Goal: Information Seeking & Learning: Learn about a topic

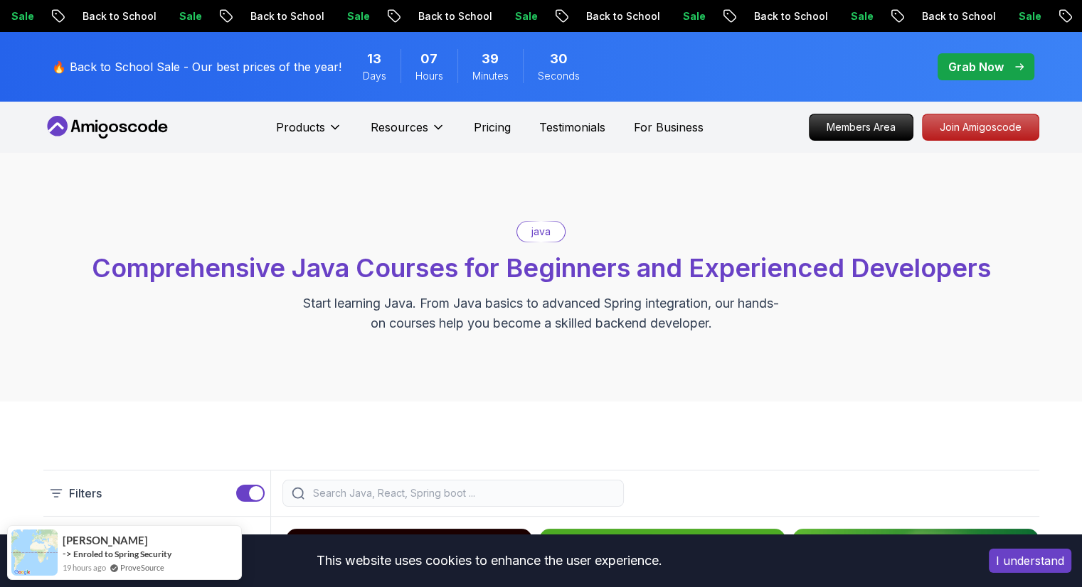
click at [1004, 563] on button "I understand" at bounding box center [1029, 561] width 82 height 24
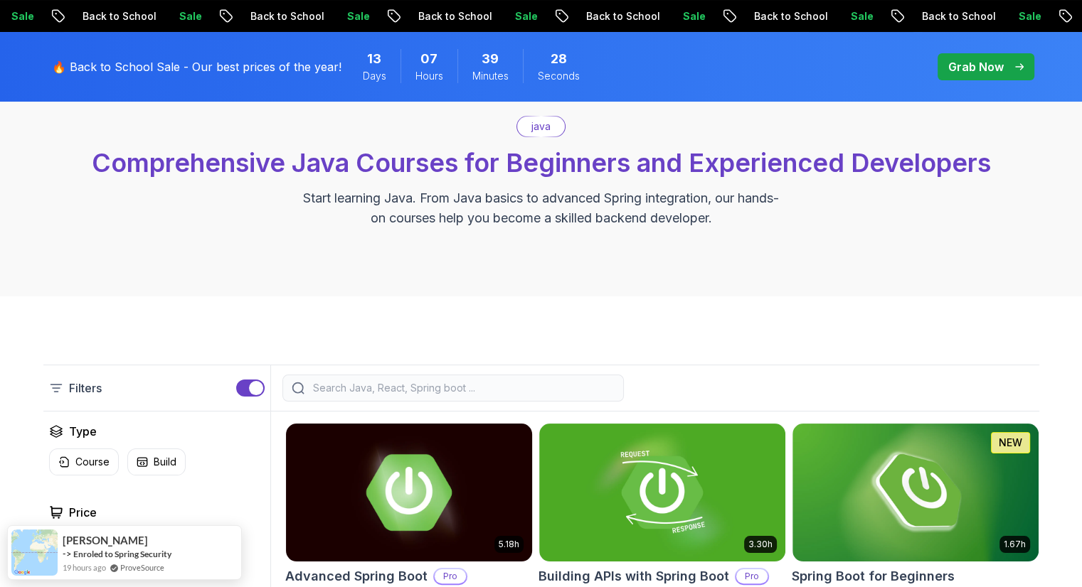
scroll to position [82, 0]
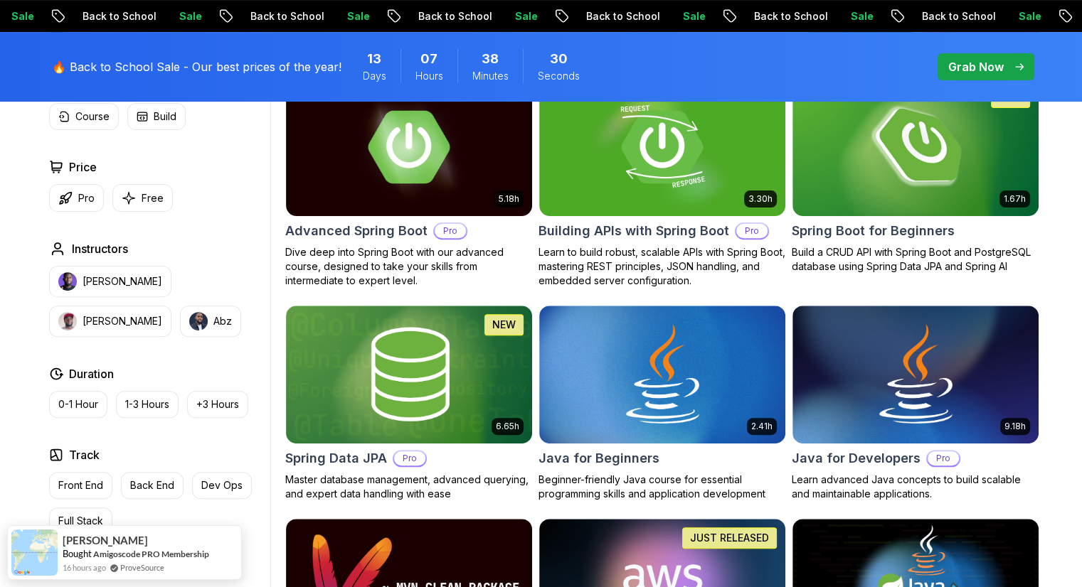
scroll to position [452, 0]
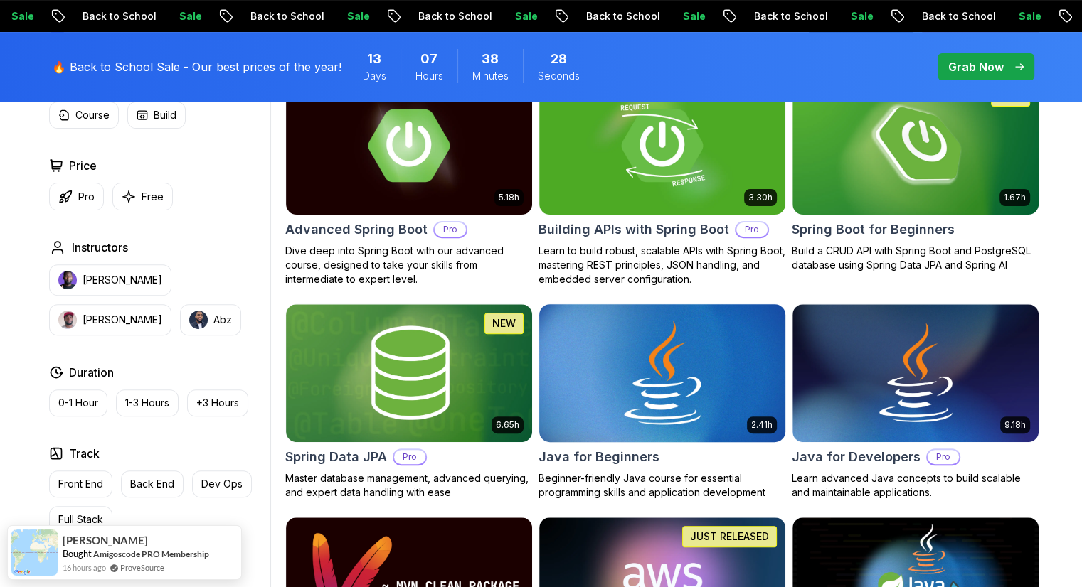
click at [654, 376] on img at bounding box center [662, 373] width 258 height 144
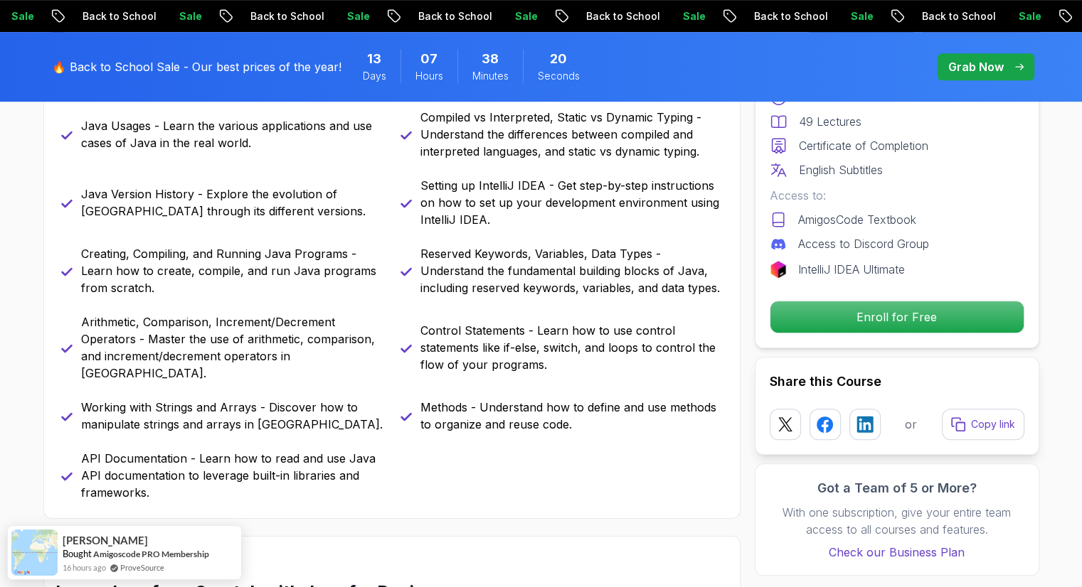
scroll to position [722, 0]
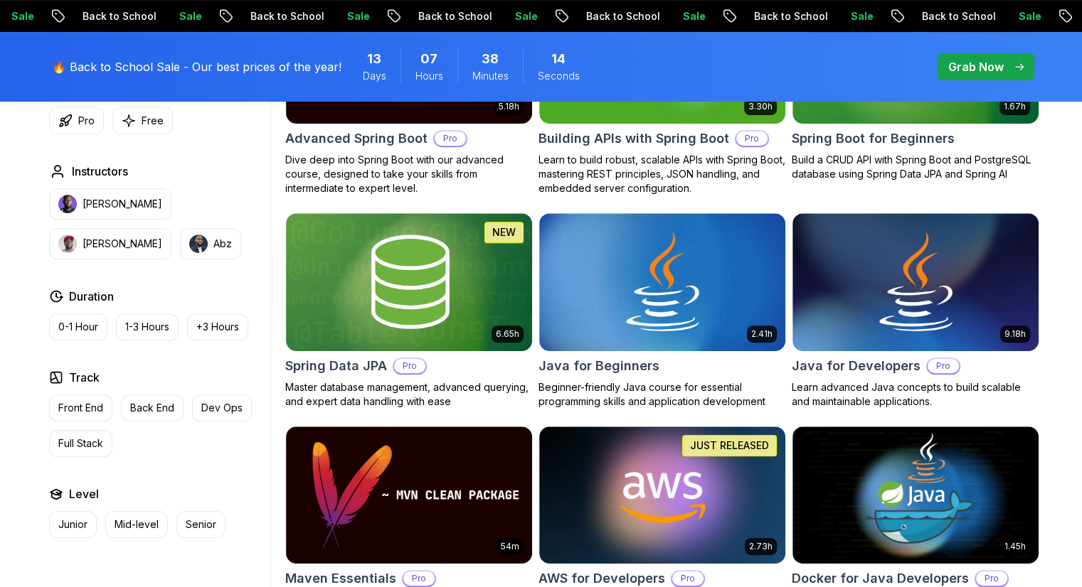
scroll to position [452, 0]
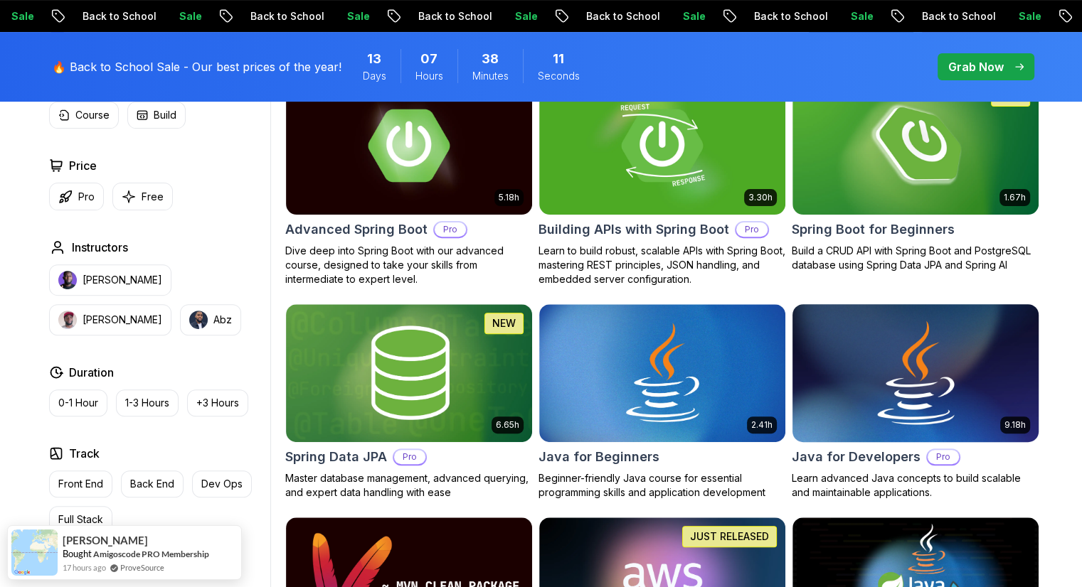
click at [902, 393] on img at bounding box center [915, 373] width 258 height 144
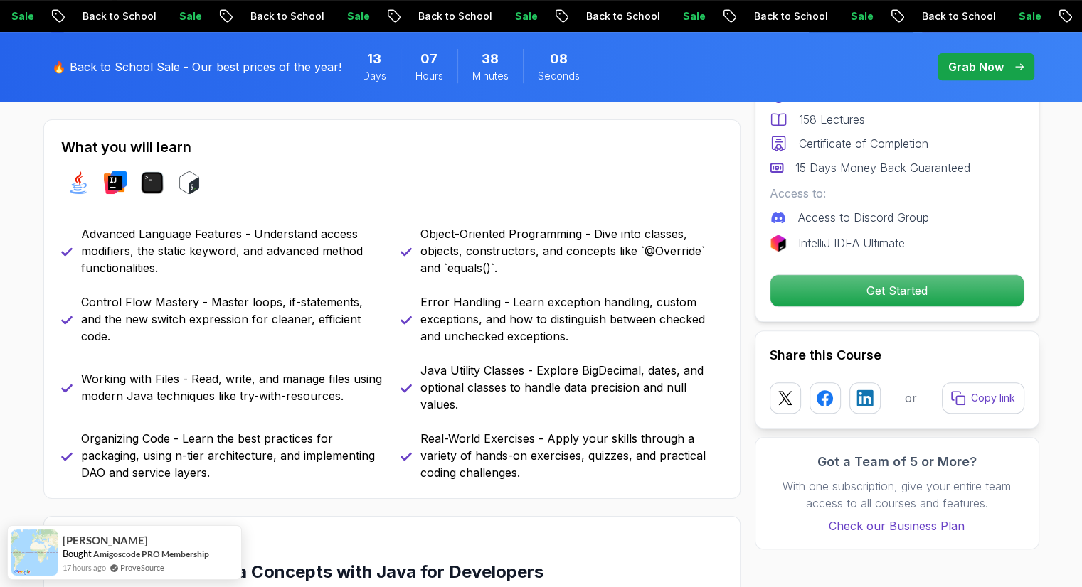
scroll to position [603, 0]
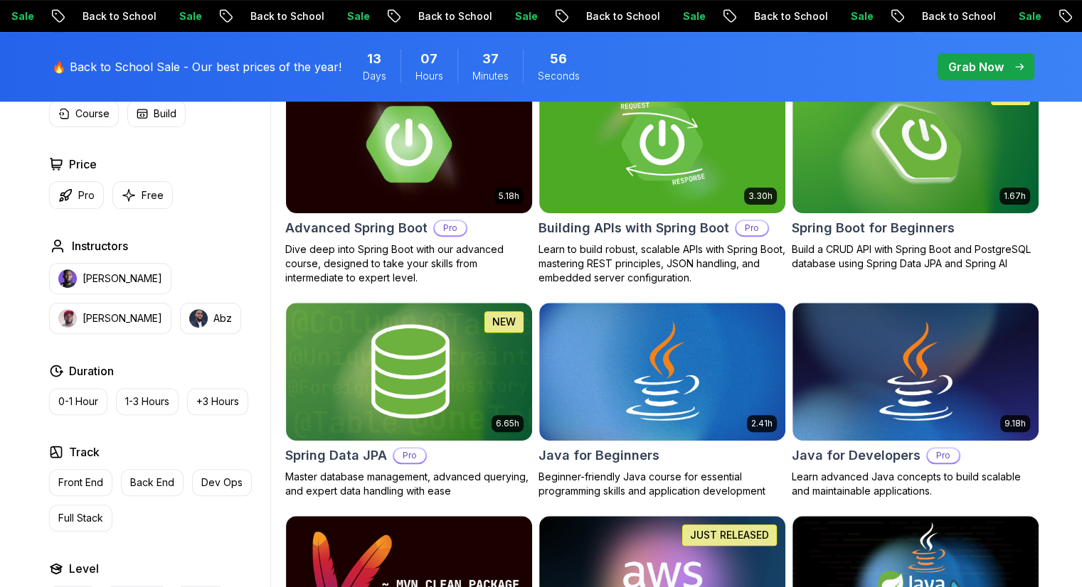
scroll to position [452, 0]
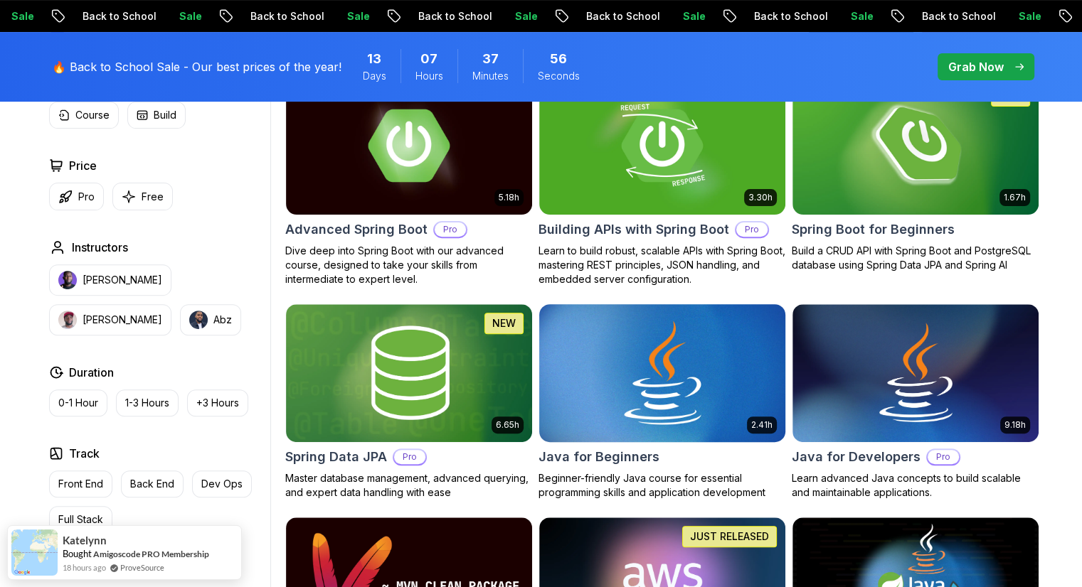
click at [649, 372] on img at bounding box center [662, 373] width 258 height 144
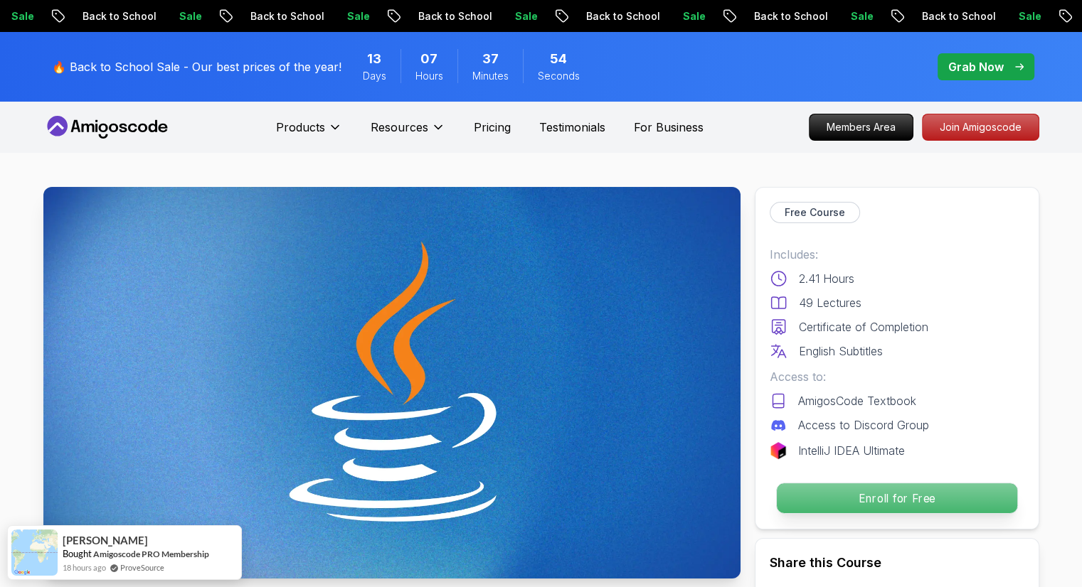
click at [838, 504] on p "Enroll for Free" at bounding box center [896, 499] width 240 height 30
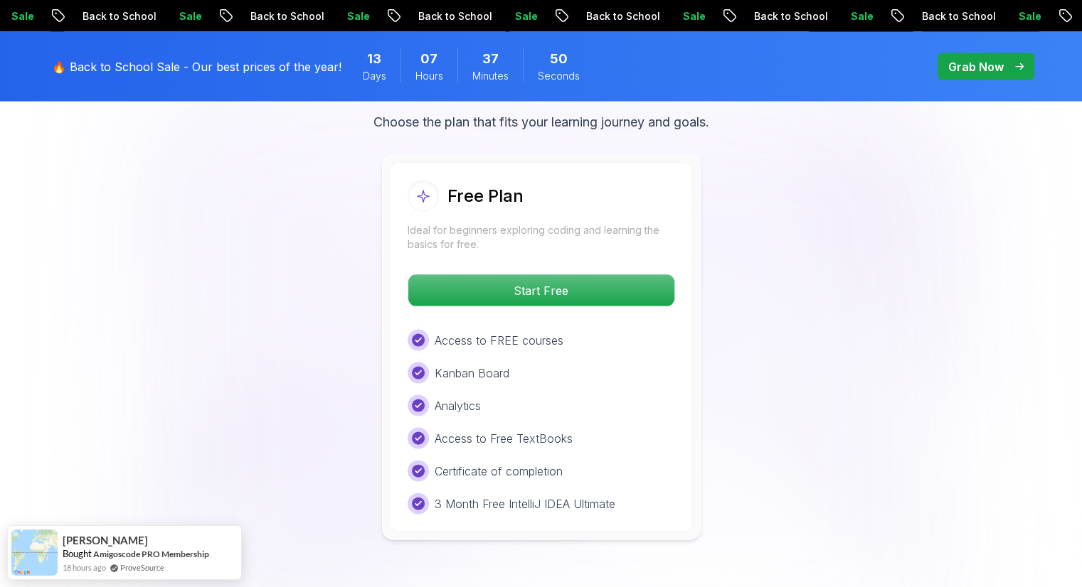
scroll to position [2944, 0]
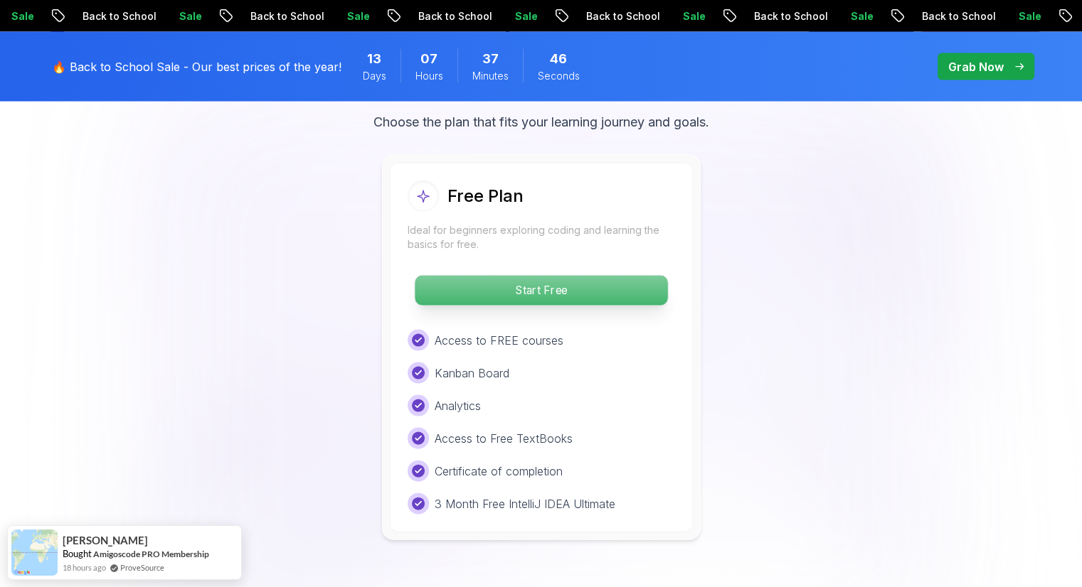
click at [558, 276] on p "Start Free" at bounding box center [541, 291] width 252 height 30
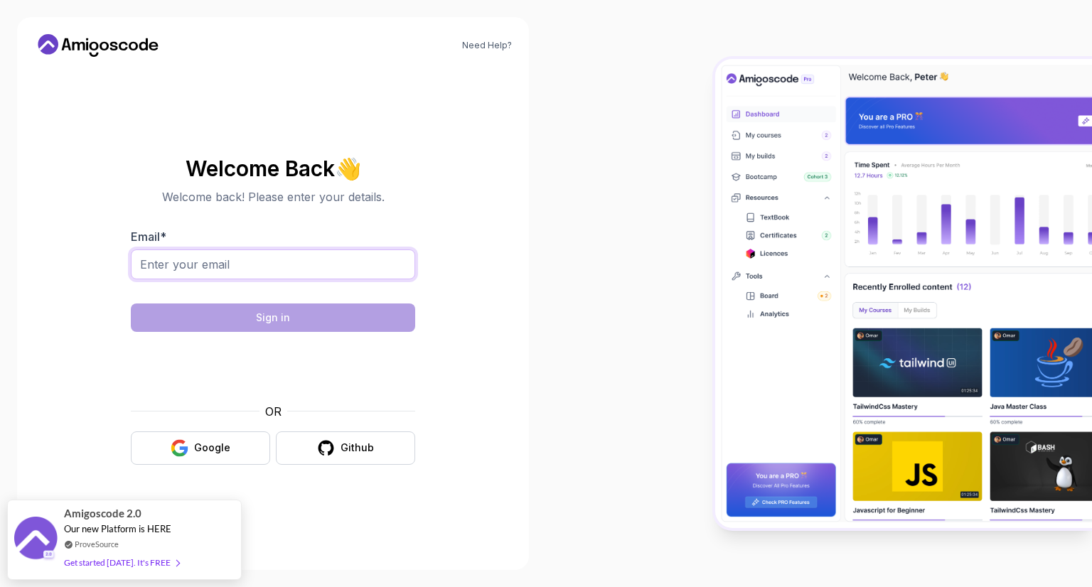
click at [326, 253] on input "Email *" at bounding box center [273, 265] width 284 height 30
type input "ayushvarshney2211@yahoo.com"
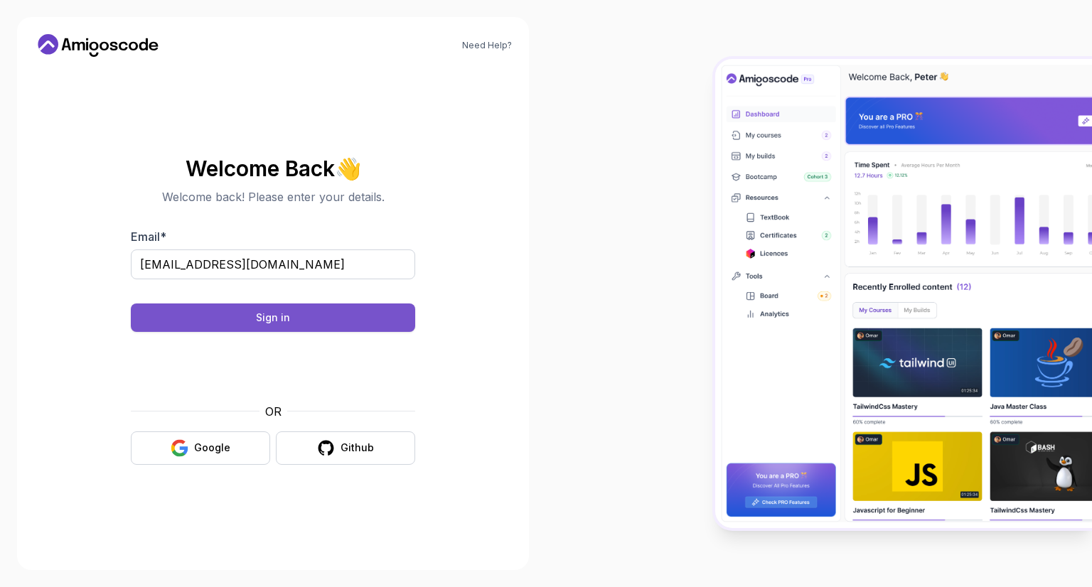
click at [290, 312] on button "Sign in" at bounding box center [273, 318] width 284 height 28
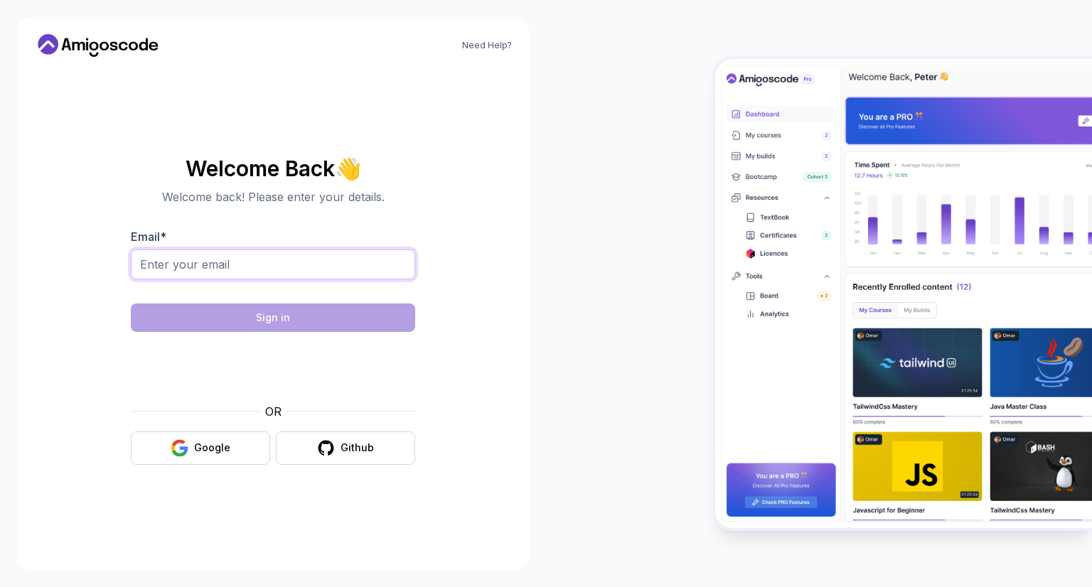
click at [324, 266] on input "Email *" at bounding box center [273, 265] width 284 height 30
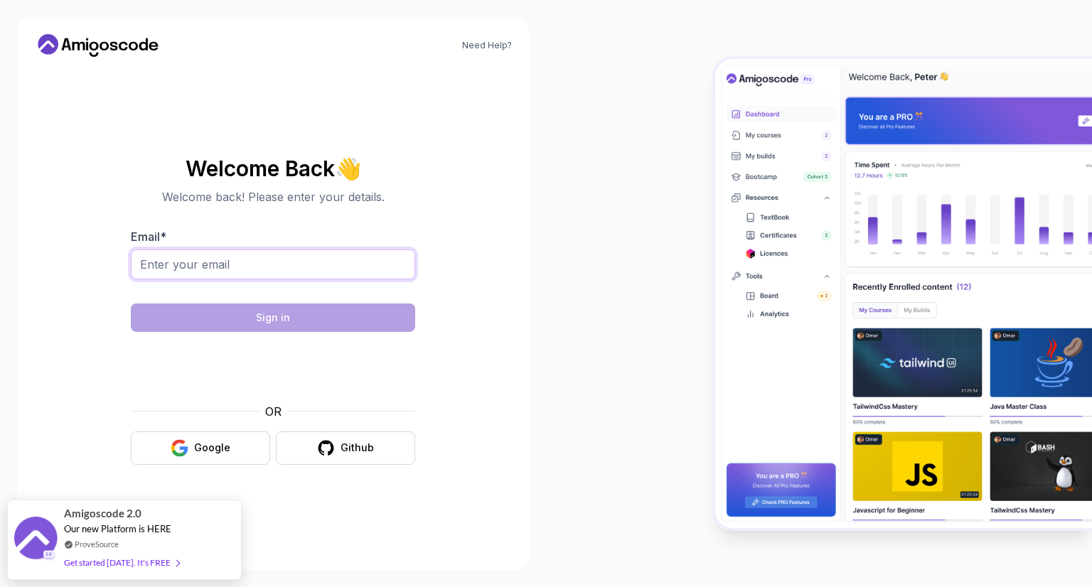
type input "[EMAIL_ADDRESS][DOMAIN_NAME]"
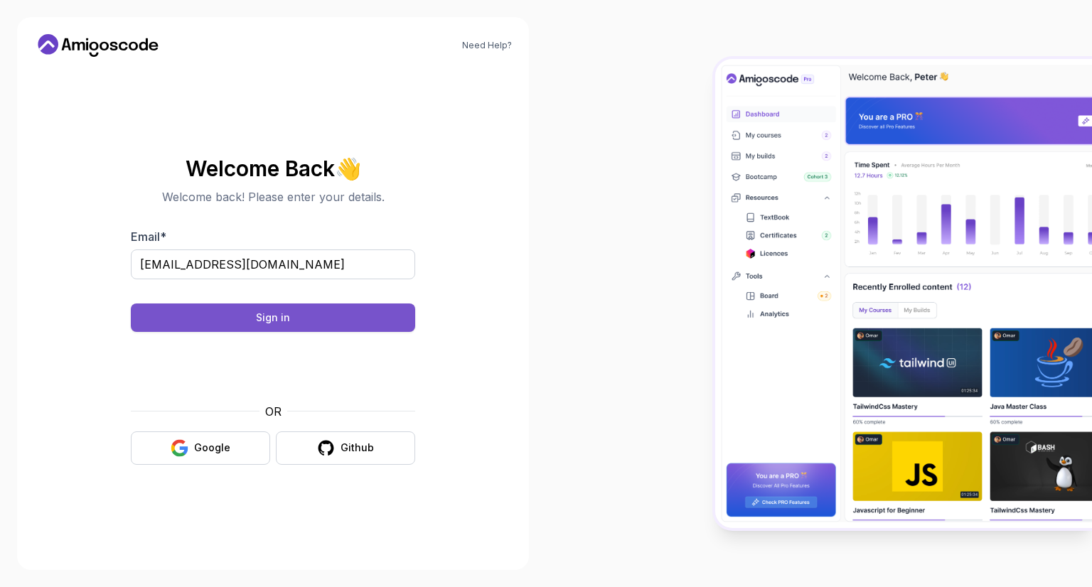
click at [327, 314] on button "Sign in" at bounding box center [273, 318] width 284 height 28
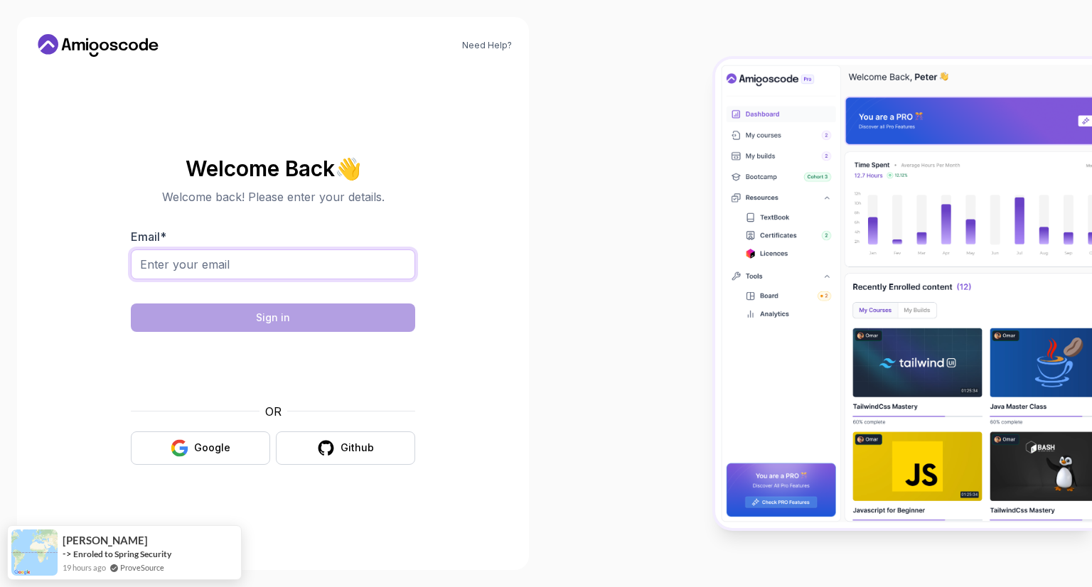
click at [178, 254] on input "Email *" at bounding box center [273, 265] width 284 height 30
type input "ayushvarshney2211@yahoo.com"
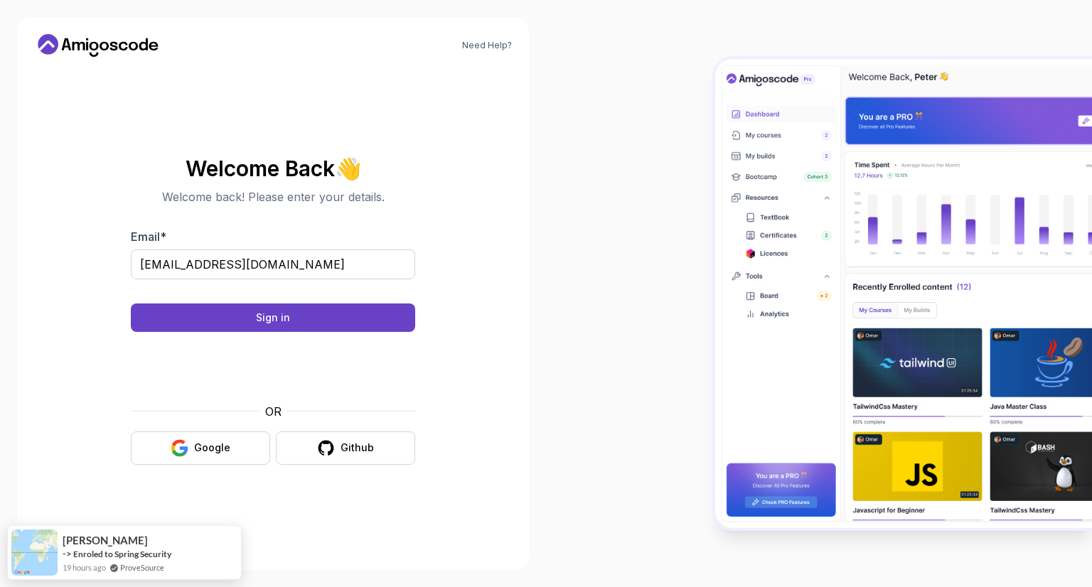
click at [209, 293] on div at bounding box center [273, 288] width 284 height 13
click at [209, 306] on button "Sign in" at bounding box center [273, 318] width 284 height 28
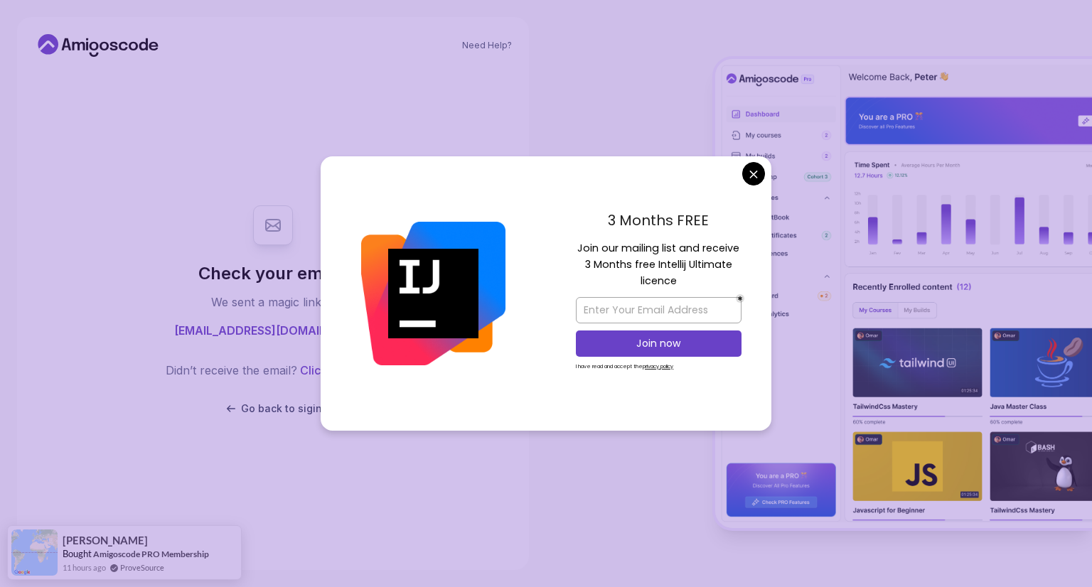
click at [757, 173] on body "Need Help? Check your email. We sent a magic link to ayushvarshney2211@yahoo.co…" at bounding box center [546, 293] width 1092 height 587
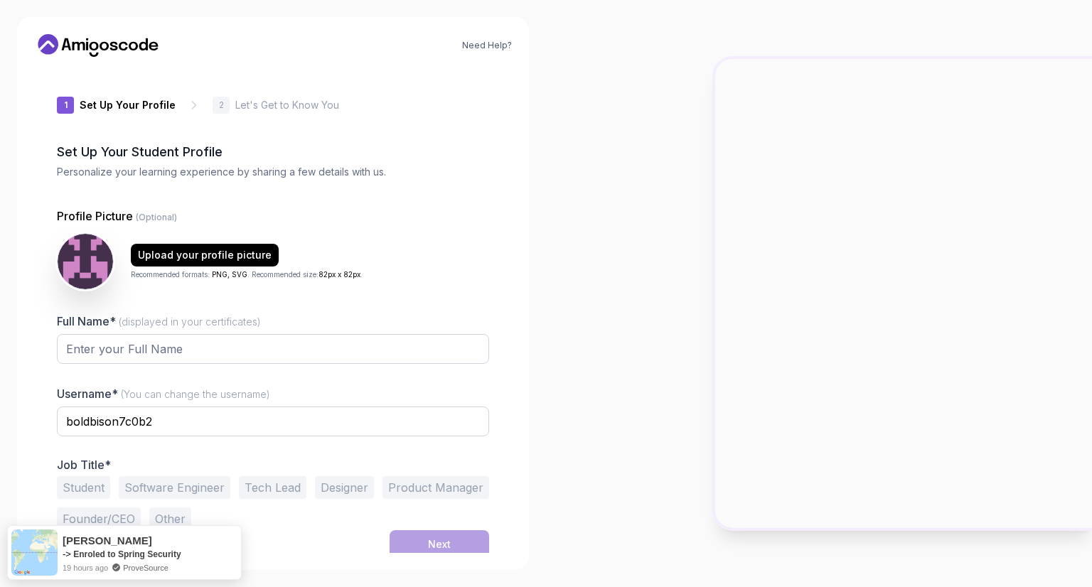
scroll to position [6, 0]
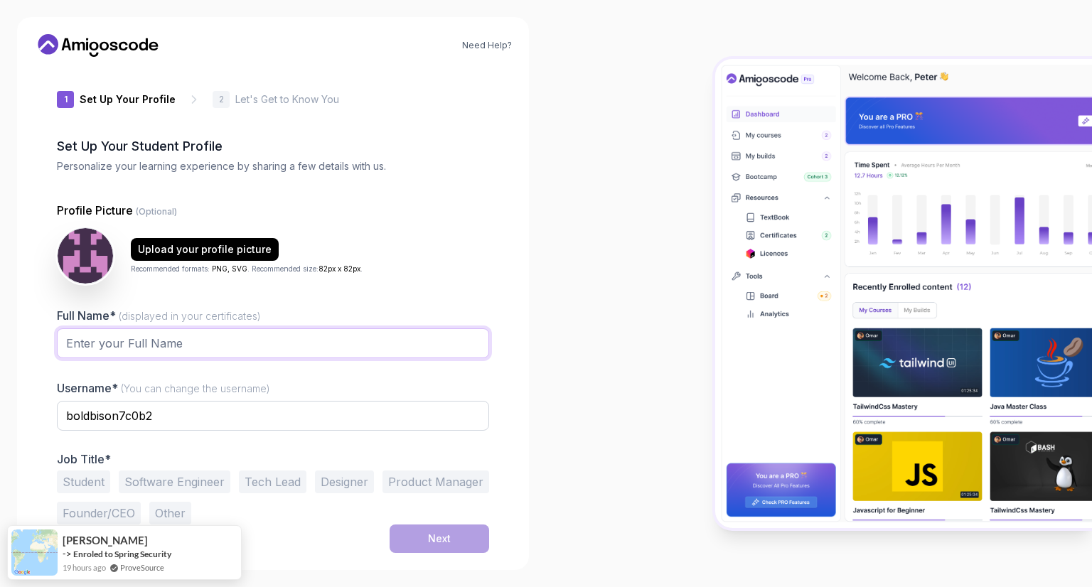
click at [177, 342] on input "Full Name* (displayed in your certificates)" at bounding box center [273, 344] width 432 height 30
type input "Ayush Varshney"
click at [219, 422] on input "boldbison7c0b2" at bounding box center [273, 416] width 432 height 30
click at [322, 457] on p "Job Title*" at bounding box center [273, 459] width 432 height 14
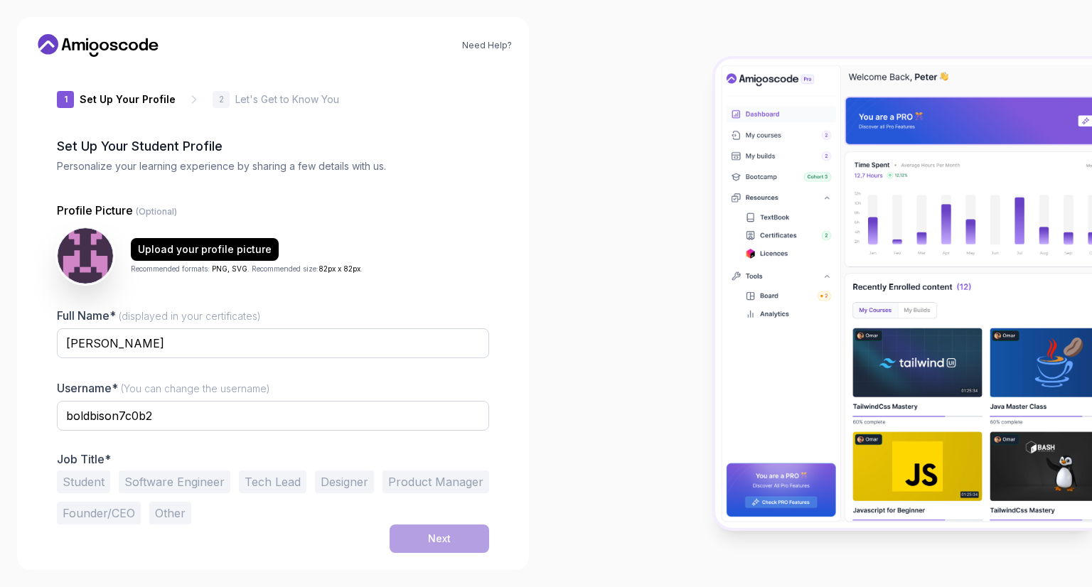
click at [181, 481] on button "Software Engineer" at bounding box center [175, 482] width 112 height 23
click at [439, 530] on button "Next" at bounding box center [440, 539] width 100 height 28
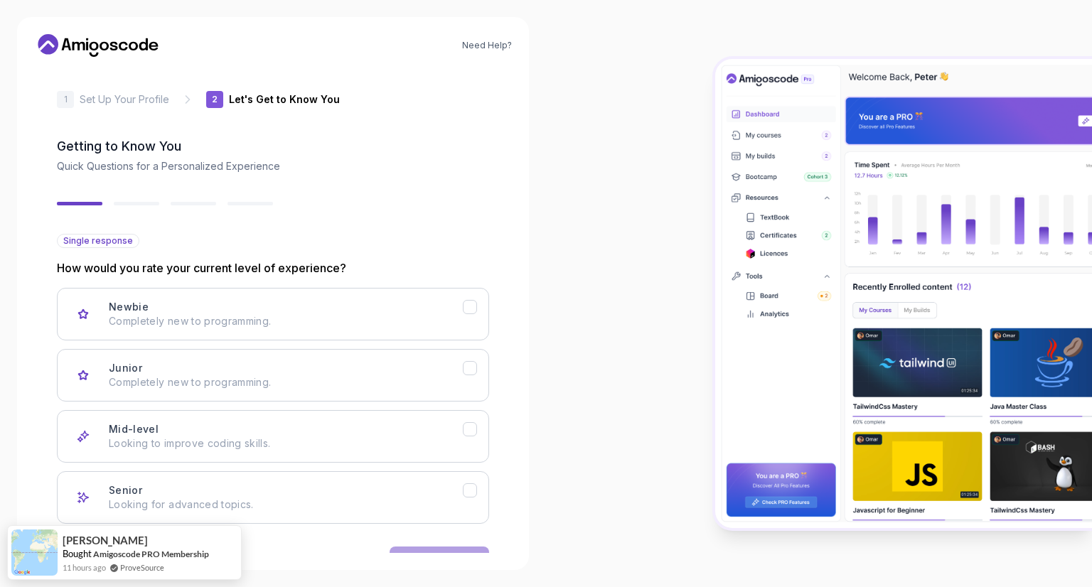
scroll to position [49, 0]
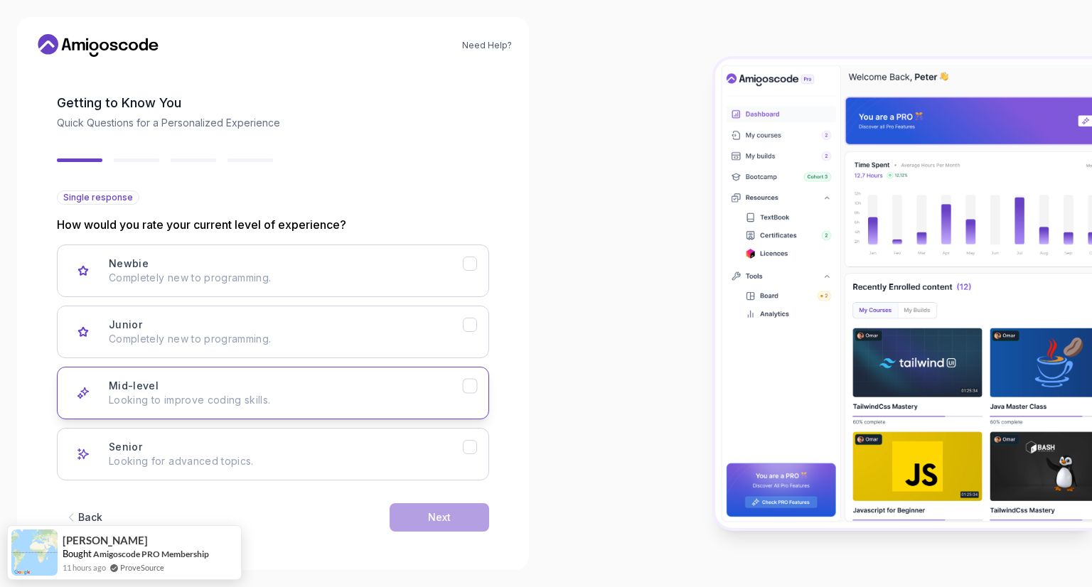
click at [375, 398] on p "Looking to improve coding skills." at bounding box center [286, 400] width 354 height 14
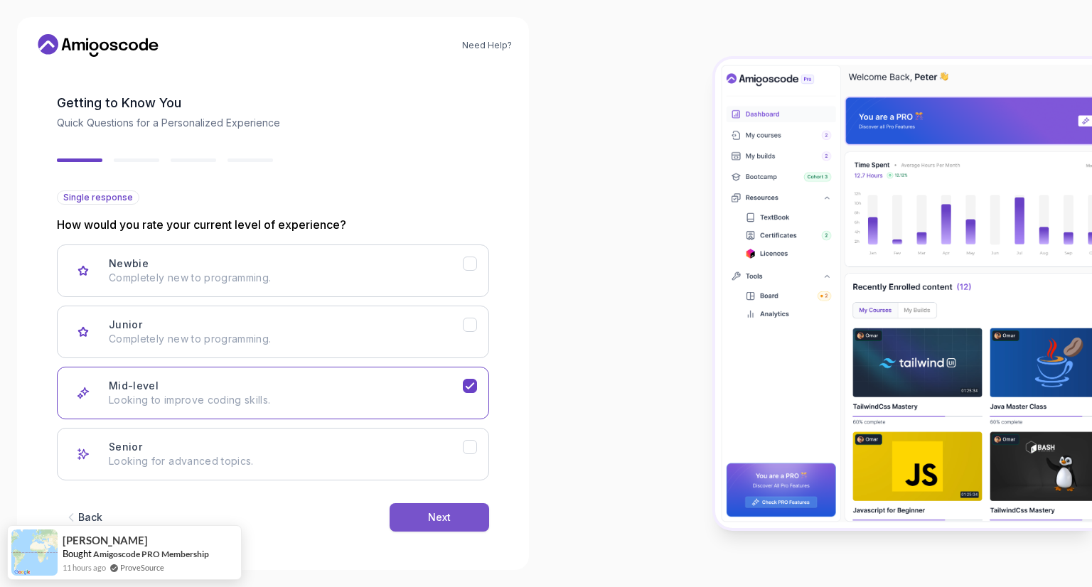
click at [458, 513] on button "Next" at bounding box center [440, 517] width 100 height 28
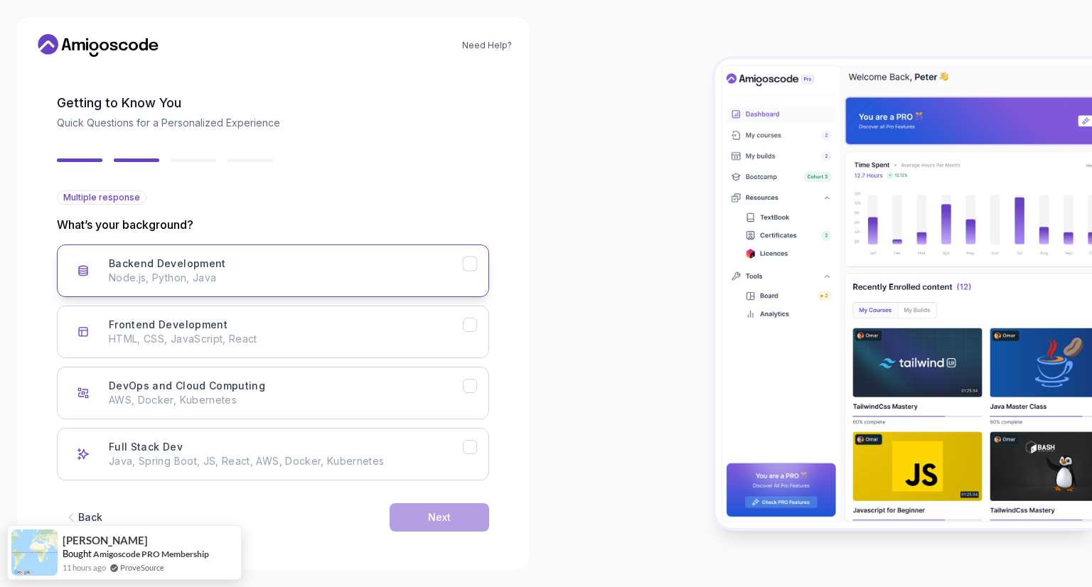
click at [321, 274] on p "Node.js, Python, Java" at bounding box center [286, 278] width 354 height 14
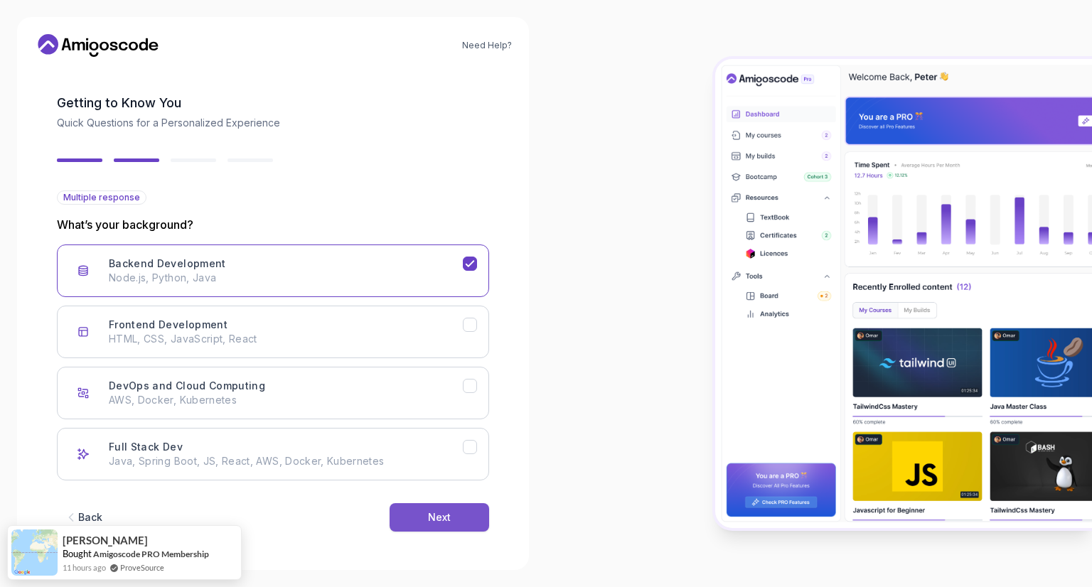
click at [447, 526] on button "Next" at bounding box center [440, 517] width 100 height 28
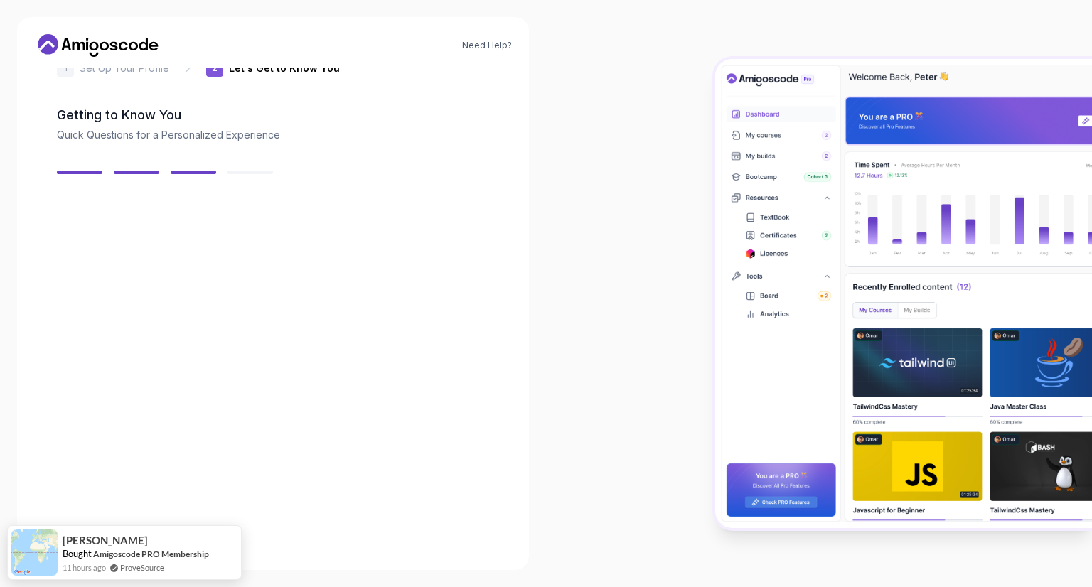
scroll to position [33, 0]
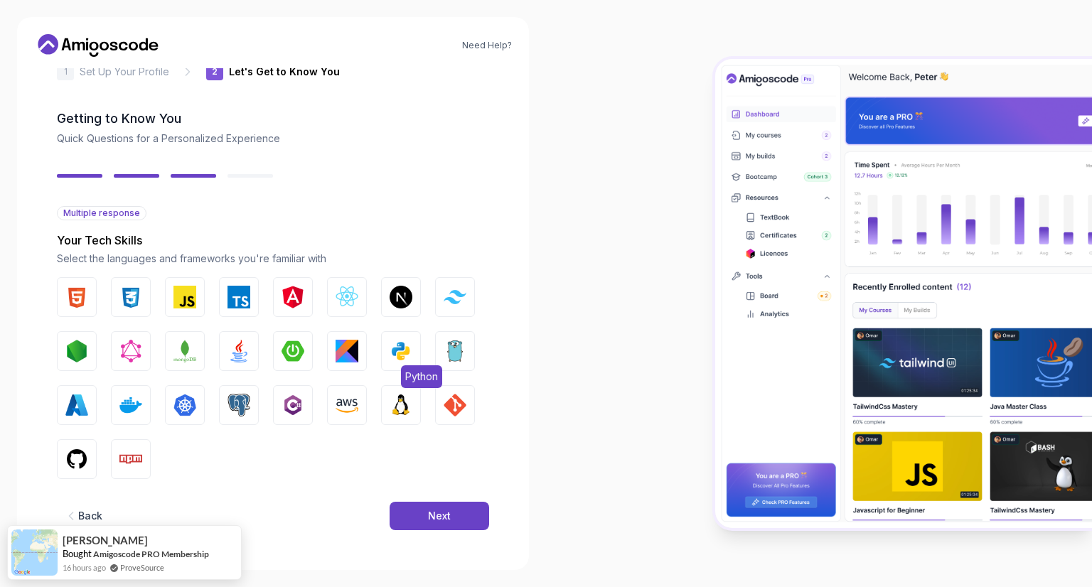
click at [397, 344] on img "button" at bounding box center [401, 351] width 23 height 23
click at [225, 346] on button "Java" at bounding box center [239, 351] width 40 height 40
click at [82, 470] on img "button" at bounding box center [76, 459] width 23 height 23
click at [444, 525] on button "Next" at bounding box center [440, 516] width 100 height 28
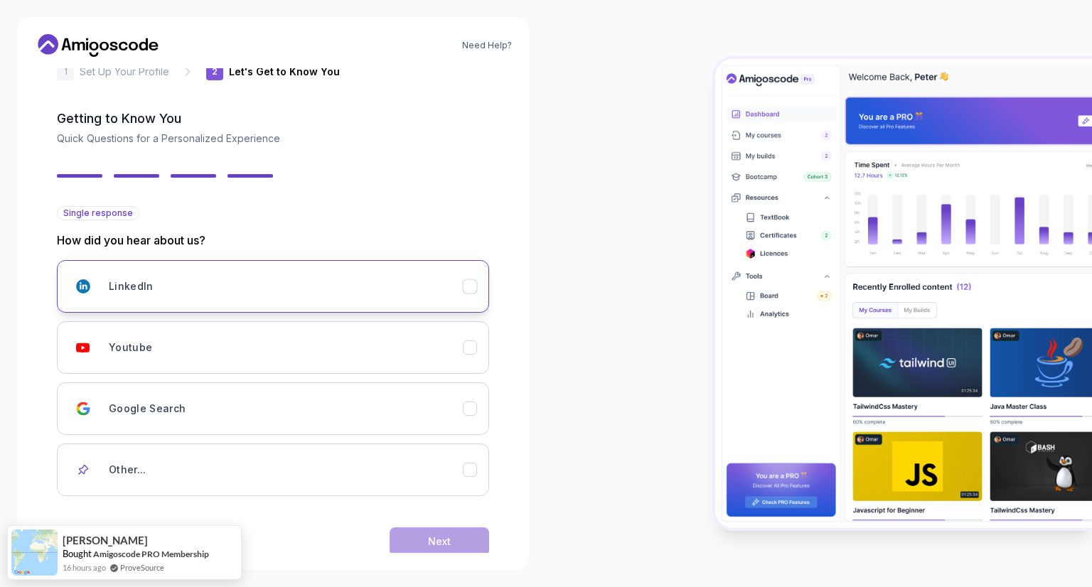
scroll to position [58, 0]
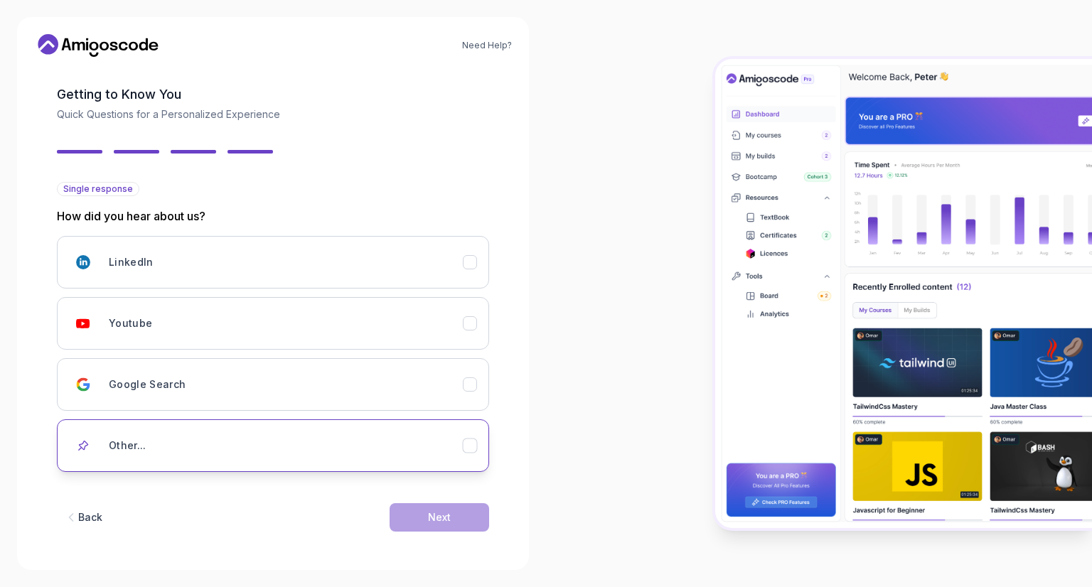
click at [276, 452] on div "Other..." at bounding box center [286, 446] width 354 height 28
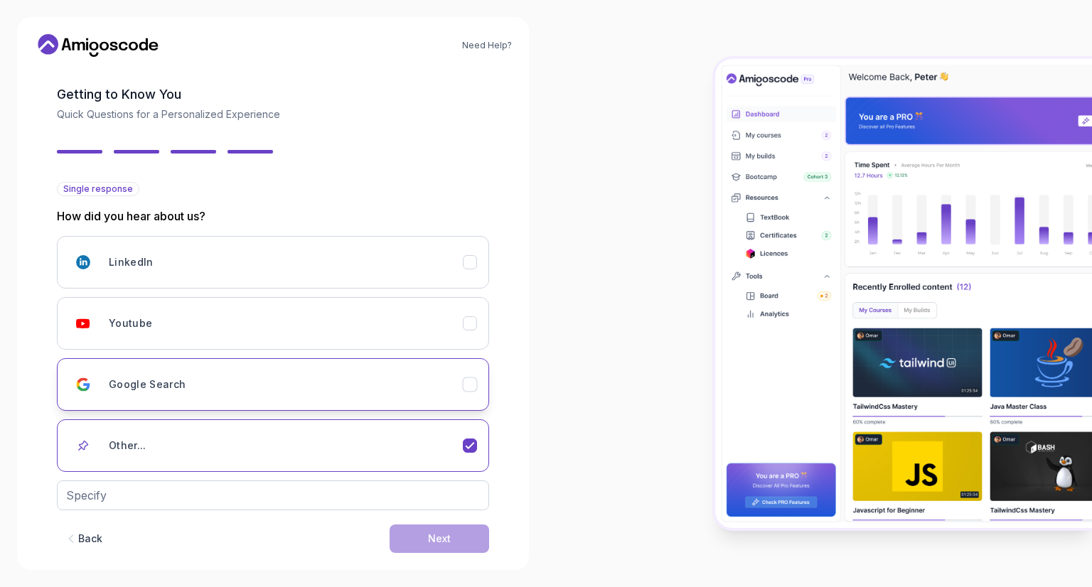
click at [334, 404] on button "Google Search" at bounding box center [273, 384] width 432 height 53
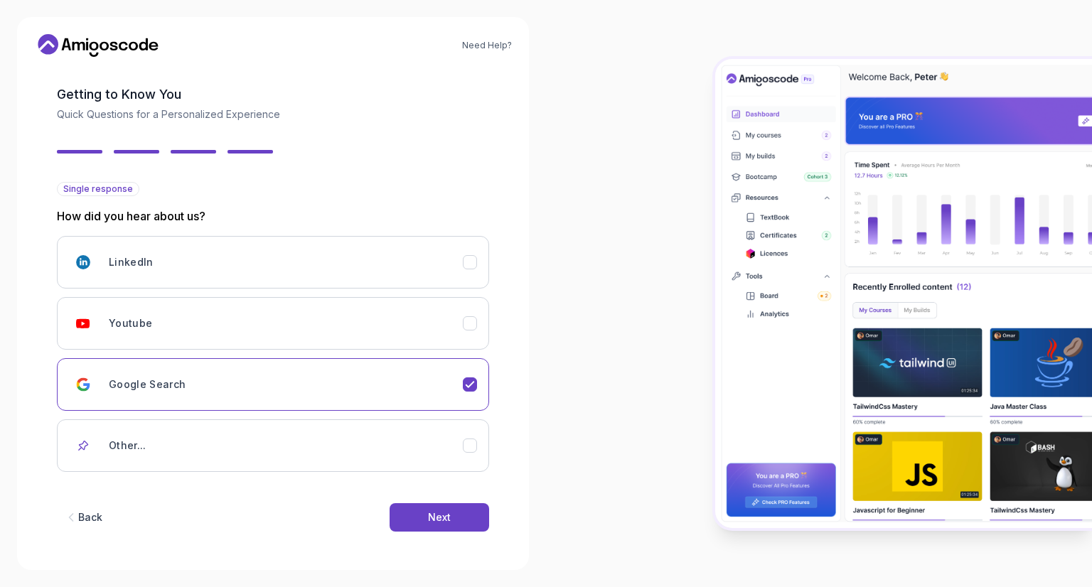
click at [460, 540] on div "Back Next" at bounding box center [273, 518] width 432 height 74
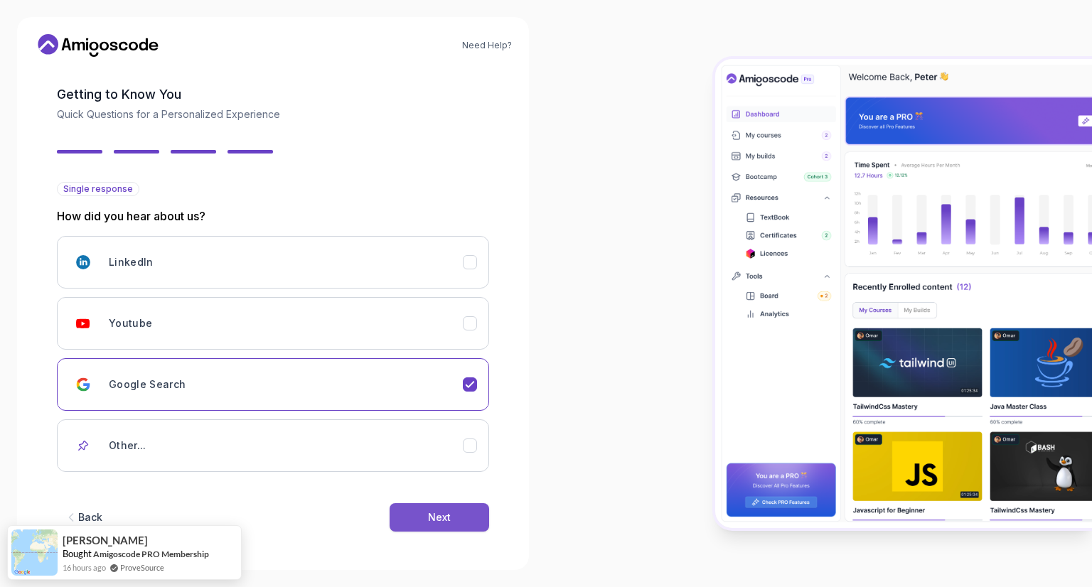
click at [444, 513] on div "Next" at bounding box center [439, 518] width 23 height 14
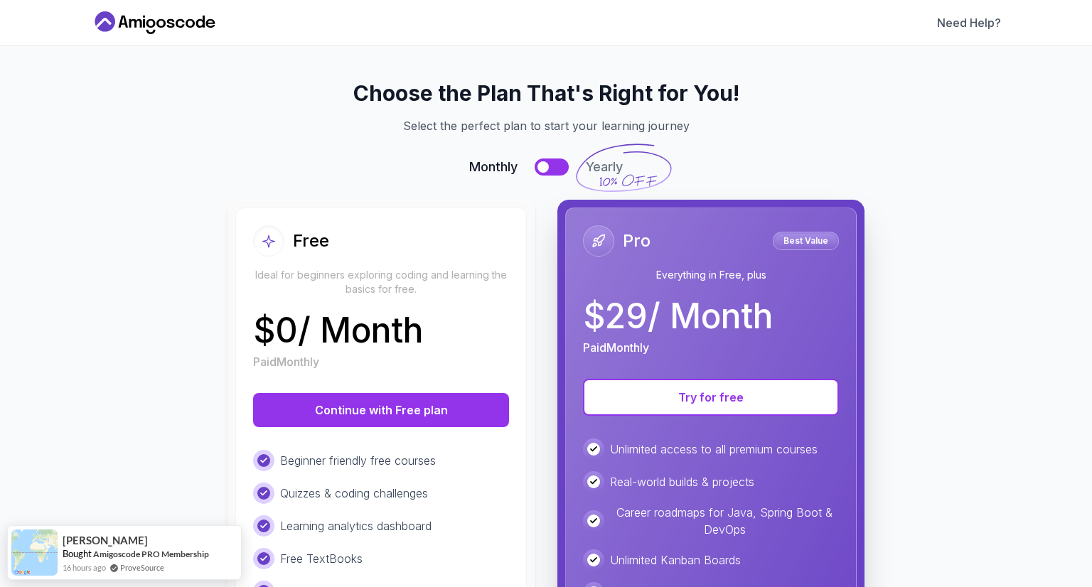
scroll to position [0, 0]
click at [444, 513] on div "Beginner friendly free courses Quizzes & coding challenges Learning analytics d…" at bounding box center [381, 549] width 256 height 198
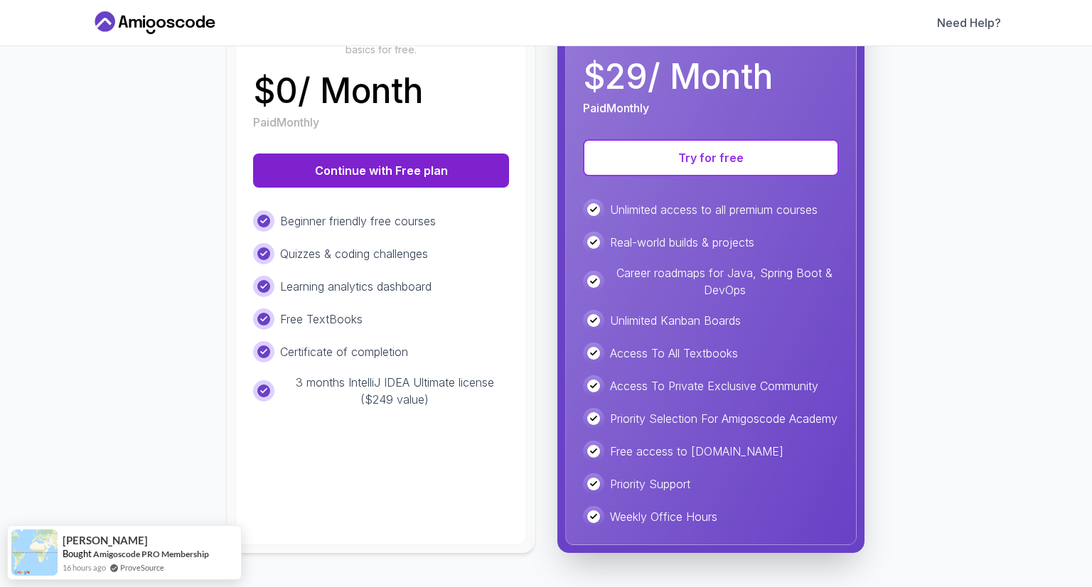
click at [383, 157] on button "Continue with Free plan" at bounding box center [381, 171] width 256 height 34
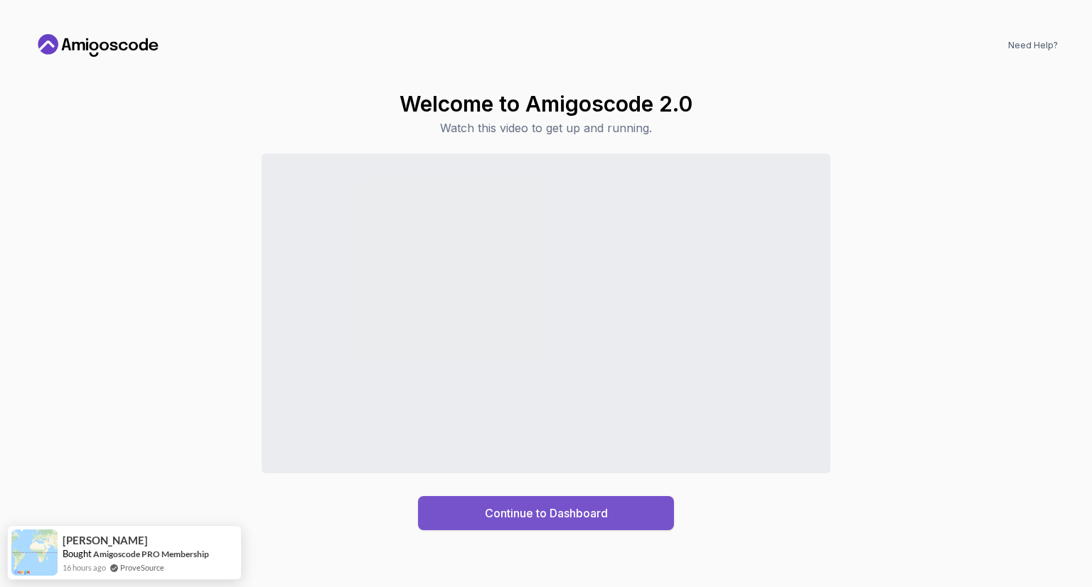
click at [494, 510] on div "Continue to Dashboard" at bounding box center [546, 513] width 123 height 17
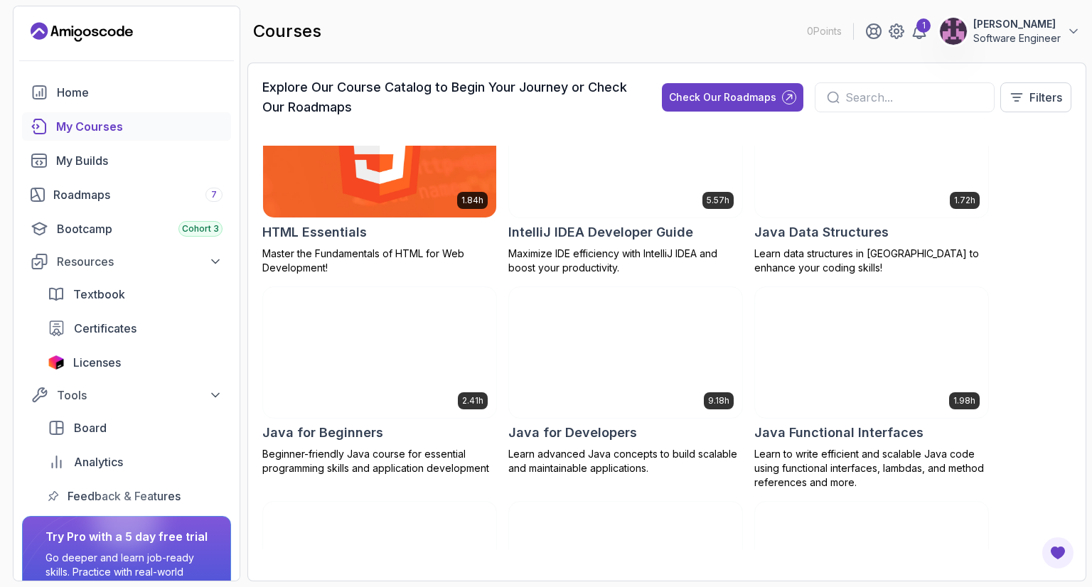
scroll to position [933, 0]
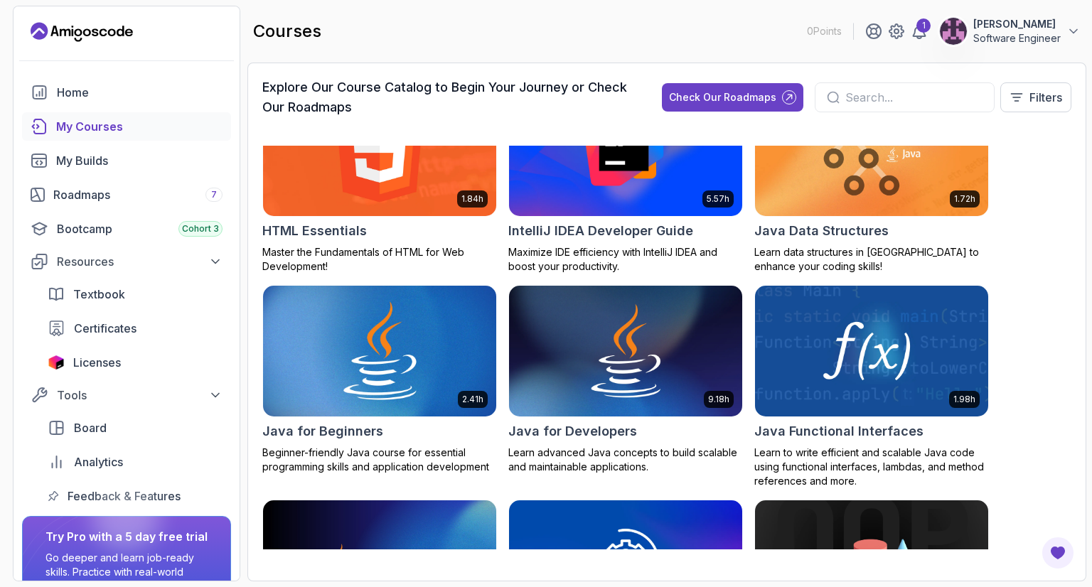
click at [407, 309] on img at bounding box center [379, 351] width 245 height 137
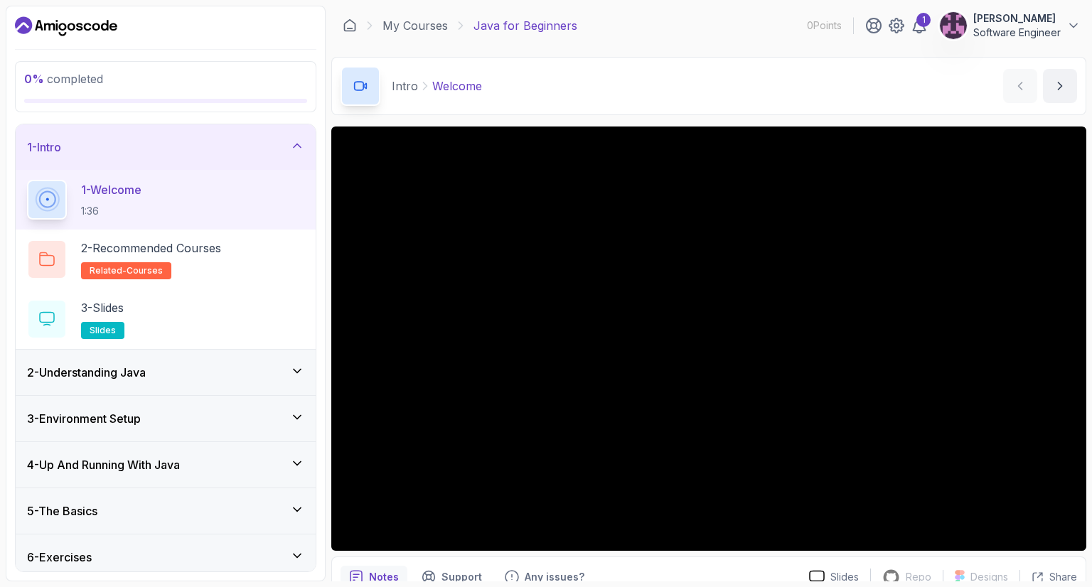
scroll to position [53, 0]
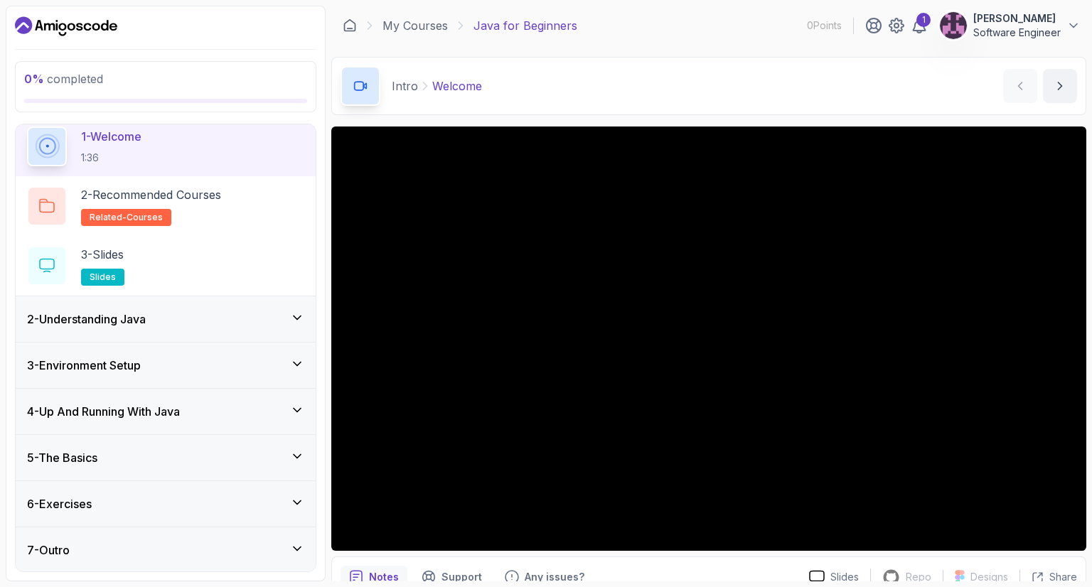
click at [154, 504] on div "6 - Exercises" at bounding box center [165, 504] width 277 height 17
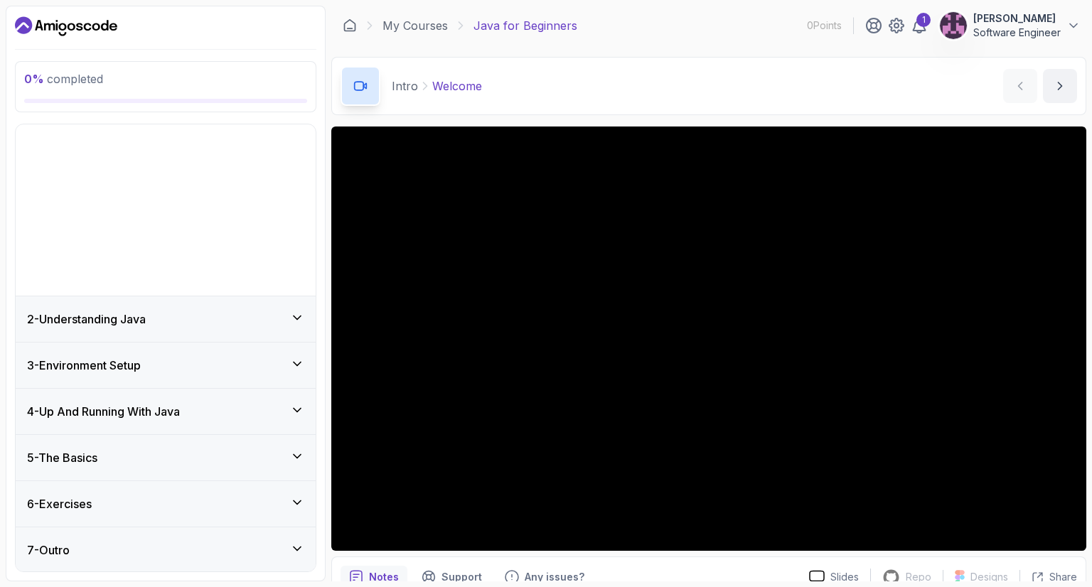
scroll to position [0, 0]
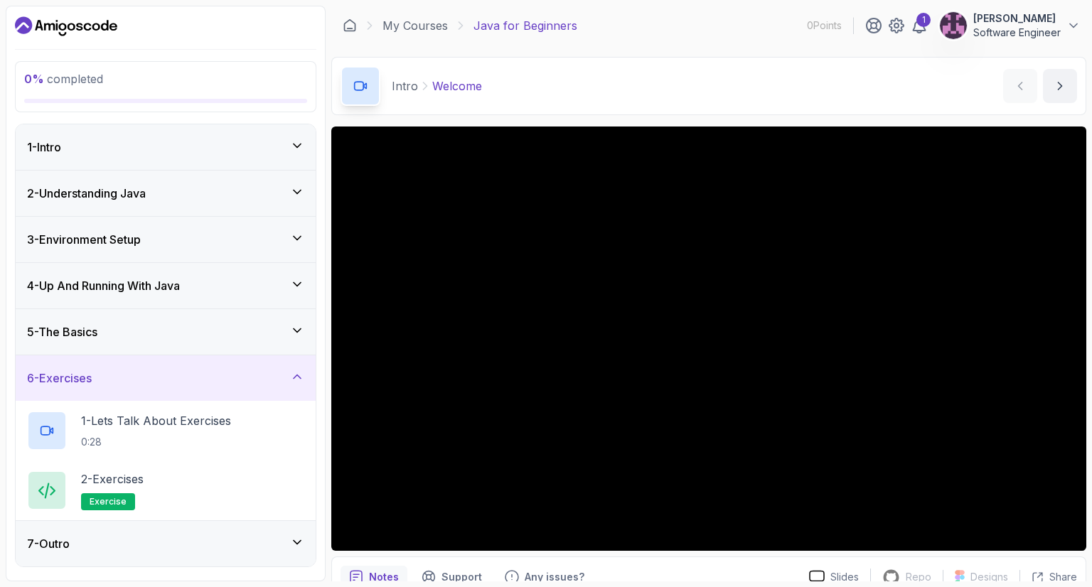
click at [137, 351] on div "5 - The Basics" at bounding box center [166, 332] width 300 height 46
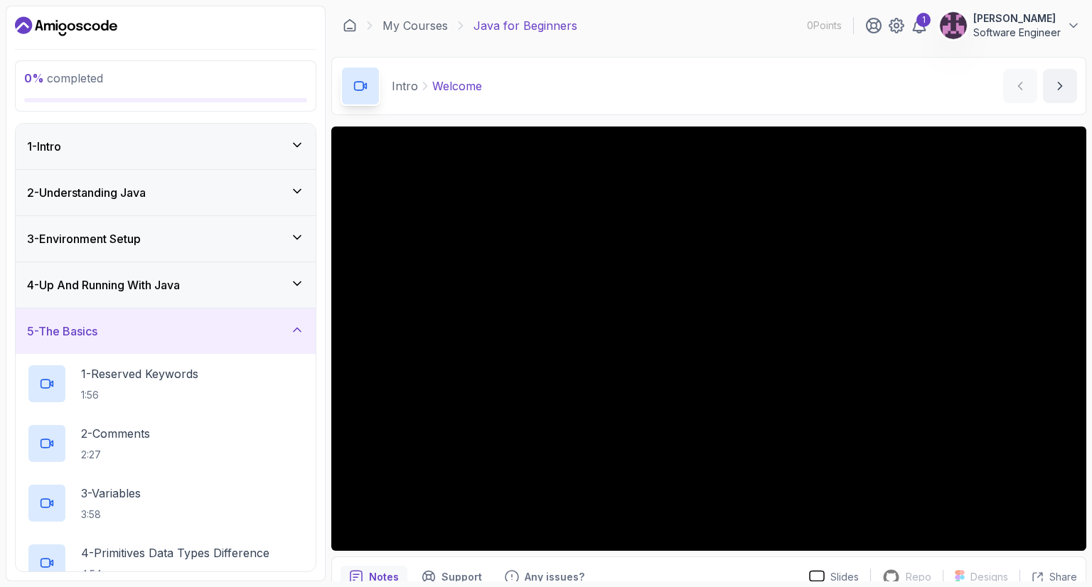
click at [199, 326] on div "5 - The Basics" at bounding box center [165, 331] width 277 height 17
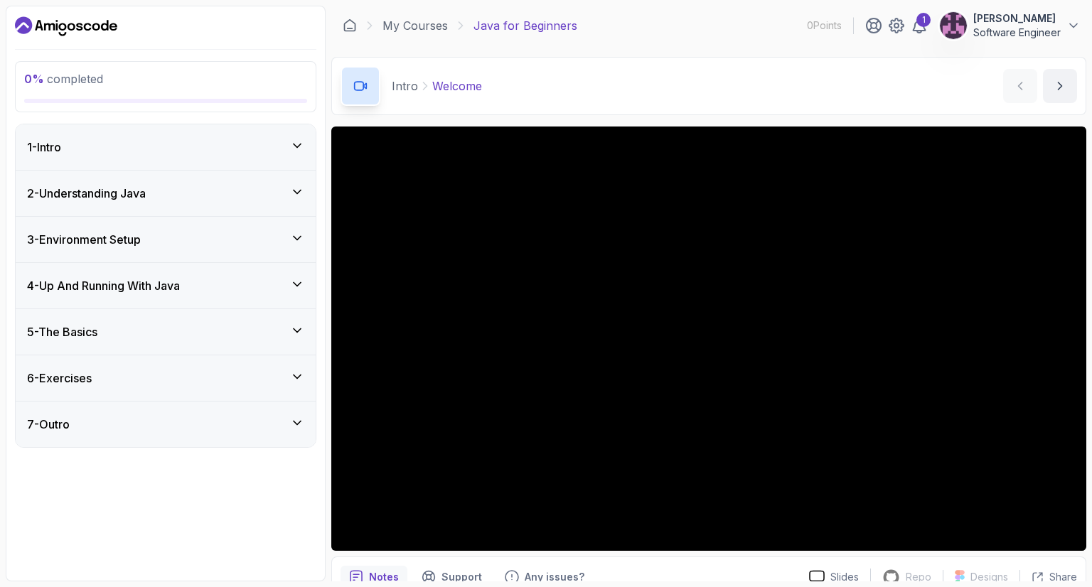
scroll to position [48, 0]
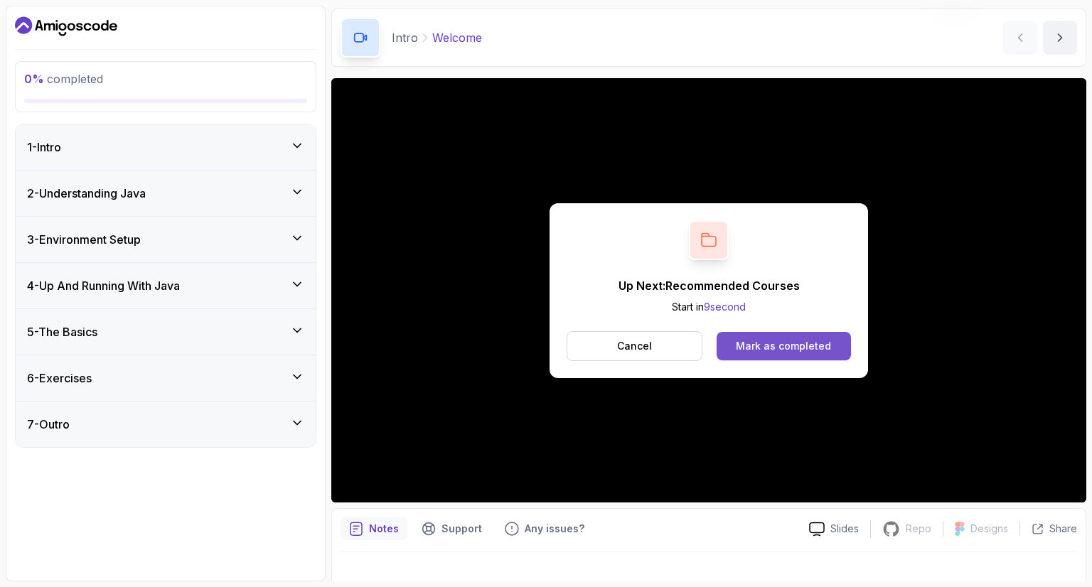
click at [747, 346] on div "Mark as completed" at bounding box center [783, 346] width 95 height 14
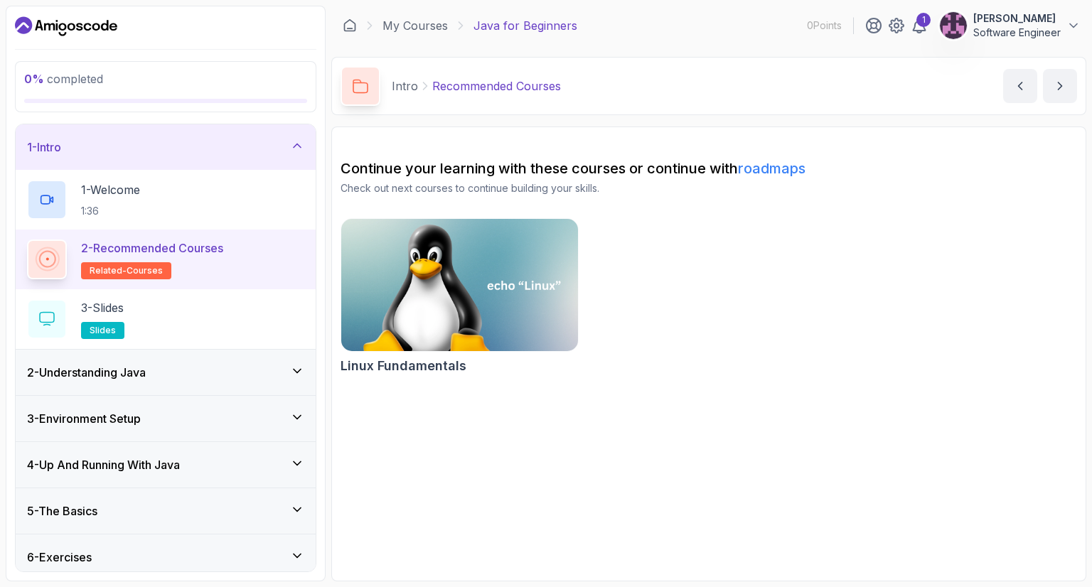
click at [208, 246] on p "2 - Recommended Courses" at bounding box center [152, 248] width 142 height 17
click at [468, 271] on img at bounding box center [460, 284] width 248 height 139
click at [260, 311] on div "3 - Slides slides" at bounding box center [165, 319] width 277 height 40
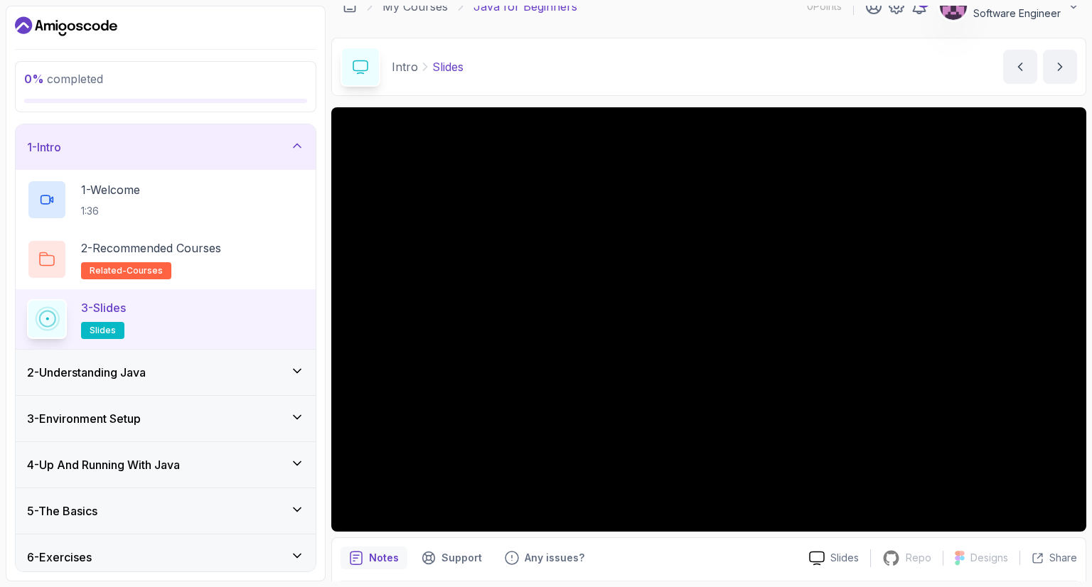
scroll to position [20, 0]
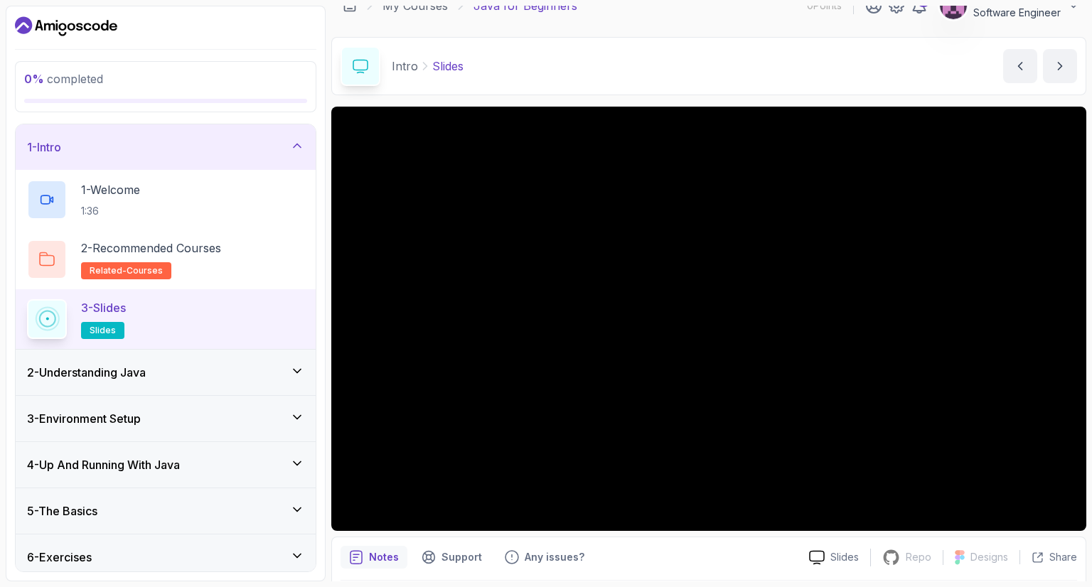
click at [199, 367] on div "2 - Understanding Java" at bounding box center [165, 372] width 277 height 17
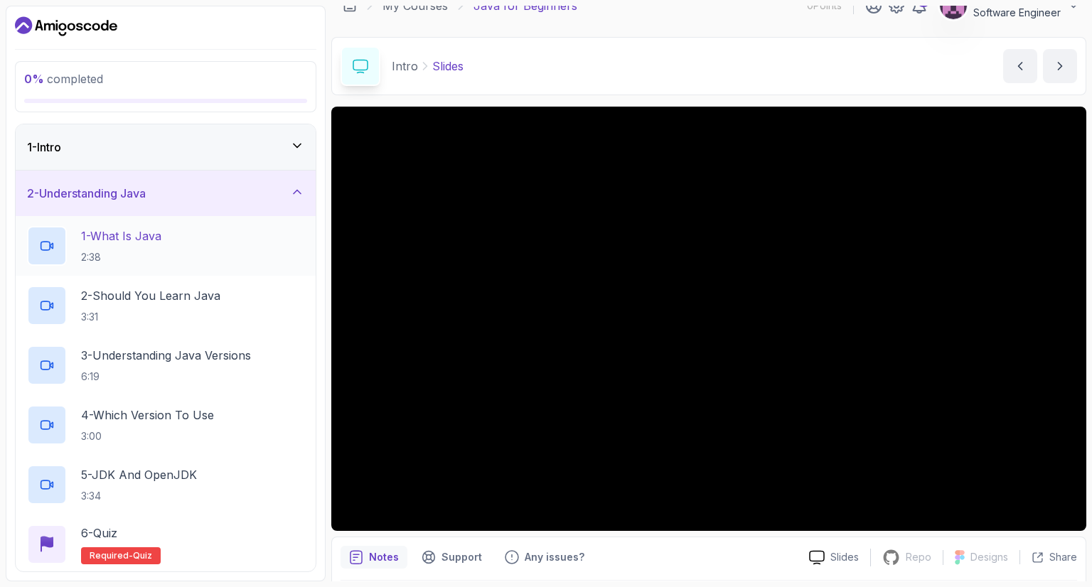
click at [243, 245] on div "1 - What Is Java 2:38" at bounding box center [165, 246] width 277 height 40
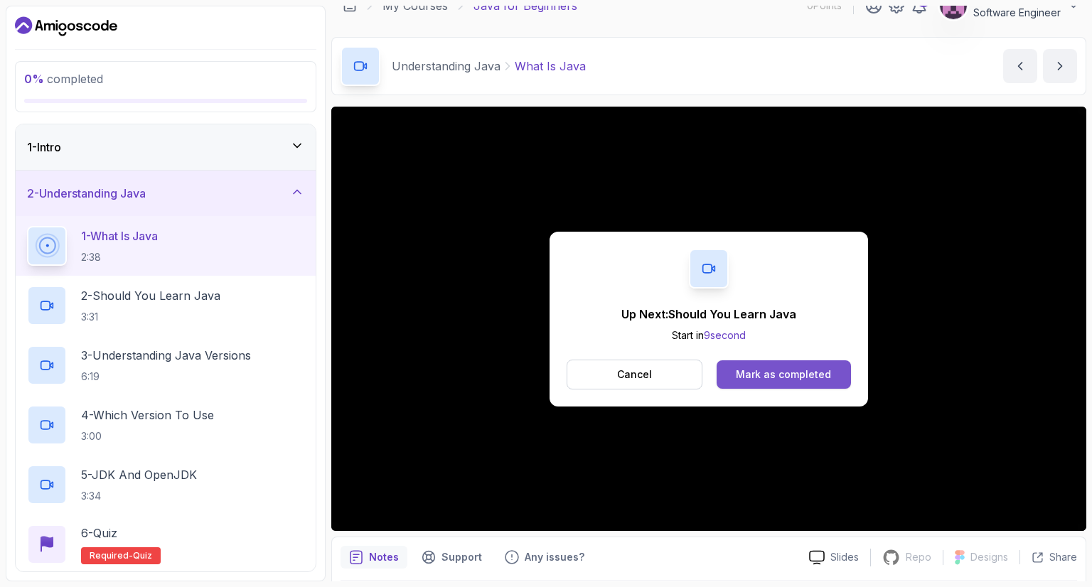
click at [744, 376] on div "Mark as completed" at bounding box center [783, 375] width 95 height 14
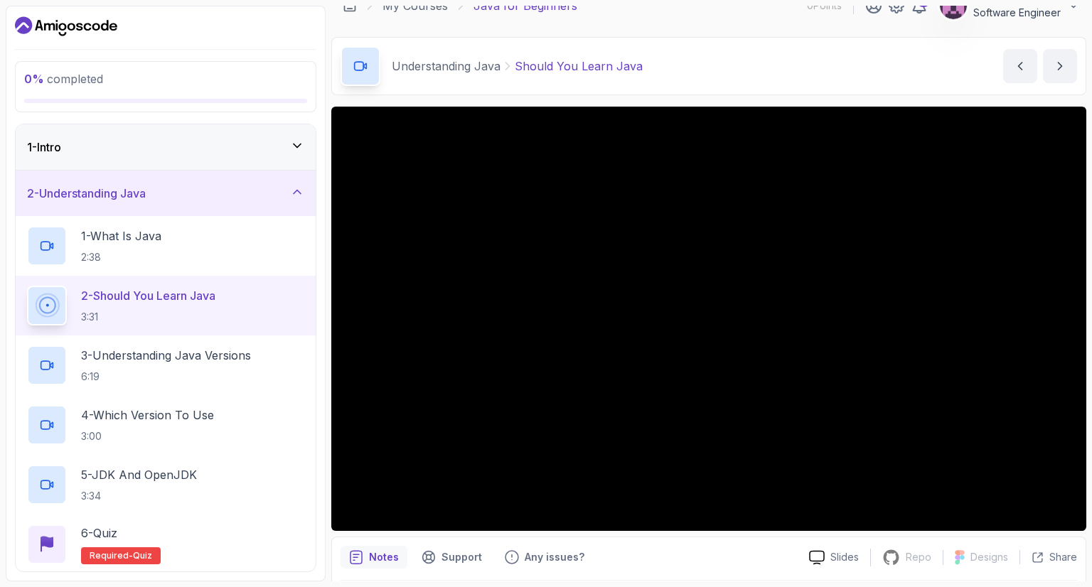
scroll to position [68, 0]
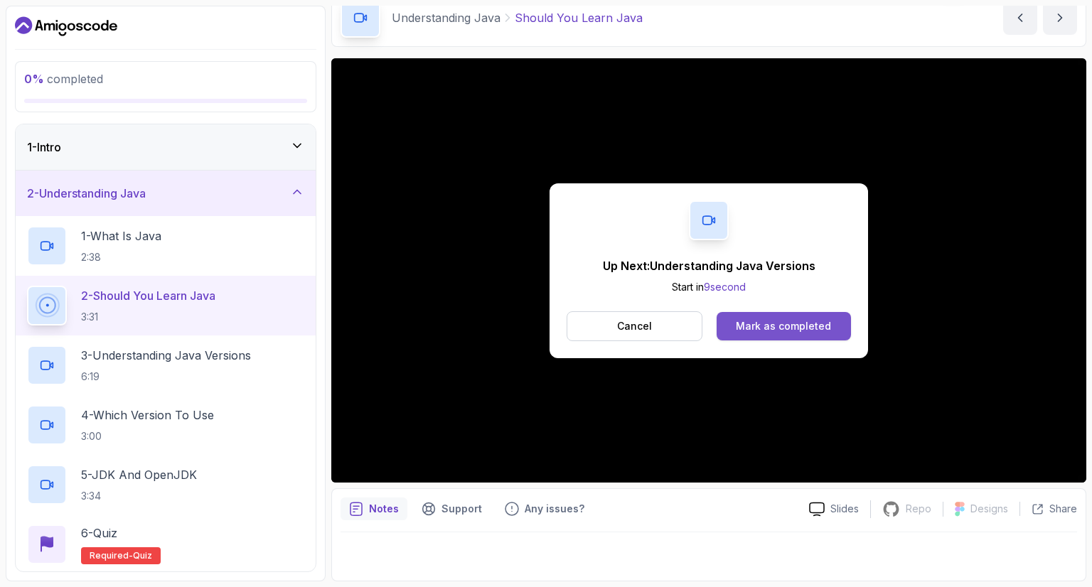
click at [788, 333] on div "Mark as completed" at bounding box center [783, 326] width 95 height 14
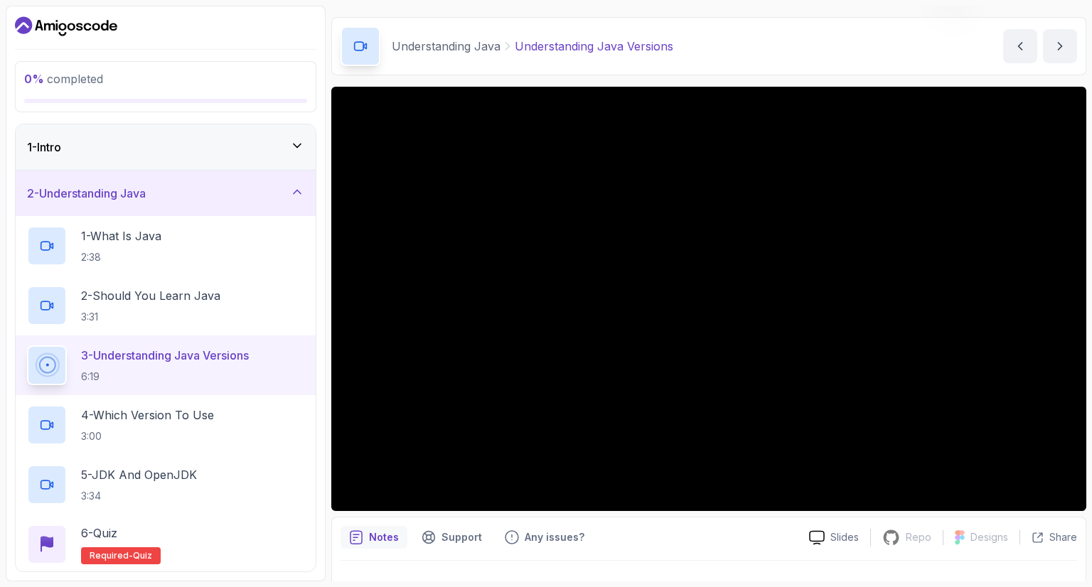
scroll to position [41, 0]
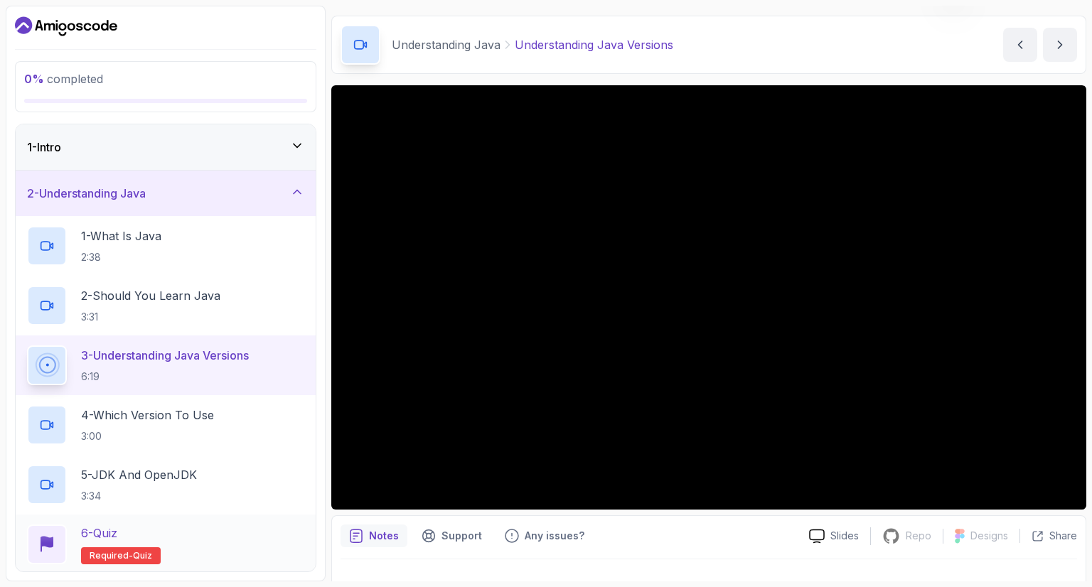
click at [111, 525] on p "6 - Quiz" at bounding box center [99, 533] width 36 height 17
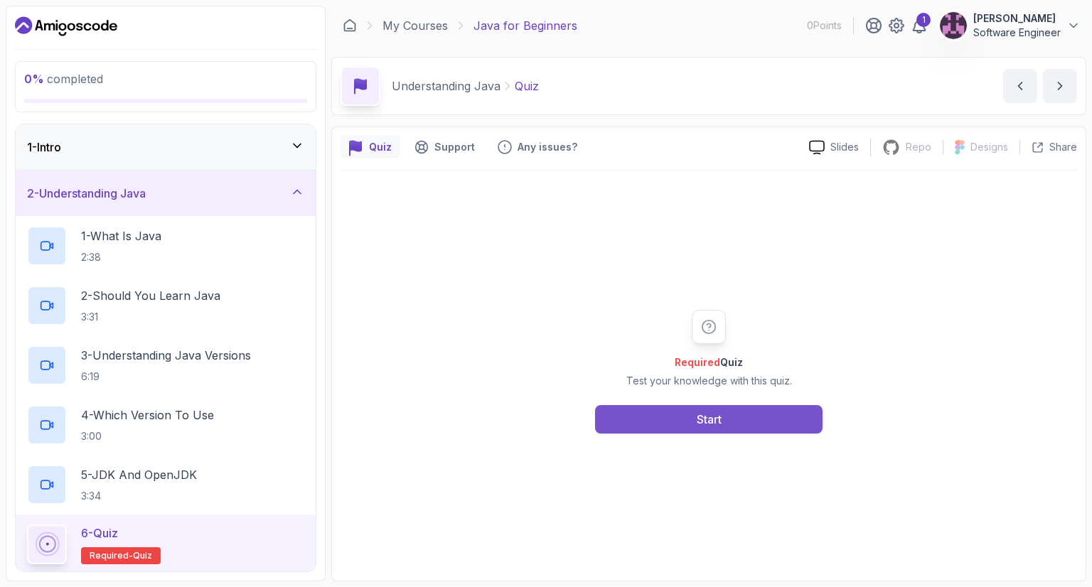
click at [657, 422] on button "Start" at bounding box center [709, 419] width 228 height 28
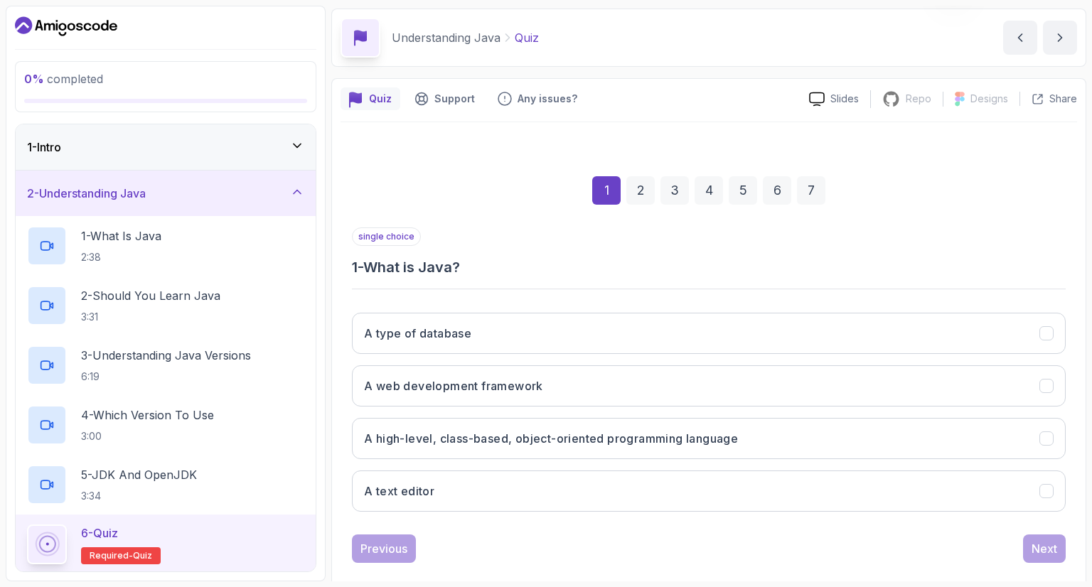
scroll to position [68, 0]
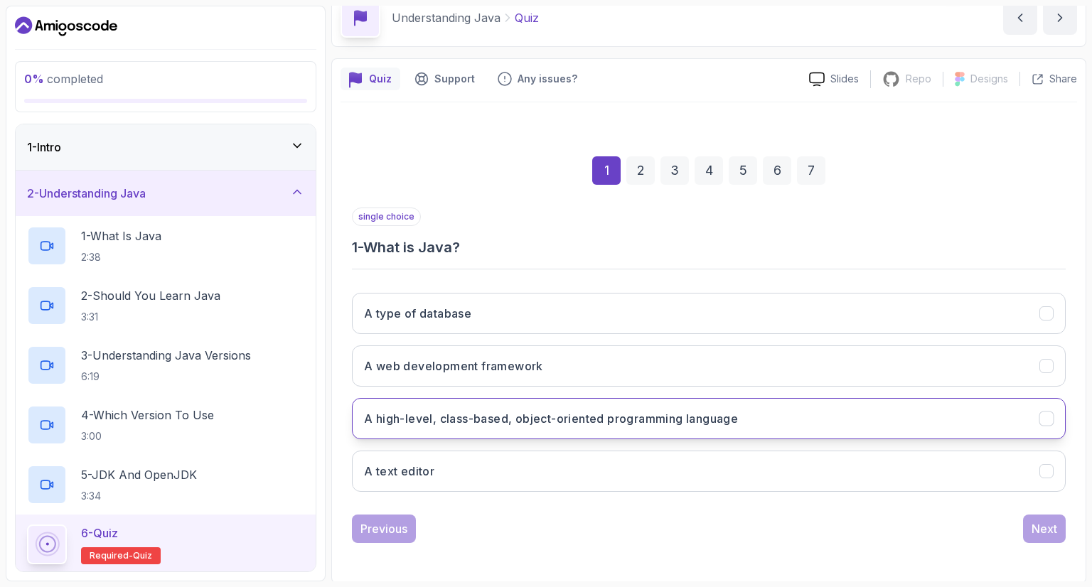
click at [612, 417] on h3 "A high-level, class-based, object-oriented programming language" at bounding box center [551, 418] width 374 height 17
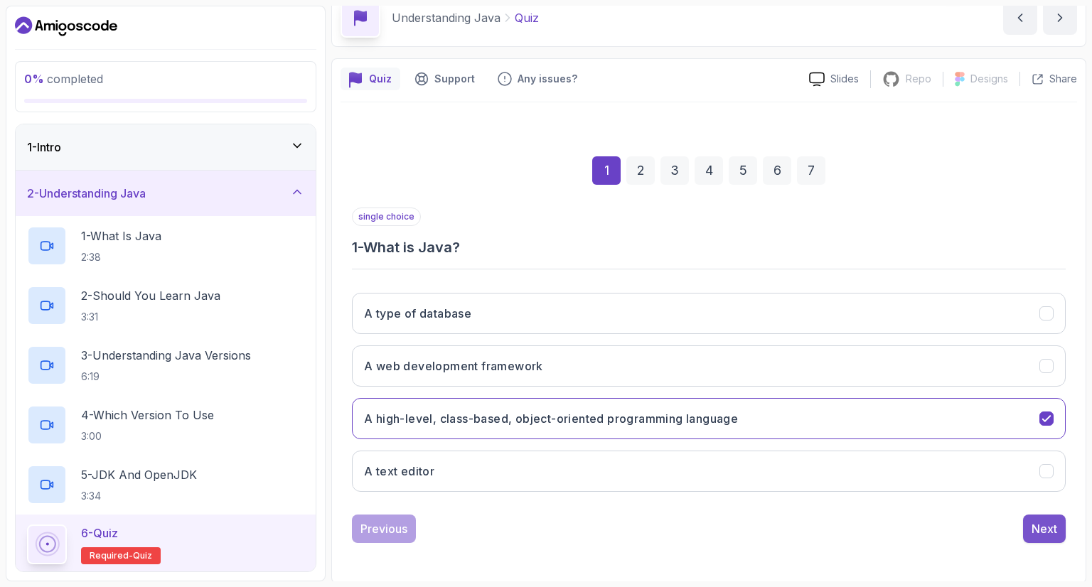
click at [1036, 525] on div "Next" at bounding box center [1045, 529] width 26 height 17
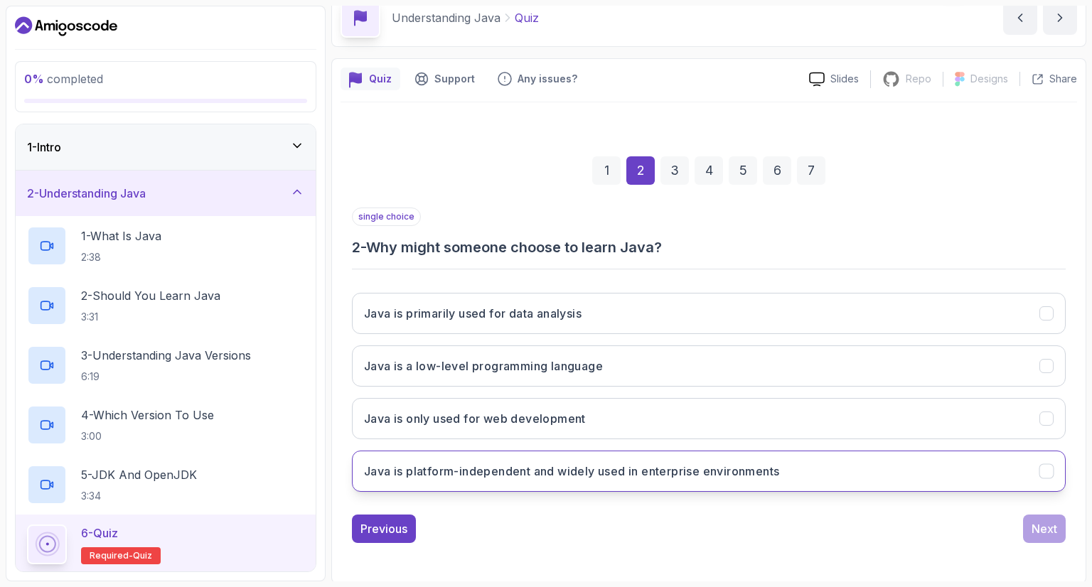
click at [816, 466] on button "Java is platform-independent and widely used in enterprise environments" at bounding box center [709, 471] width 714 height 41
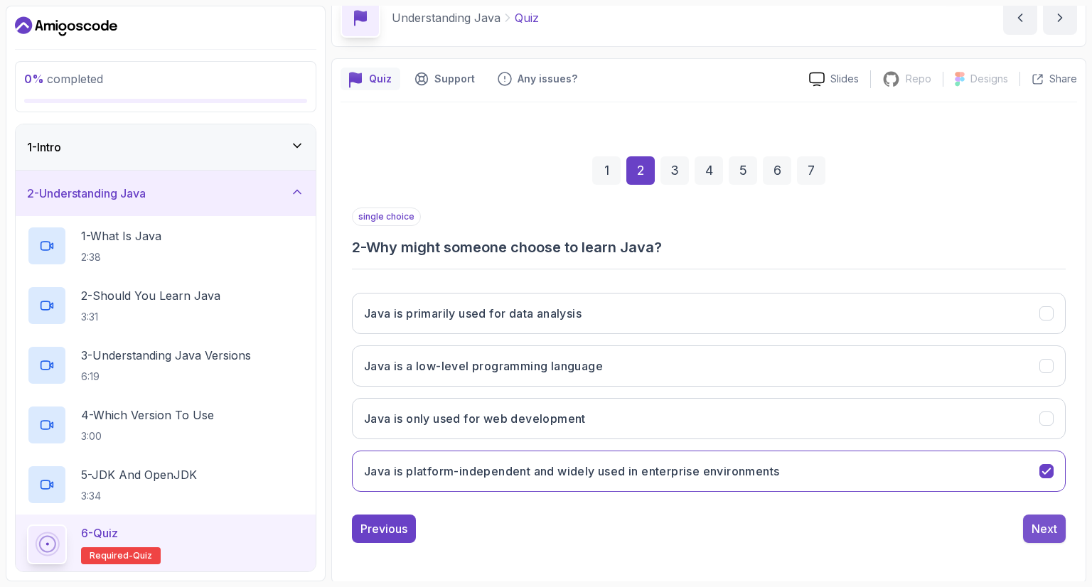
click at [1057, 533] on div "Next" at bounding box center [1045, 529] width 26 height 17
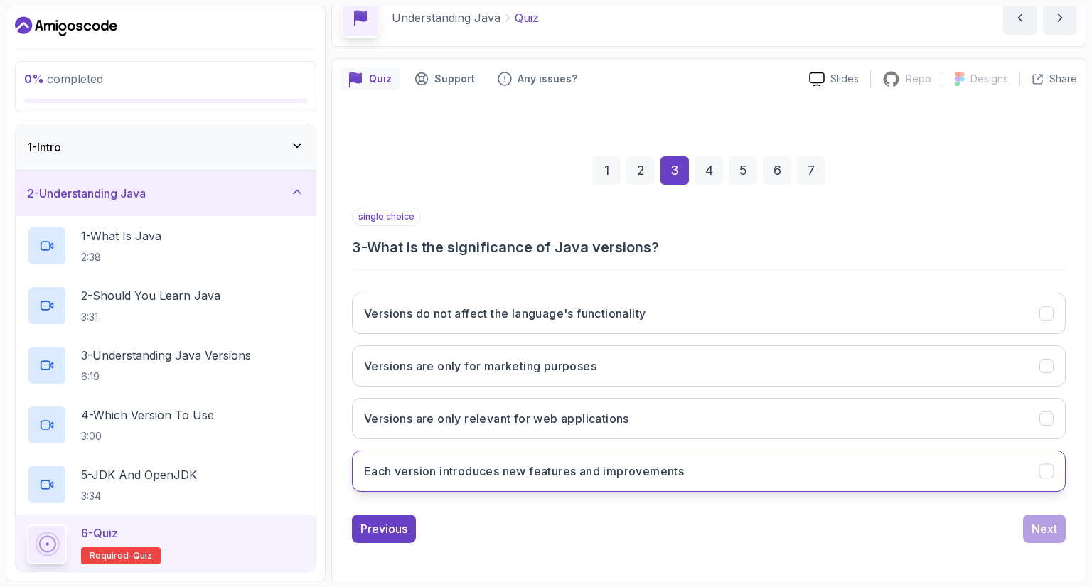
click at [755, 467] on button "Each version introduces new features and improvements" at bounding box center [709, 471] width 714 height 41
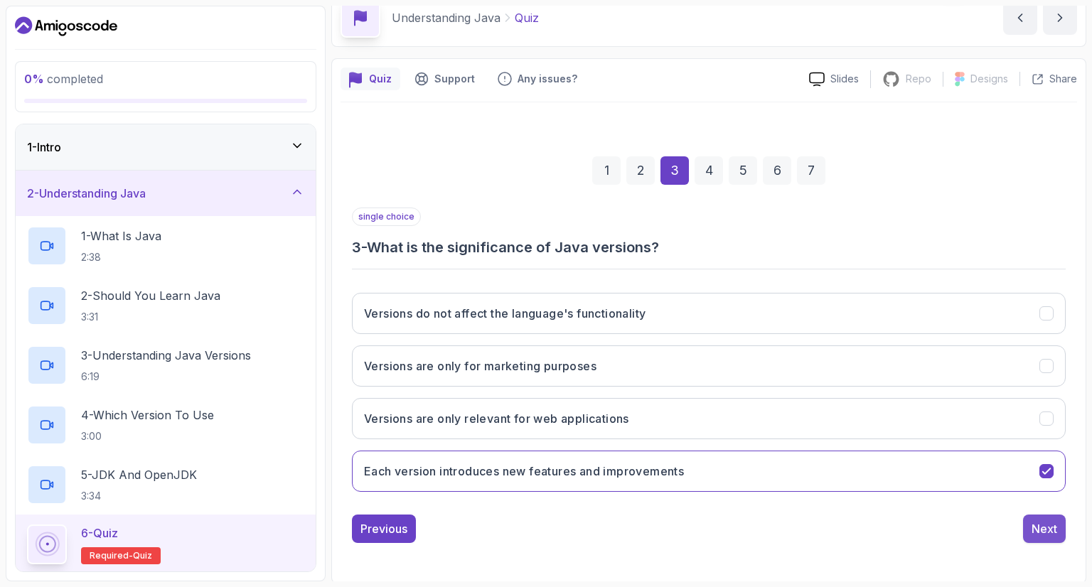
click at [1055, 524] on div "Next" at bounding box center [1045, 529] width 26 height 17
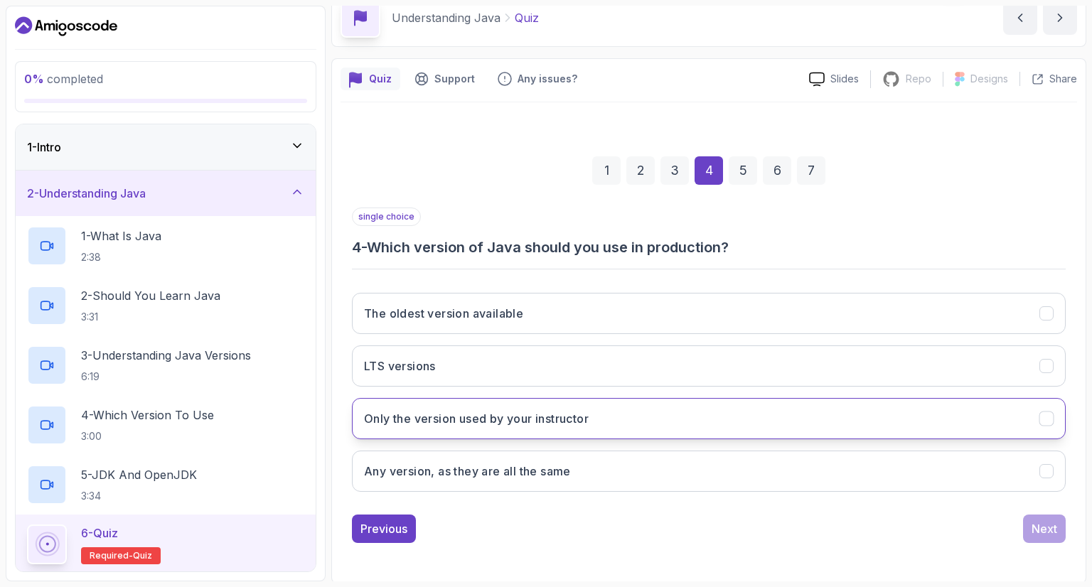
click at [695, 427] on button "Only the version used by your instructor" at bounding box center [709, 418] width 714 height 41
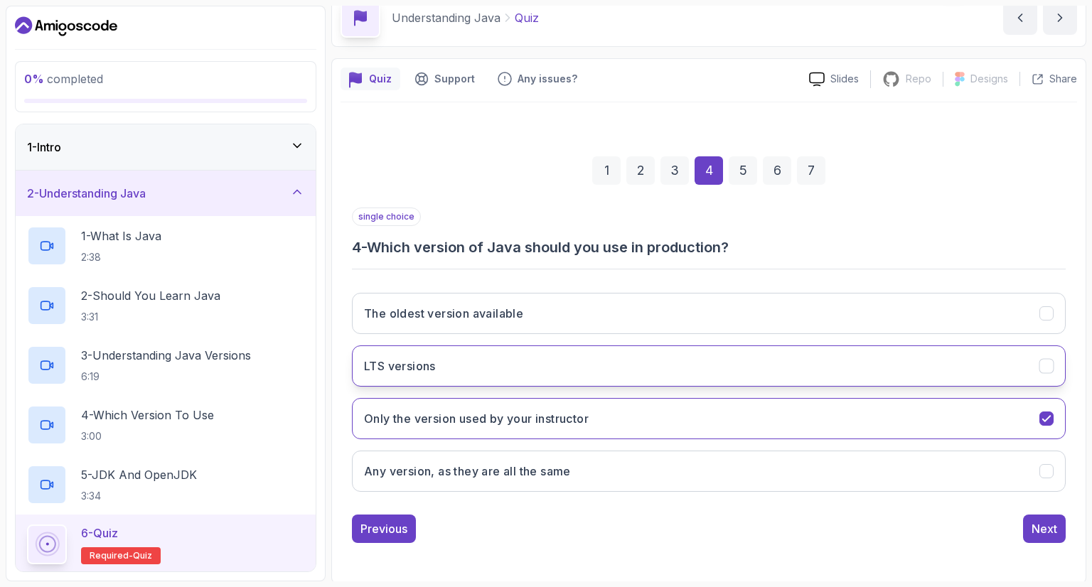
click at [785, 361] on button "LTS versions" at bounding box center [709, 366] width 714 height 41
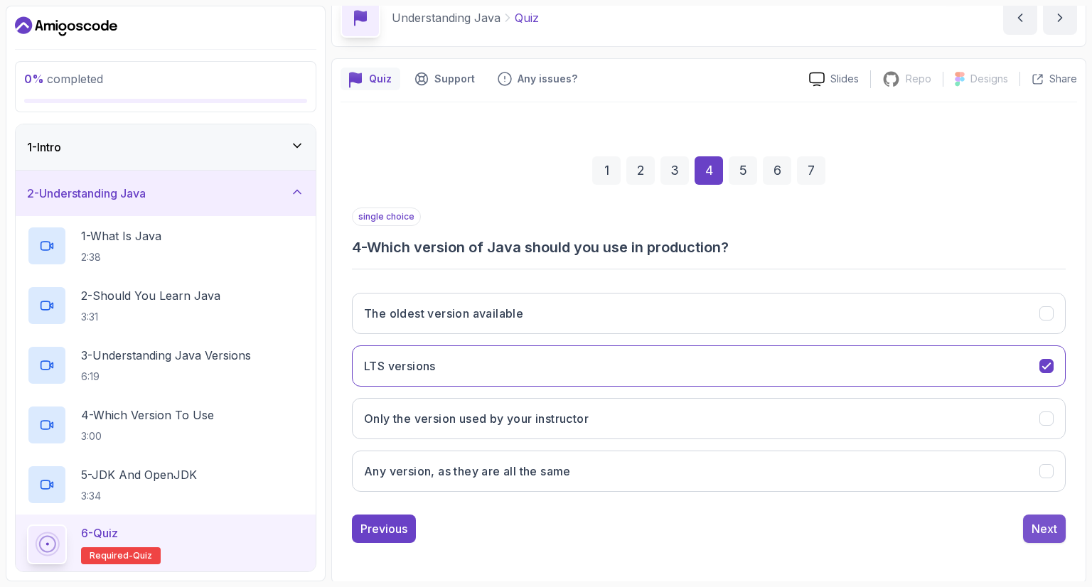
click at [1045, 528] on div "Next" at bounding box center [1045, 529] width 26 height 17
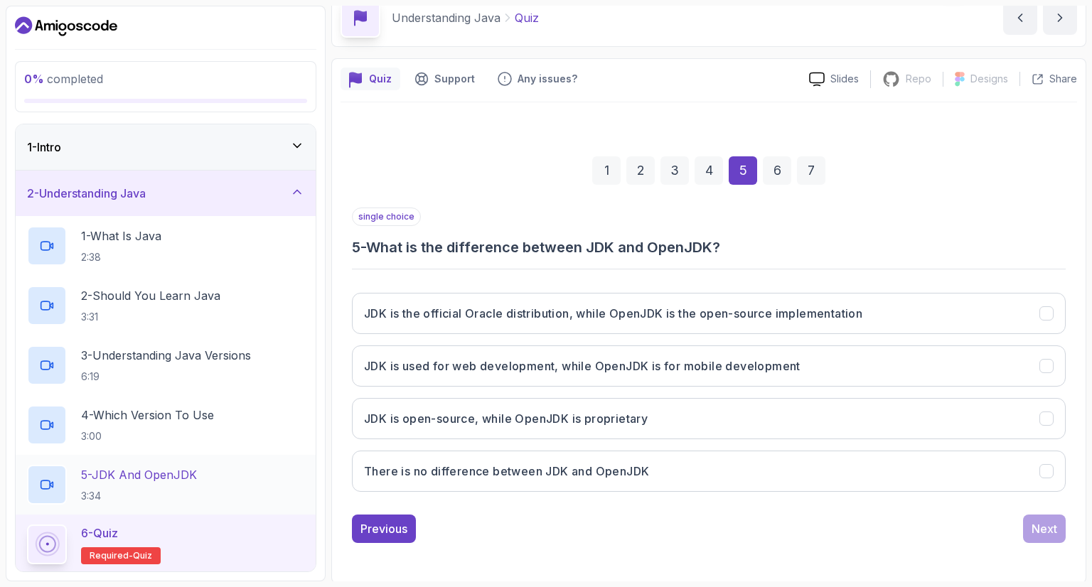
click at [203, 479] on div "5 - JDK And OpenJDK 3:34" at bounding box center [165, 485] width 277 height 40
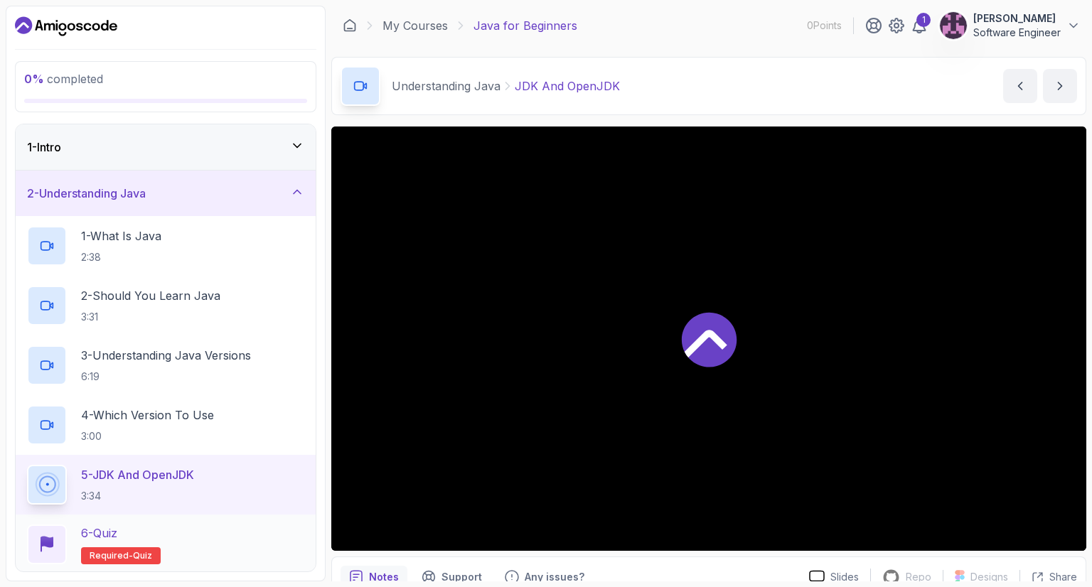
click at [190, 530] on div "6 - Quiz Required- quiz" at bounding box center [165, 545] width 277 height 40
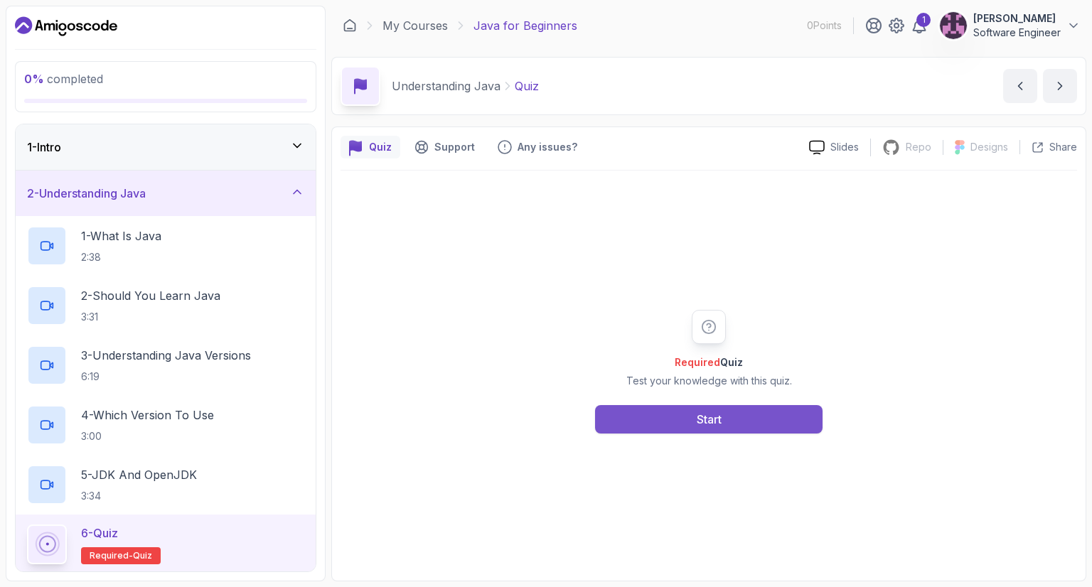
click at [678, 417] on button "Start" at bounding box center [709, 419] width 228 height 28
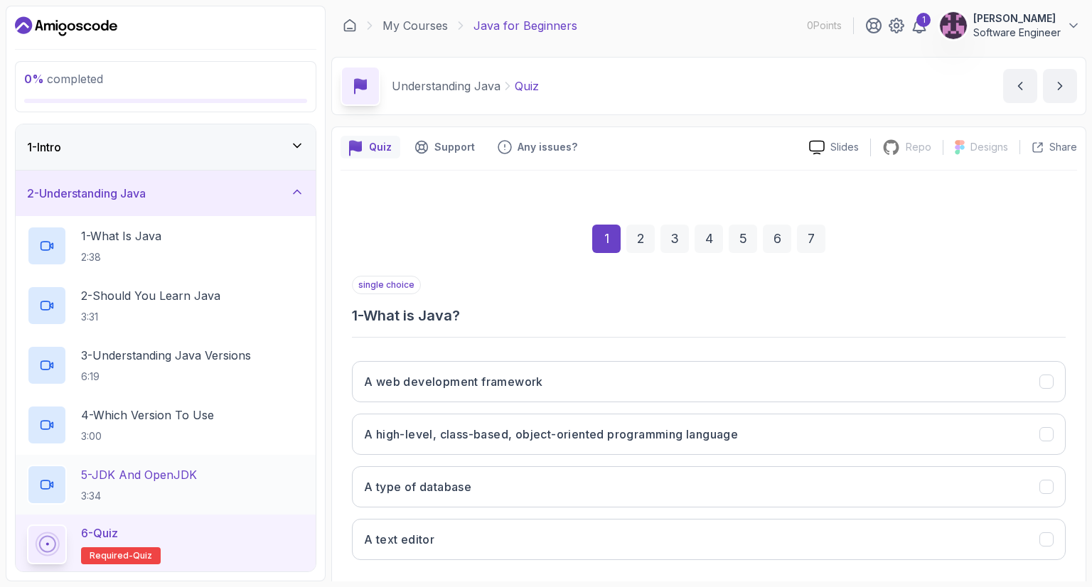
click at [172, 479] on p "5 - JDK And OpenJDK" at bounding box center [139, 474] width 116 height 17
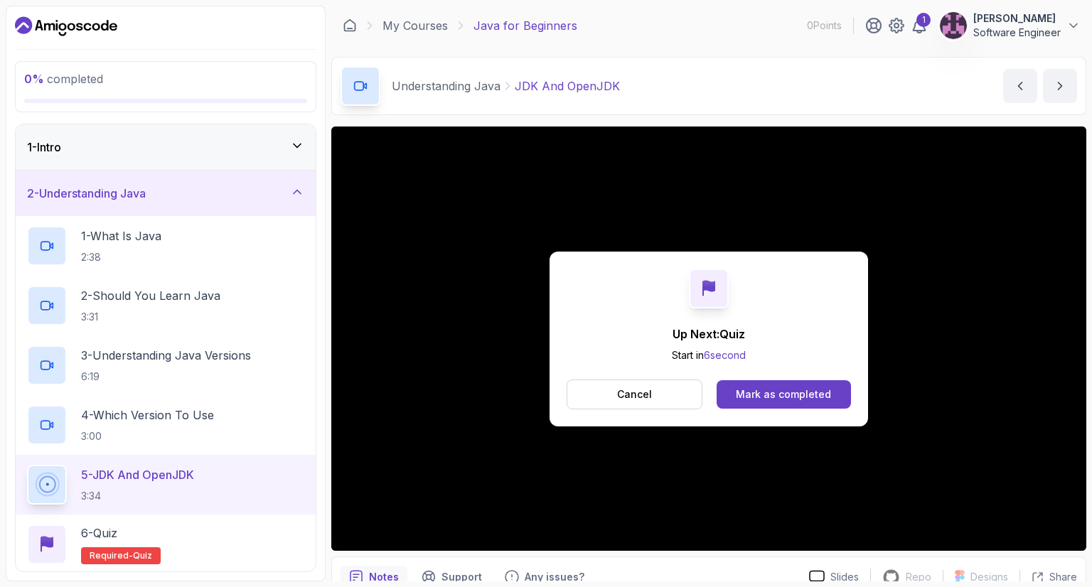
click at [715, 389] on div "Cancel Mark as completed" at bounding box center [709, 395] width 284 height 30
click at [739, 393] on div "Mark as completed" at bounding box center [783, 395] width 95 height 14
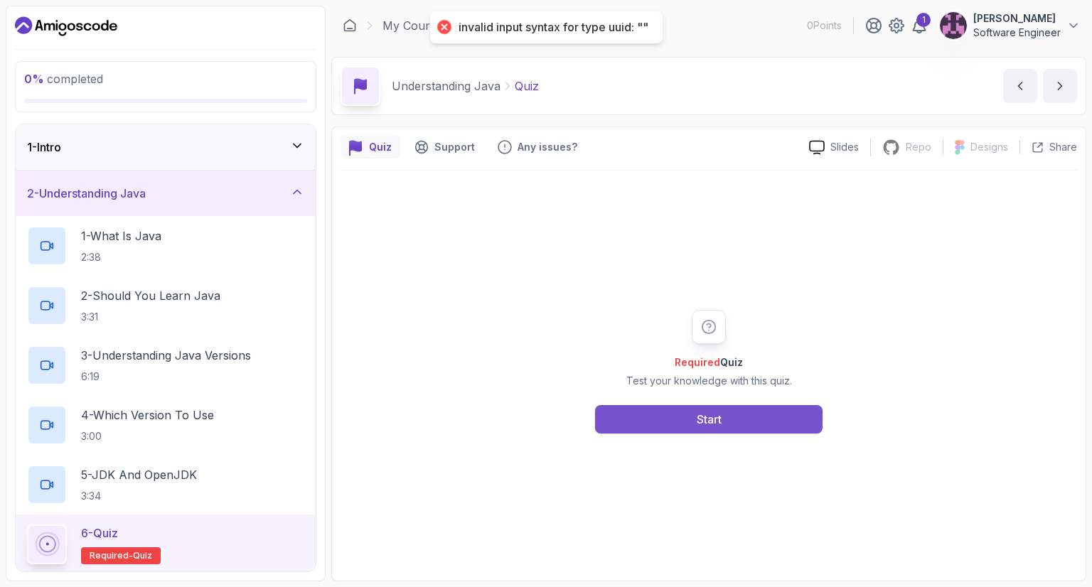
click at [713, 411] on div "Start" at bounding box center [709, 419] width 25 height 17
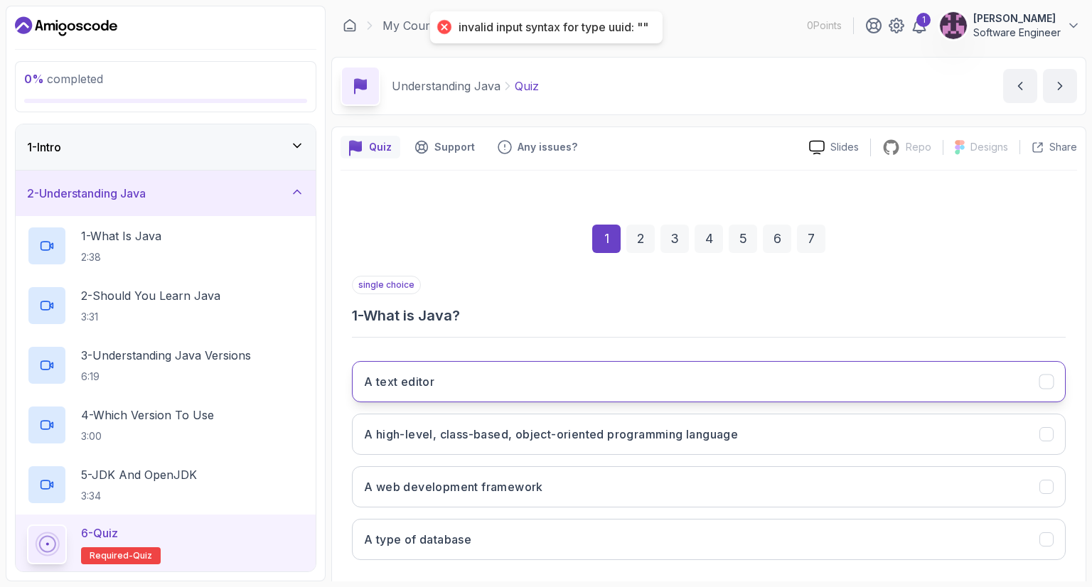
scroll to position [68, 0]
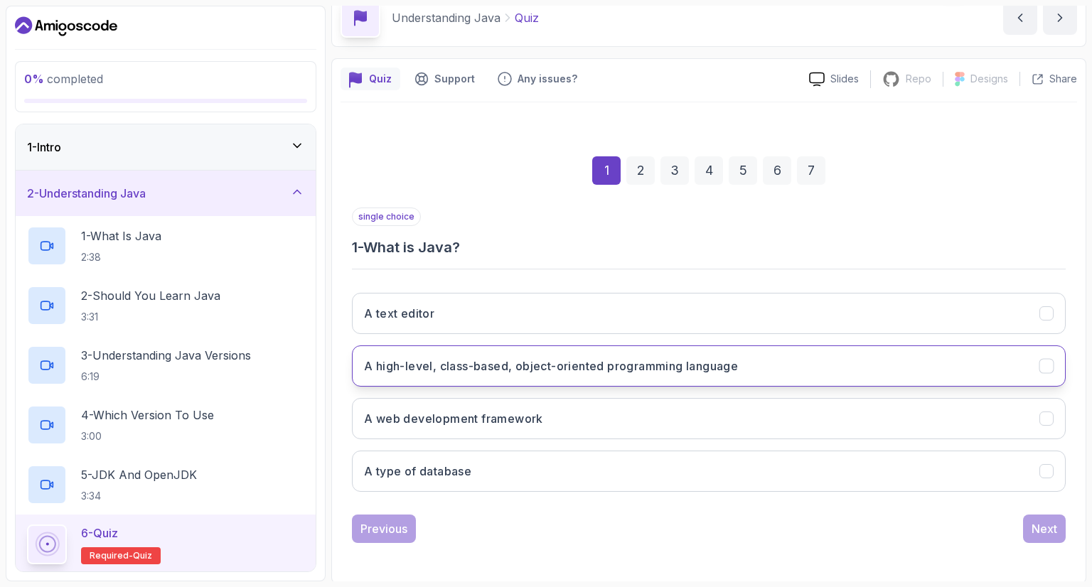
click at [700, 372] on h3 "A high-level, class-based, object-oriented programming language" at bounding box center [551, 366] width 374 height 17
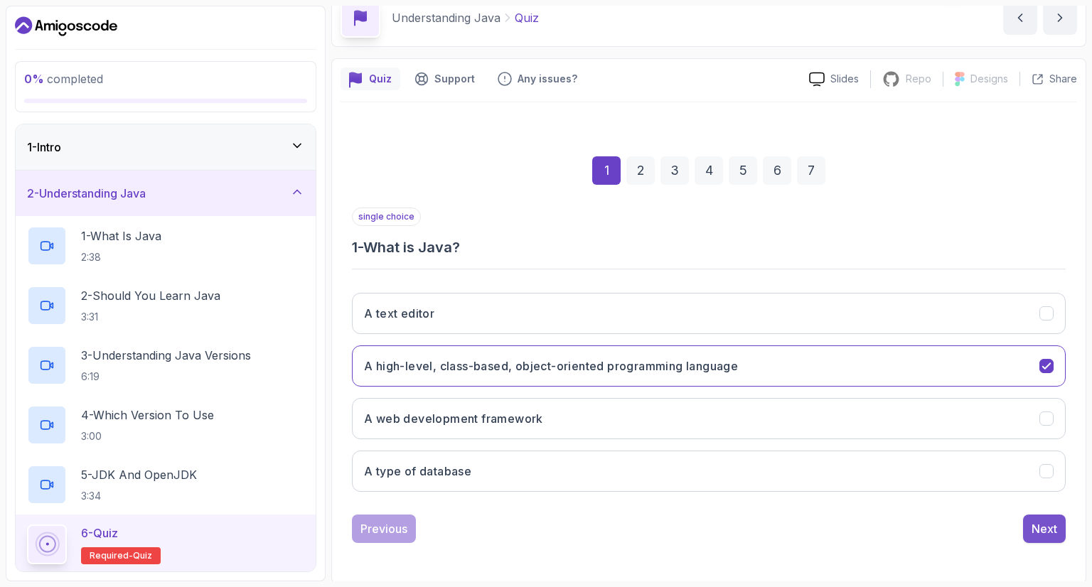
click at [1040, 521] on div "Next" at bounding box center [1045, 529] width 26 height 17
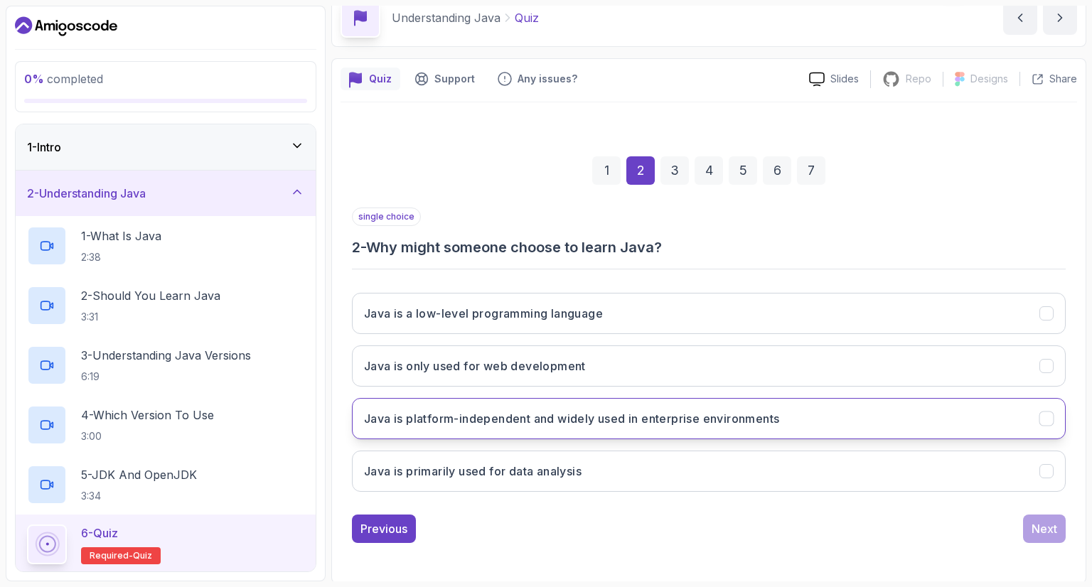
click at [666, 418] on h3 "Java is platform-independent and widely used in enterprise environments" at bounding box center [571, 418] width 415 height 17
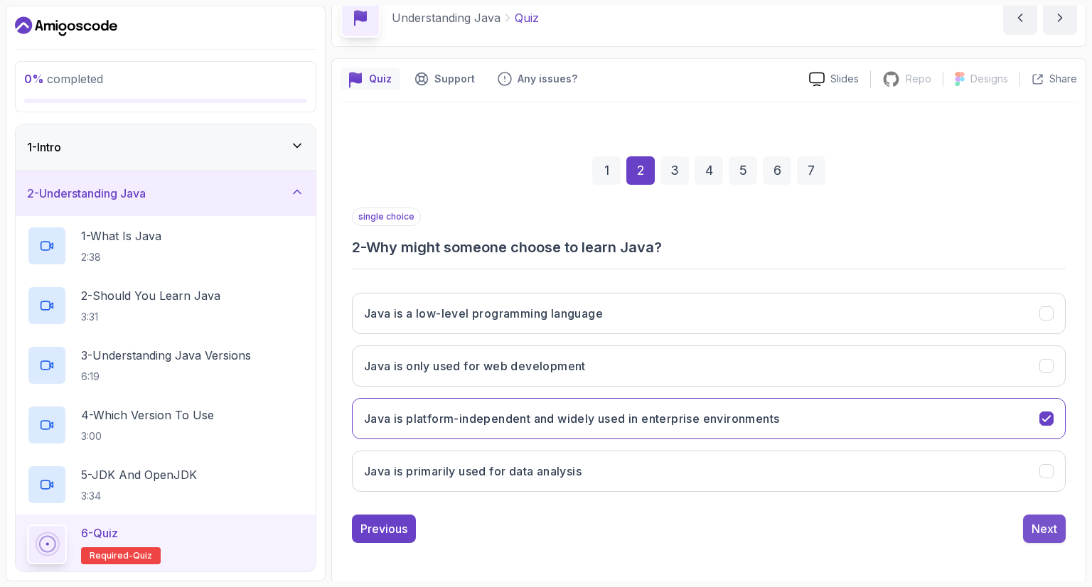
click at [1047, 522] on div "Next" at bounding box center [1045, 529] width 26 height 17
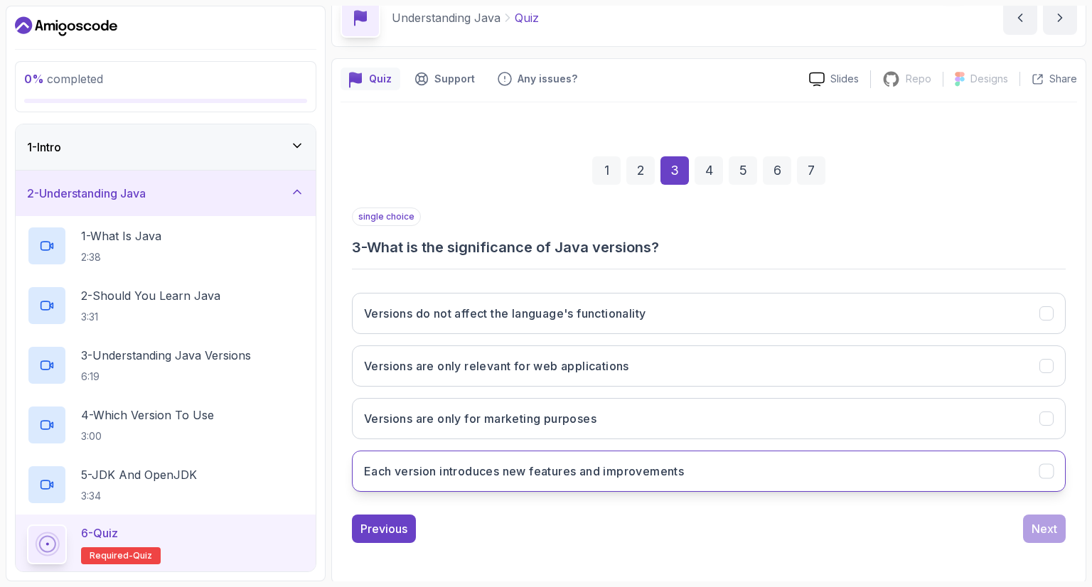
click at [669, 470] on h3 "Each version introduces new features and improvements" at bounding box center [524, 471] width 320 height 17
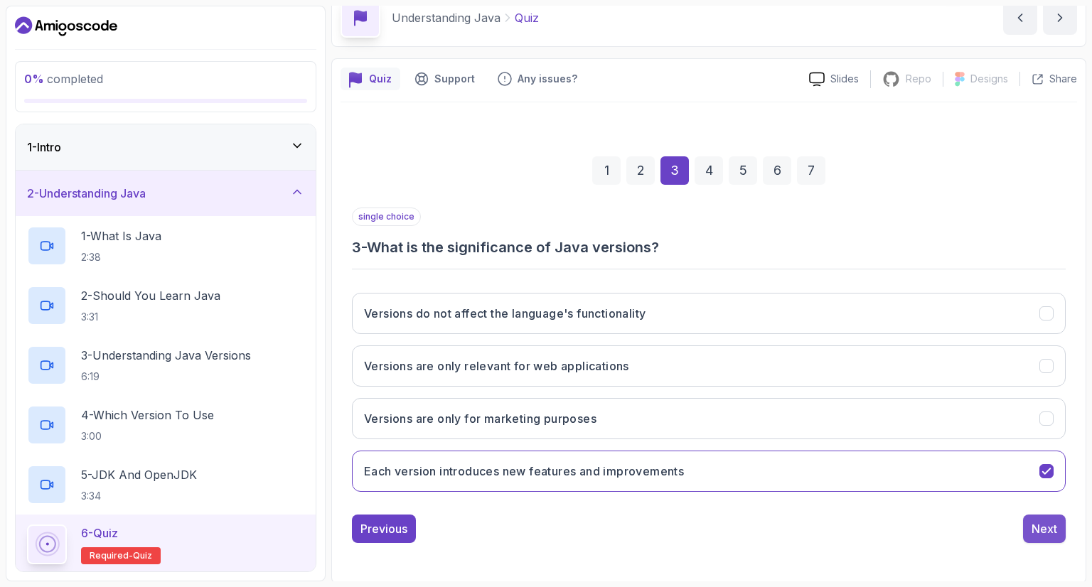
click at [1047, 526] on div "Next" at bounding box center [1045, 529] width 26 height 17
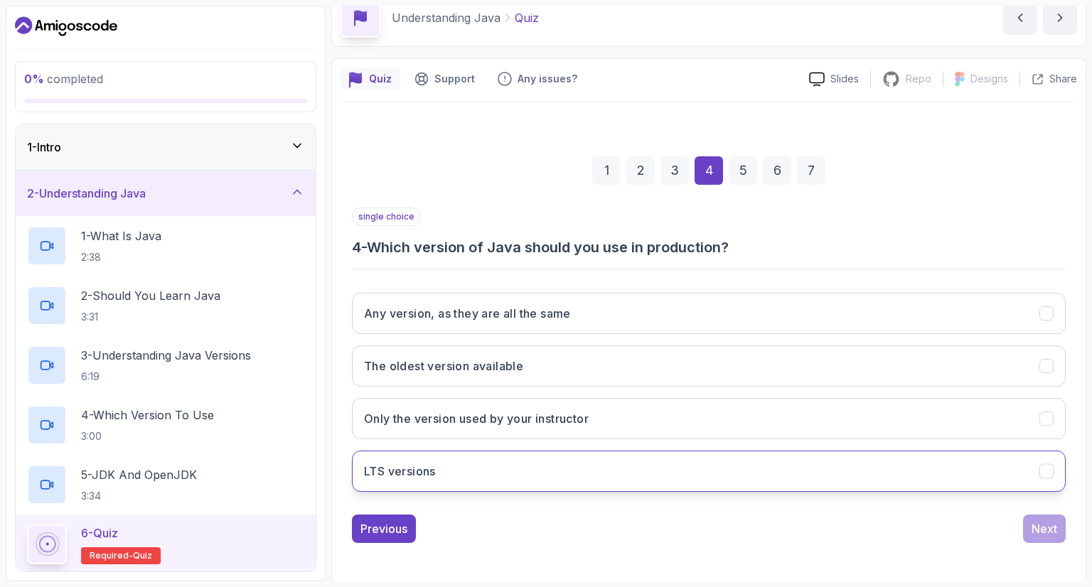
click at [563, 479] on button "LTS versions" at bounding box center [709, 471] width 714 height 41
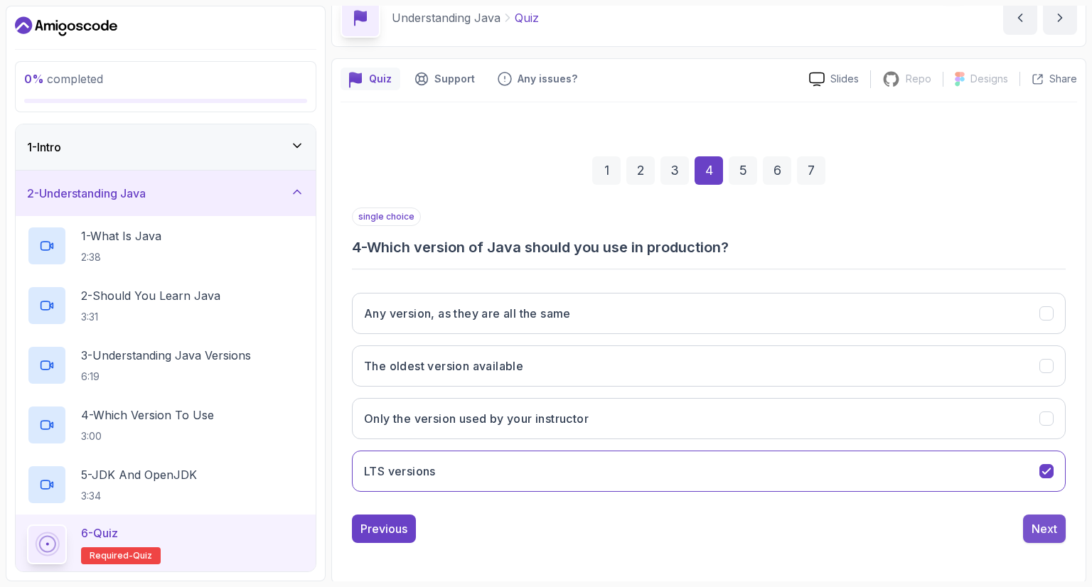
click at [1042, 521] on div "Next" at bounding box center [1045, 529] width 26 height 17
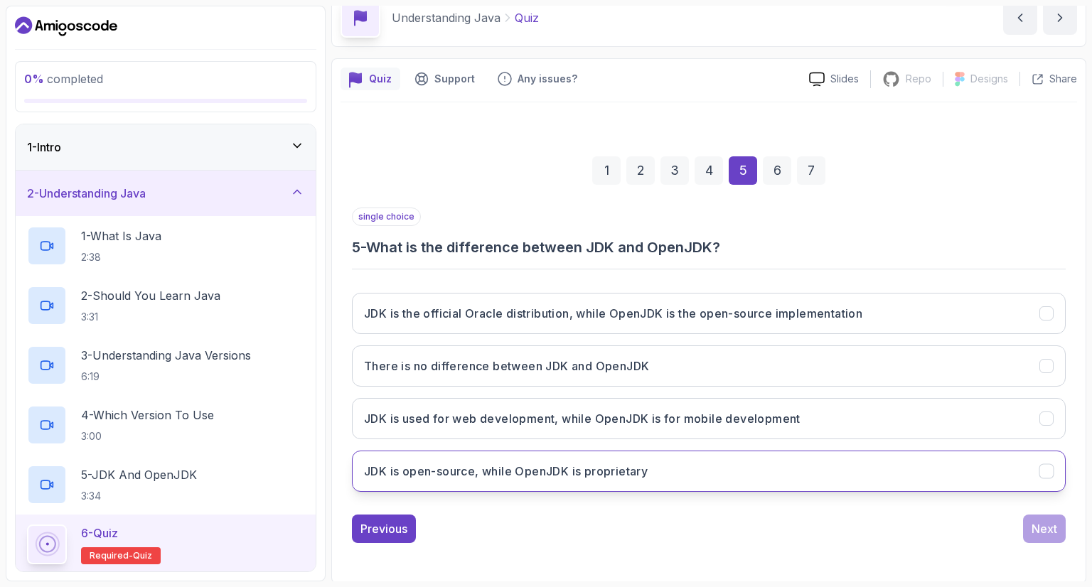
click at [634, 467] on h3 "JDK is open-source, while OpenJDK is proprietary" at bounding box center [506, 471] width 284 height 17
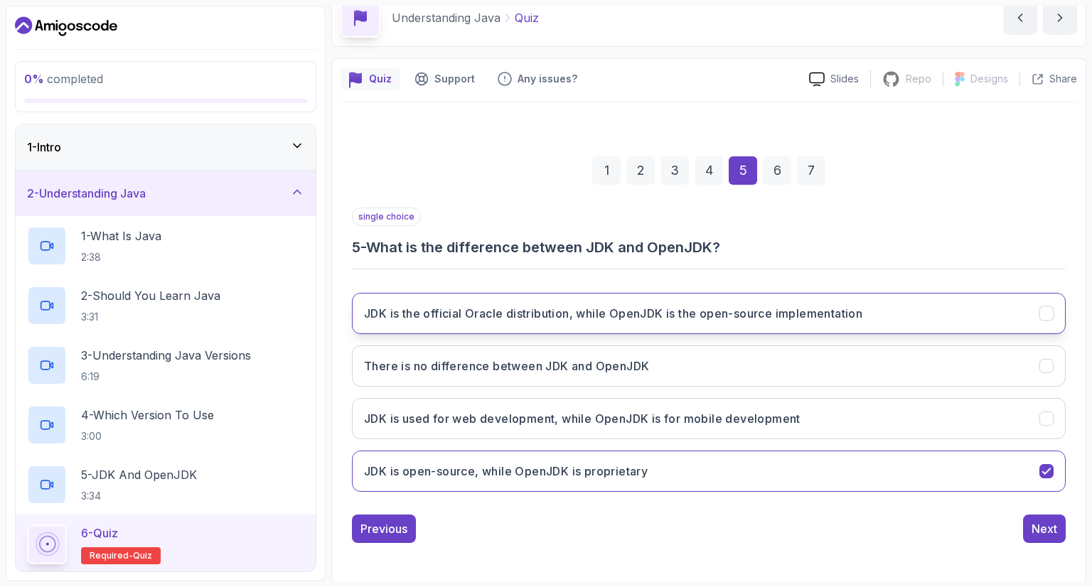
click at [890, 326] on button "JDK is the official Oracle distribution, while OpenJDK is the open-source imple…" at bounding box center [709, 313] width 714 height 41
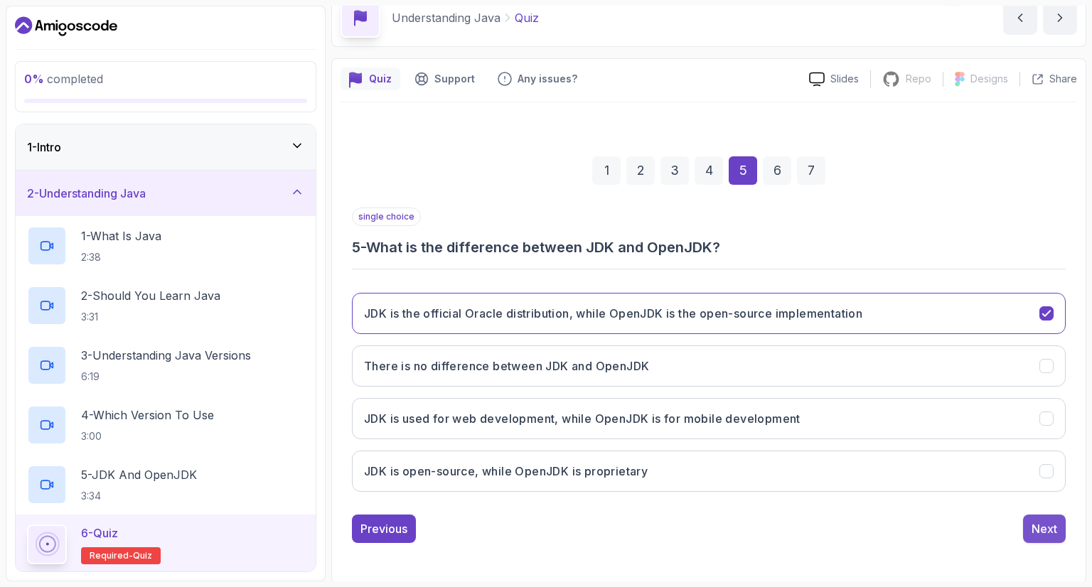
click at [1045, 538] on button "Next" at bounding box center [1044, 529] width 43 height 28
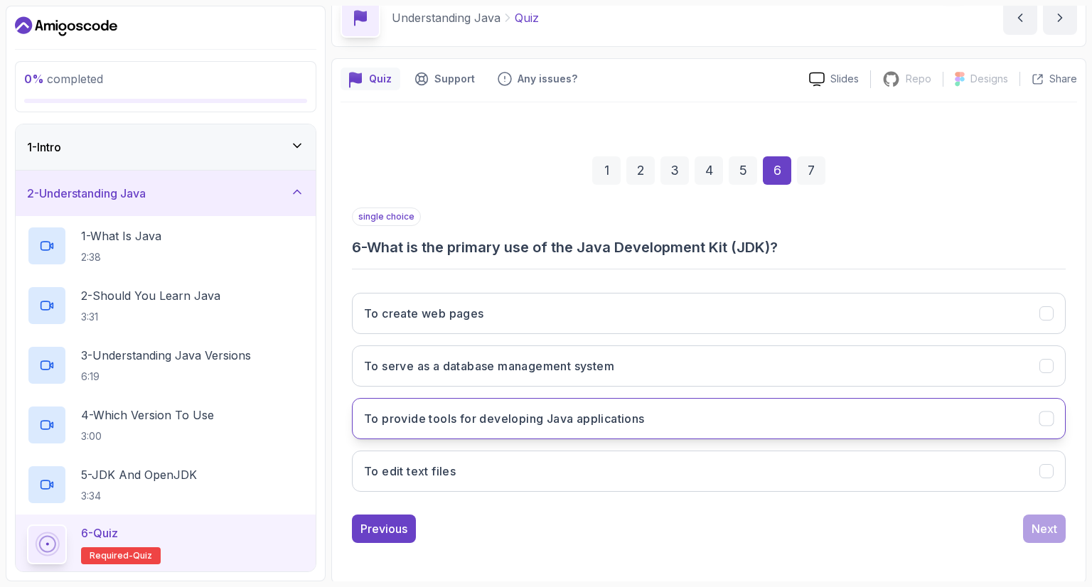
click at [715, 420] on button "To provide tools for developing Java applications" at bounding box center [709, 418] width 714 height 41
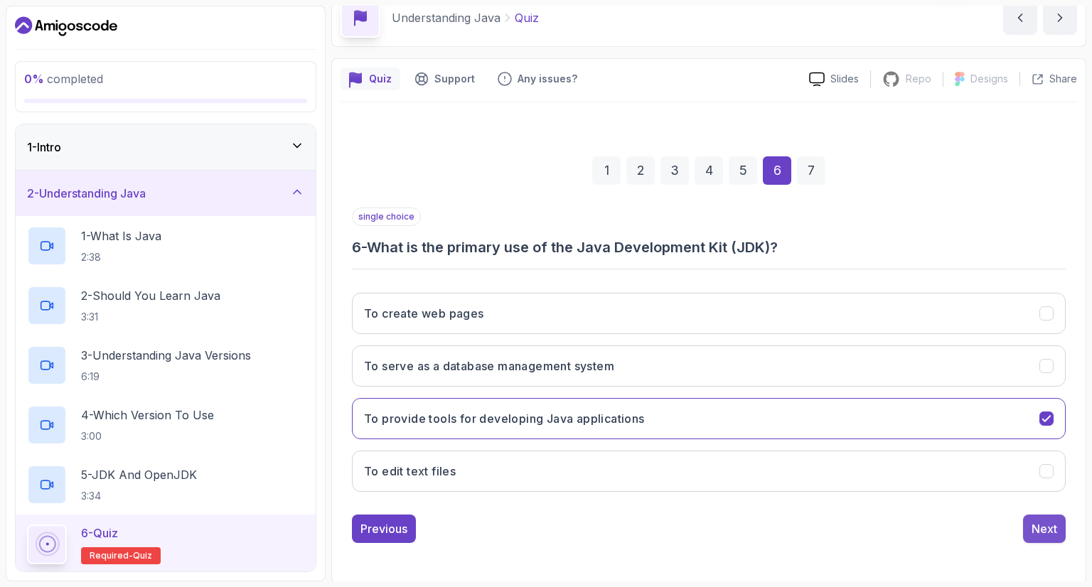
click at [1058, 524] on button "Next" at bounding box center [1044, 529] width 43 height 28
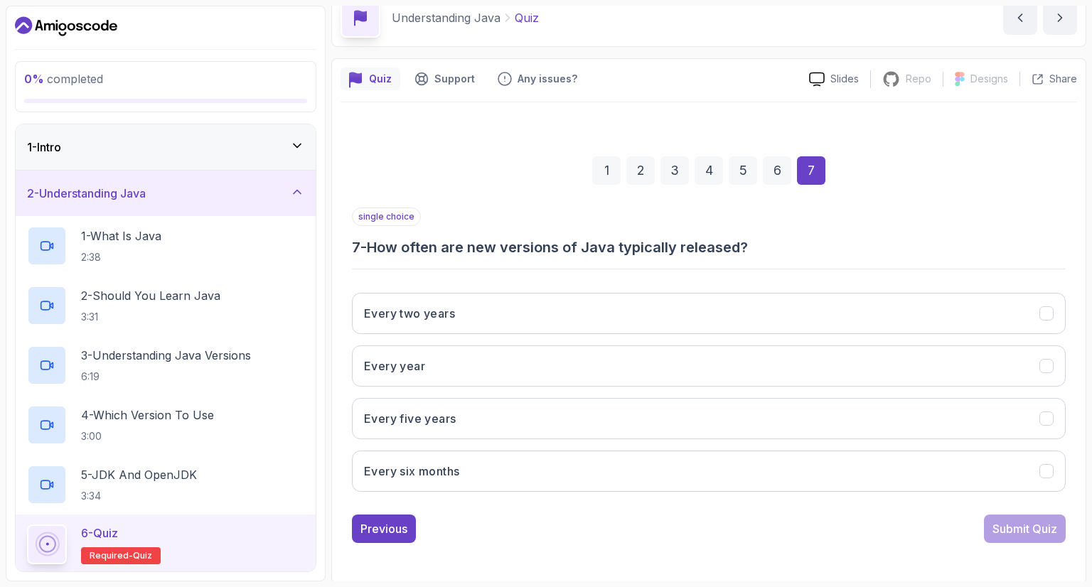
click at [562, 386] on div "Every two years Every year Every five years Every six months" at bounding box center [709, 393] width 714 height 222
click at [782, 369] on button "Every year" at bounding box center [709, 366] width 714 height 41
click at [1015, 527] on div "Submit Quiz" at bounding box center [1025, 529] width 65 height 17
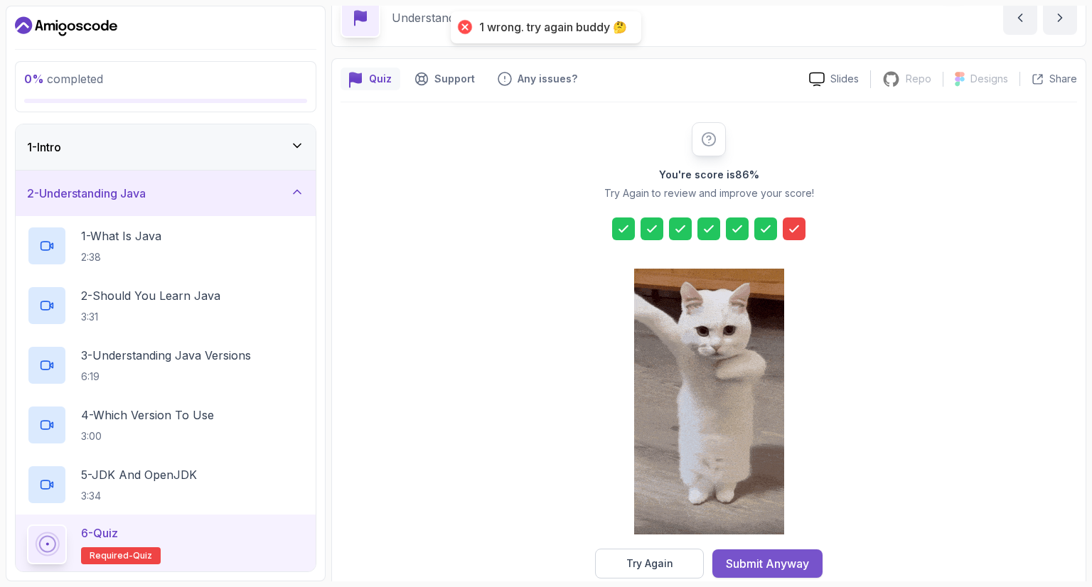
click at [749, 564] on div "Submit Anyway" at bounding box center [767, 563] width 83 height 17
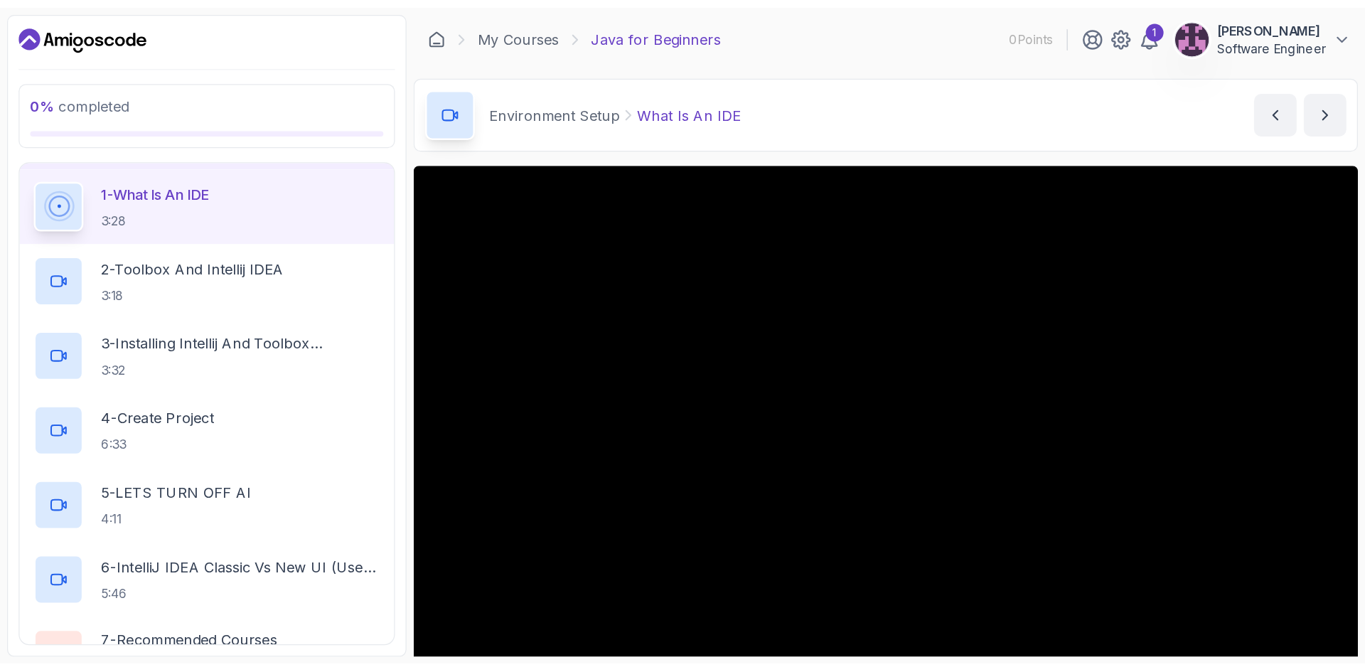
scroll to position [133, 0]
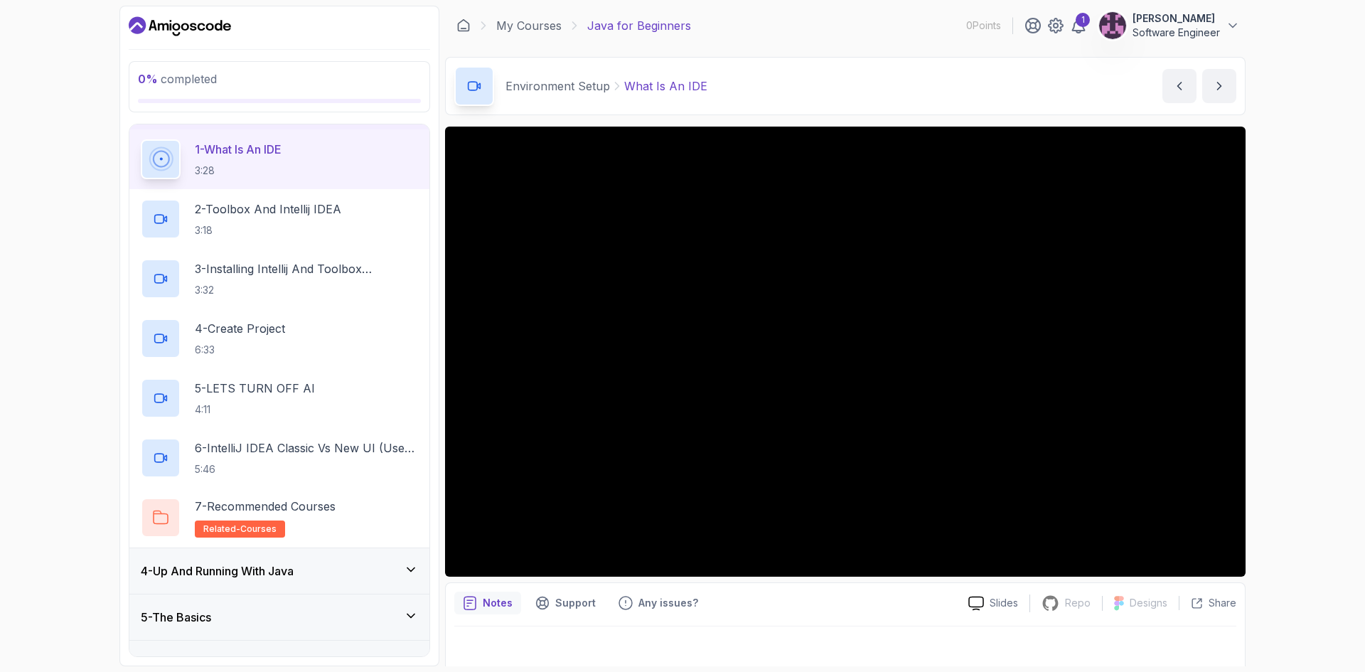
drag, startPoint x: 100, startPoint y: 310, endPoint x: 92, endPoint y: 311, distance: 7.3
click at [100, 310] on div "0 % completed 1 - Intro 2 - Understanding Java 3 - Environment Setup 1 - What I…" at bounding box center [682, 336] width 1365 height 672
click at [234, 206] on p "2 - Toolbox And Intellij IDEA" at bounding box center [268, 209] width 146 height 17
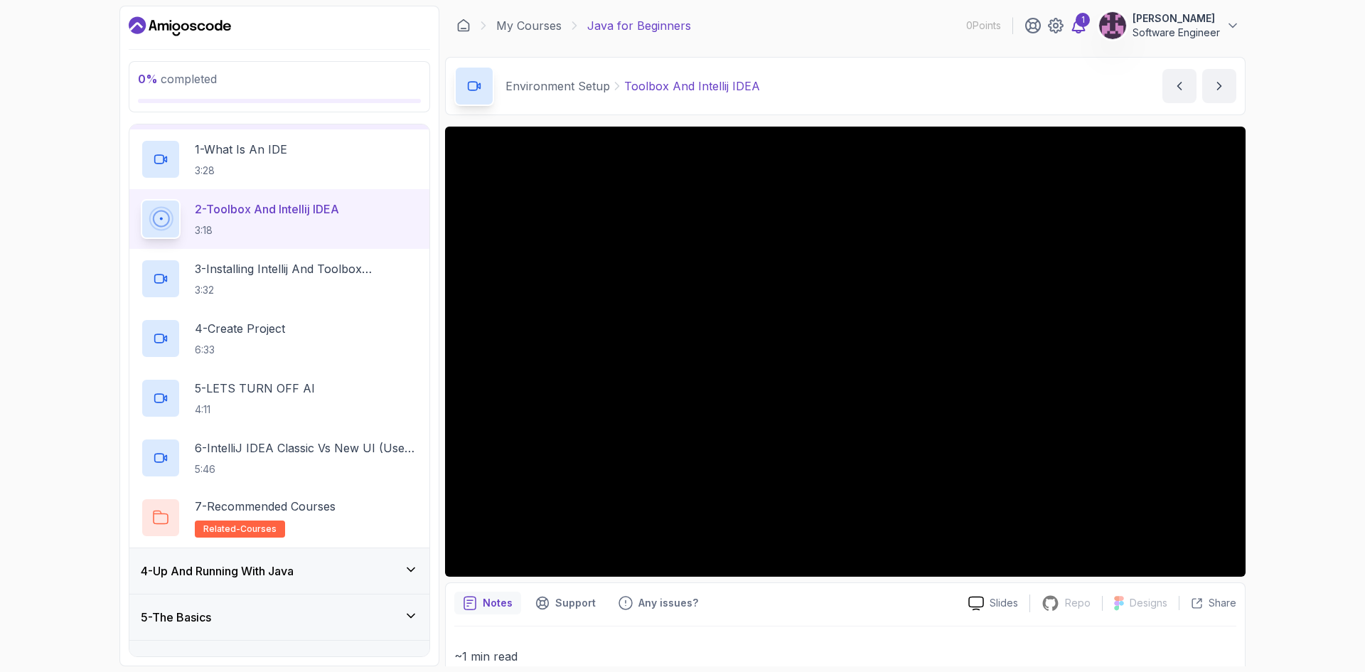
click at [1087, 20] on div "1" at bounding box center [1083, 20] width 14 height 14
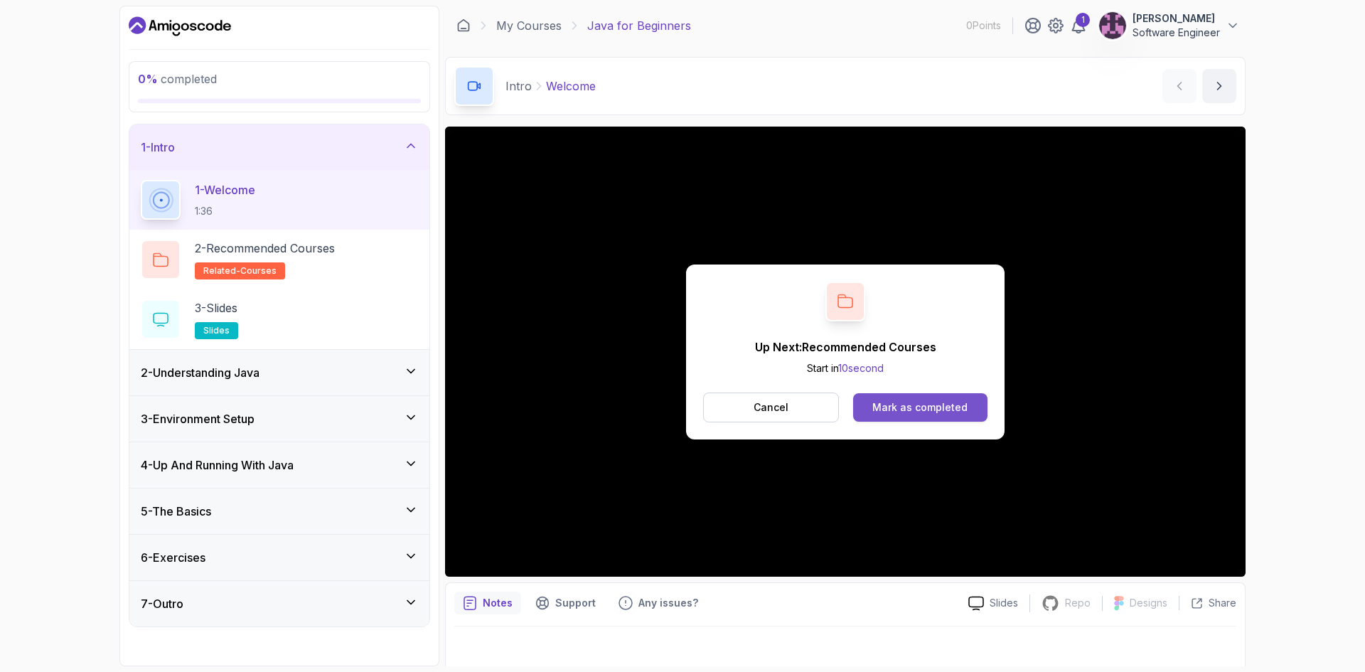
click at [944, 401] on div "Mark as completed" at bounding box center [920, 407] width 95 height 14
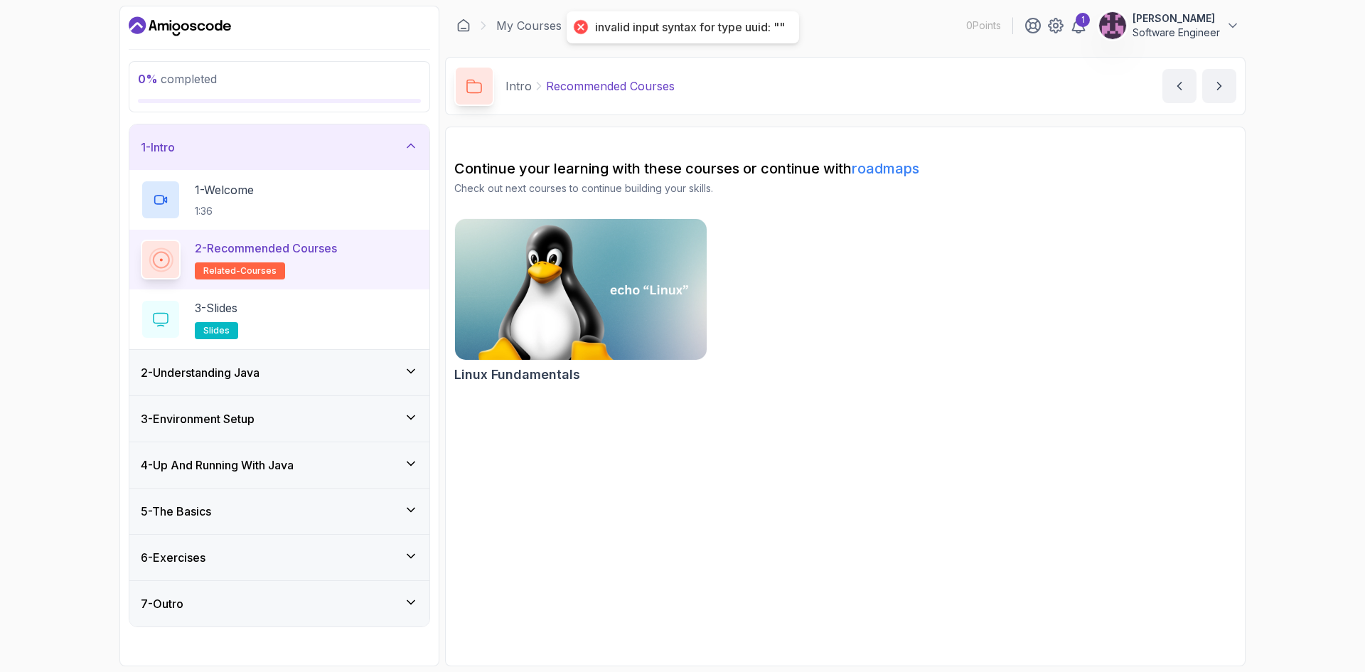
click at [299, 368] on div "2 - Understanding Java" at bounding box center [279, 372] width 277 height 17
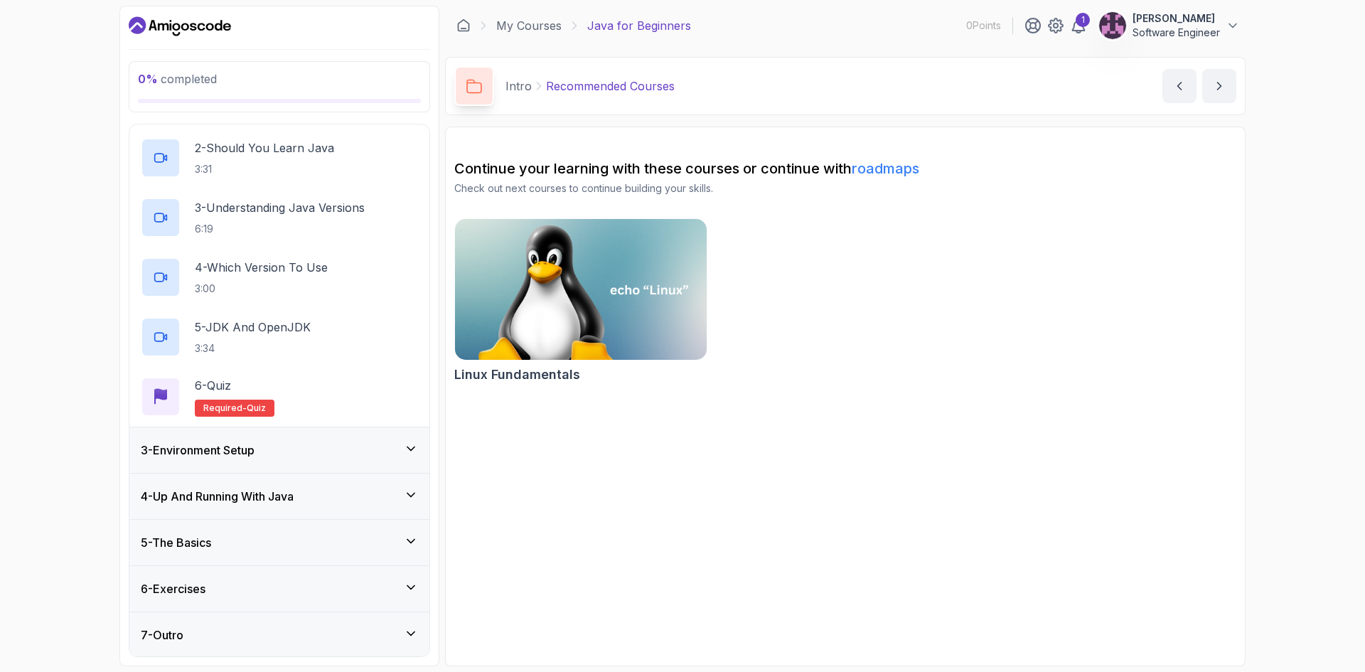
scroll to position [149, 0]
click at [301, 440] on div "3 - Environment Setup" at bounding box center [279, 448] width 277 height 17
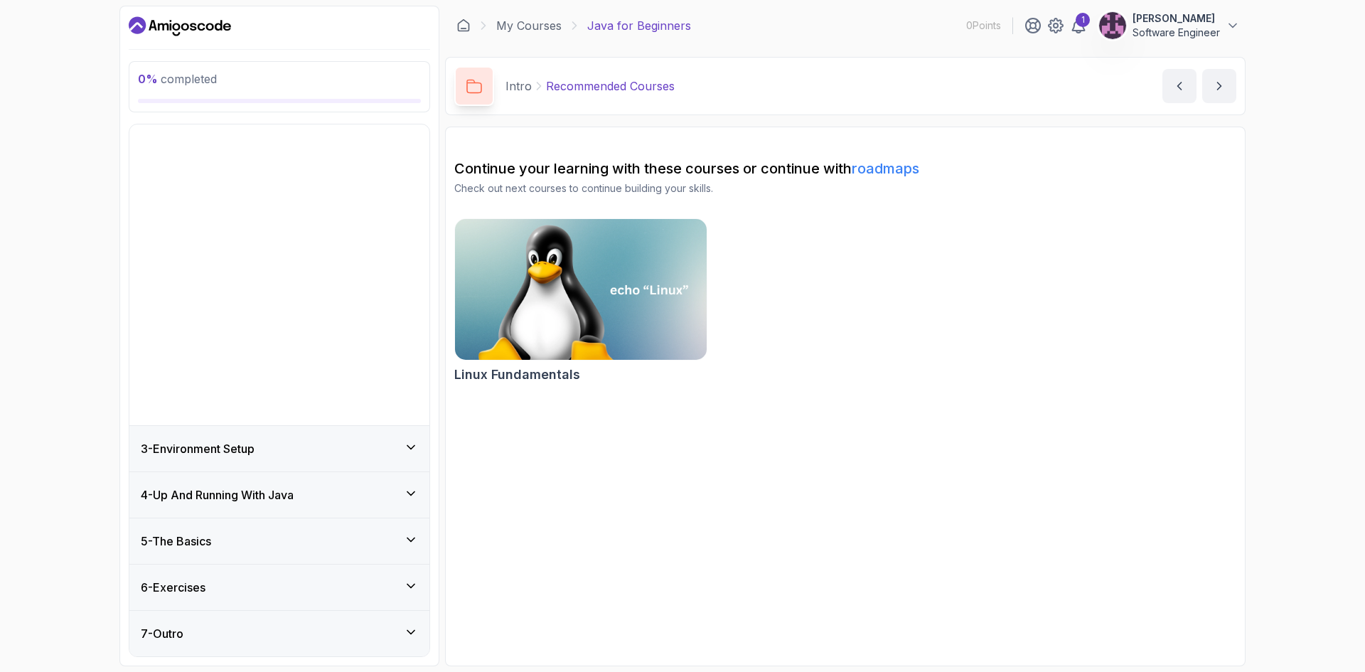
scroll to position [0, 0]
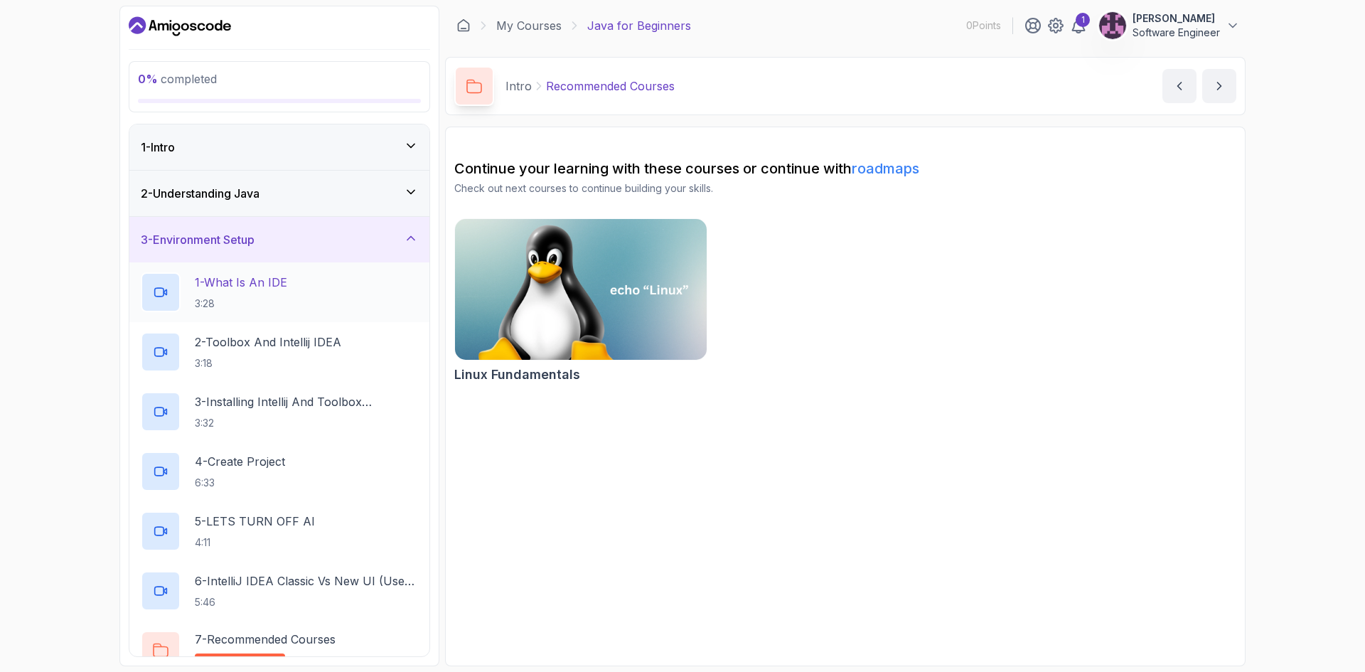
click at [268, 281] on p "1 - What Is An IDE" at bounding box center [241, 282] width 92 height 17
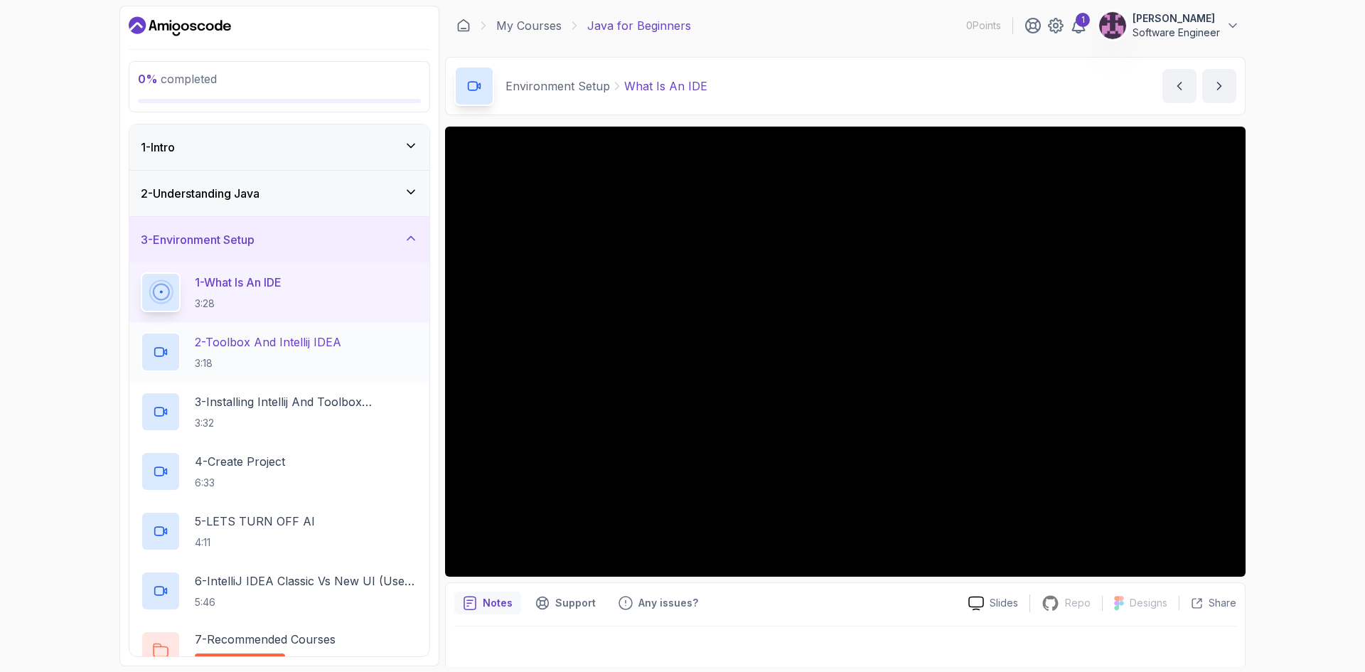
click at [257, 345] on p "2 - Toolbox And Intellij IDEA" at bounding box center [268, 342] width 146 height 17
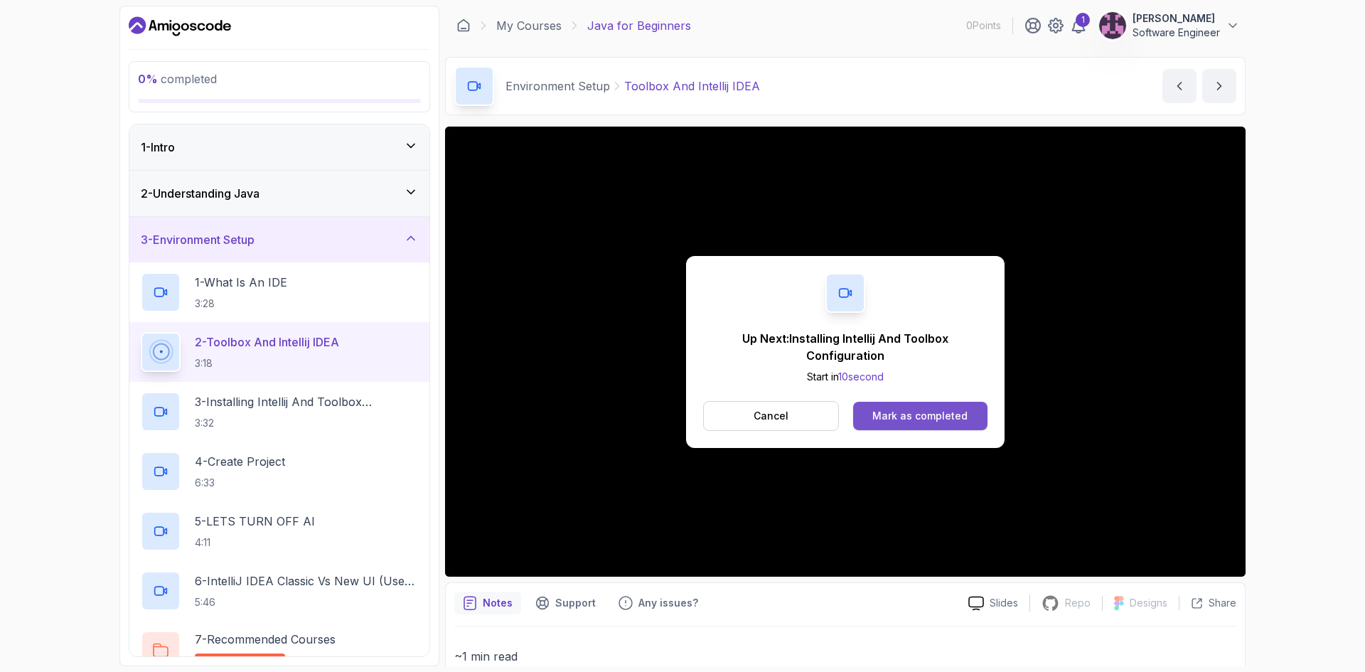
click at [908, 415] on div "Mark as completed" at bounding box center [920, 416] width 95 height 14
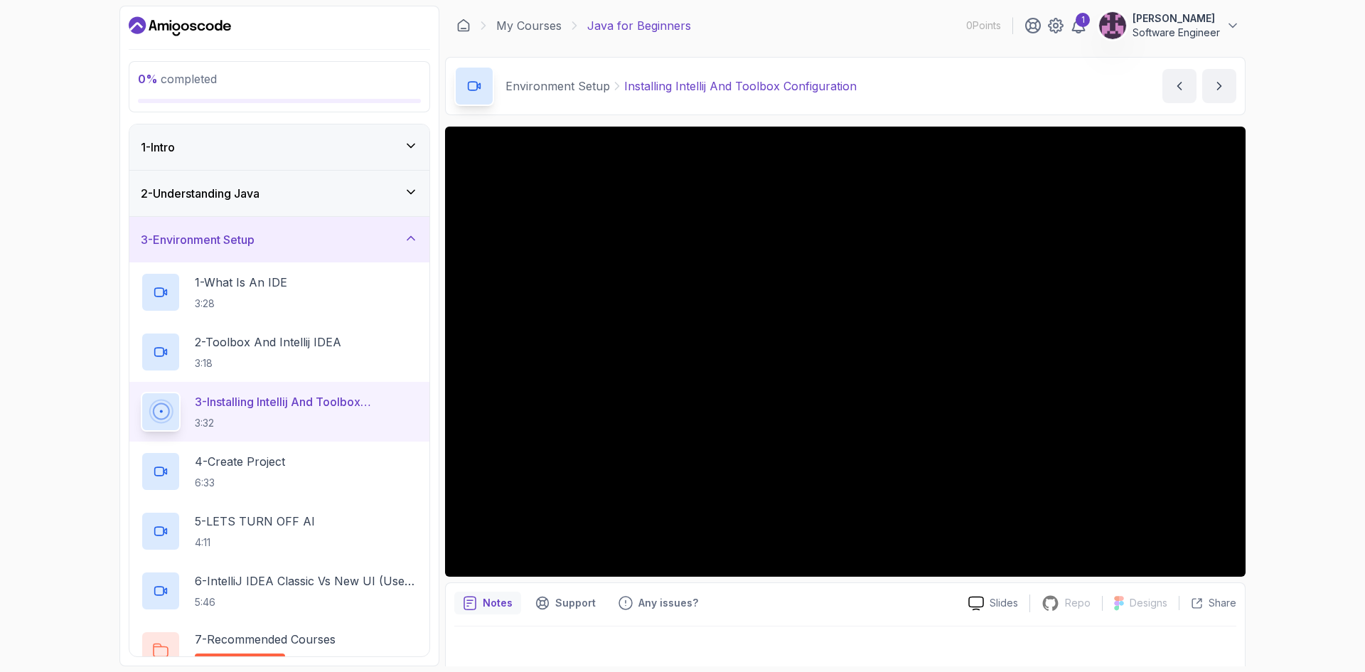
click at [838, 587] on div "Notes Support Any issues? Slides Repo Repository not available Designs Design n…" at bounding box center [845, 628] width 801 height 93
click at [912, 587] on div "Notes Support Any issues? Slides Repo Repository not available Designs Design n…" at bounding box center [845, 628] width 801 height 93
click at [850, 587] on div at bounding box center [845, 626] width 782 height 1
click at [915, 587] on div "Notes Support Any issues?" at bounding box center [705, 603] width 503 height 23
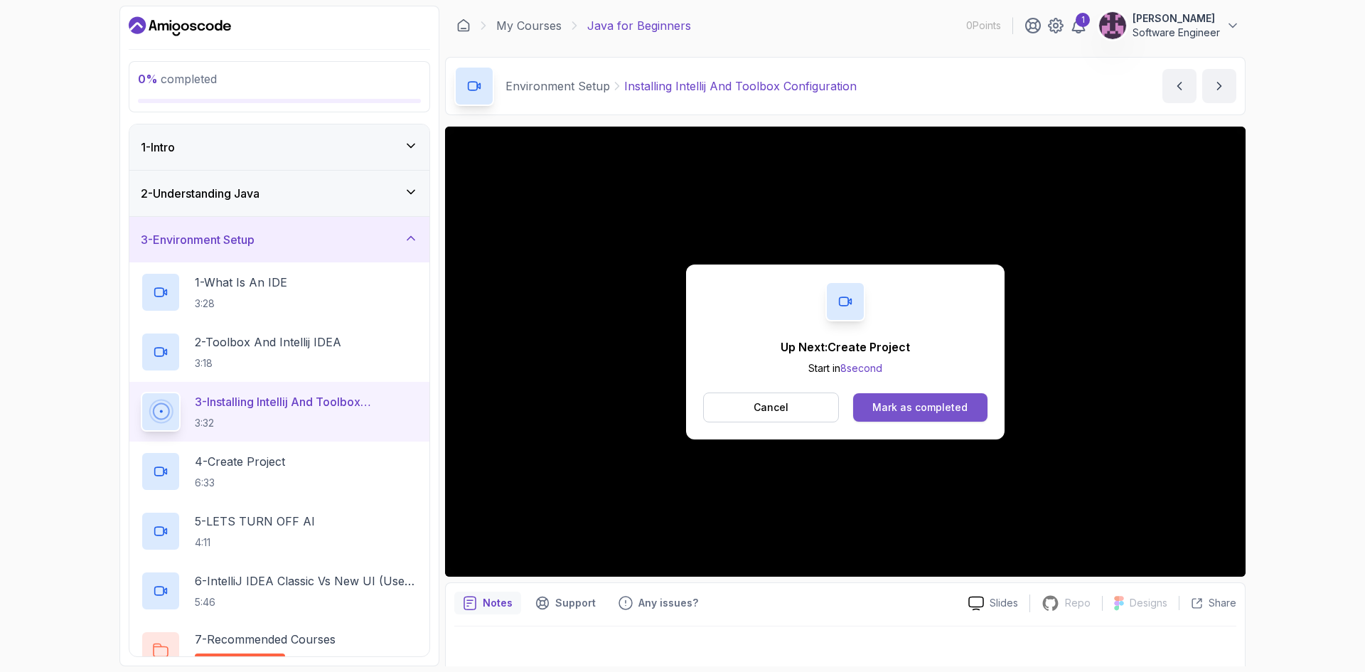
click at [924, 408] on div "Mark as completed" at bounding box center [920, 407] width 95 height 14
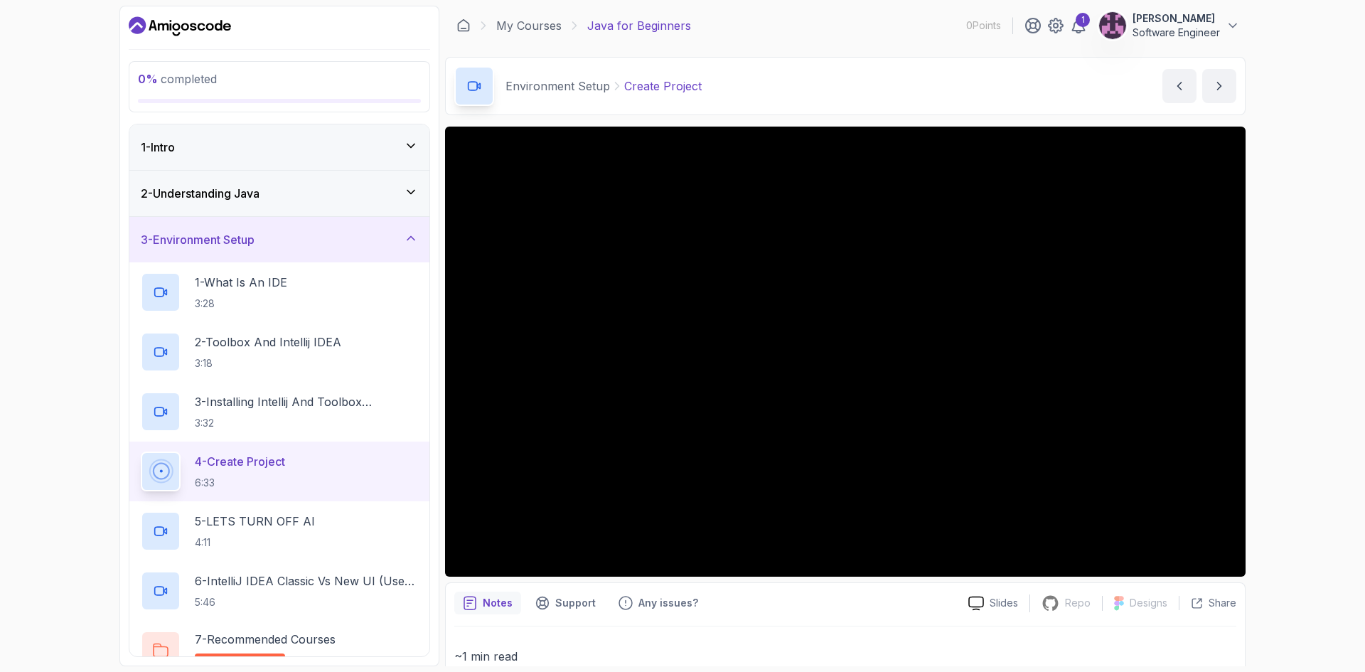
click at [863, 587] on p "~1 min read" at bounding box center [845, 656] width 782 height 20
click at [338, 208] on div "2 - Understanding Java" at bounding box center [279, 194] width 300 height 46
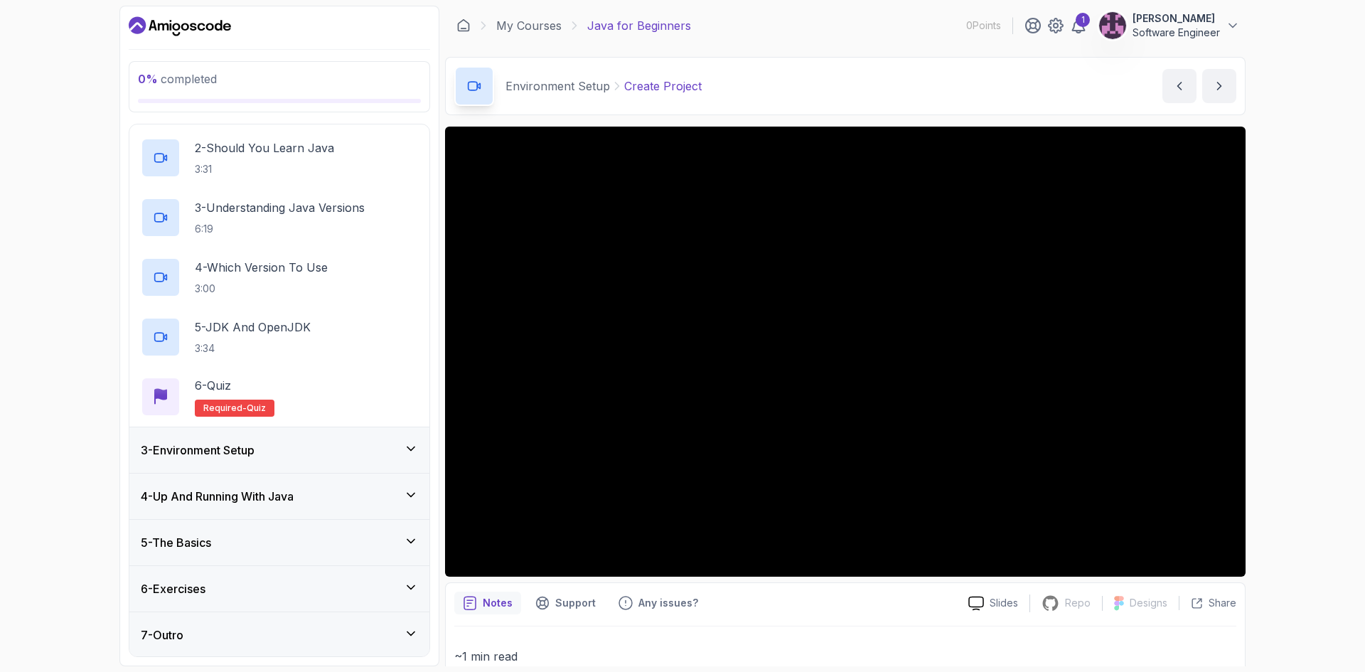
scroll to position [149, 0]
click at [245, 434] on div "3 - Environment Setup" at bounding box center [279, 449] width 300 height 46
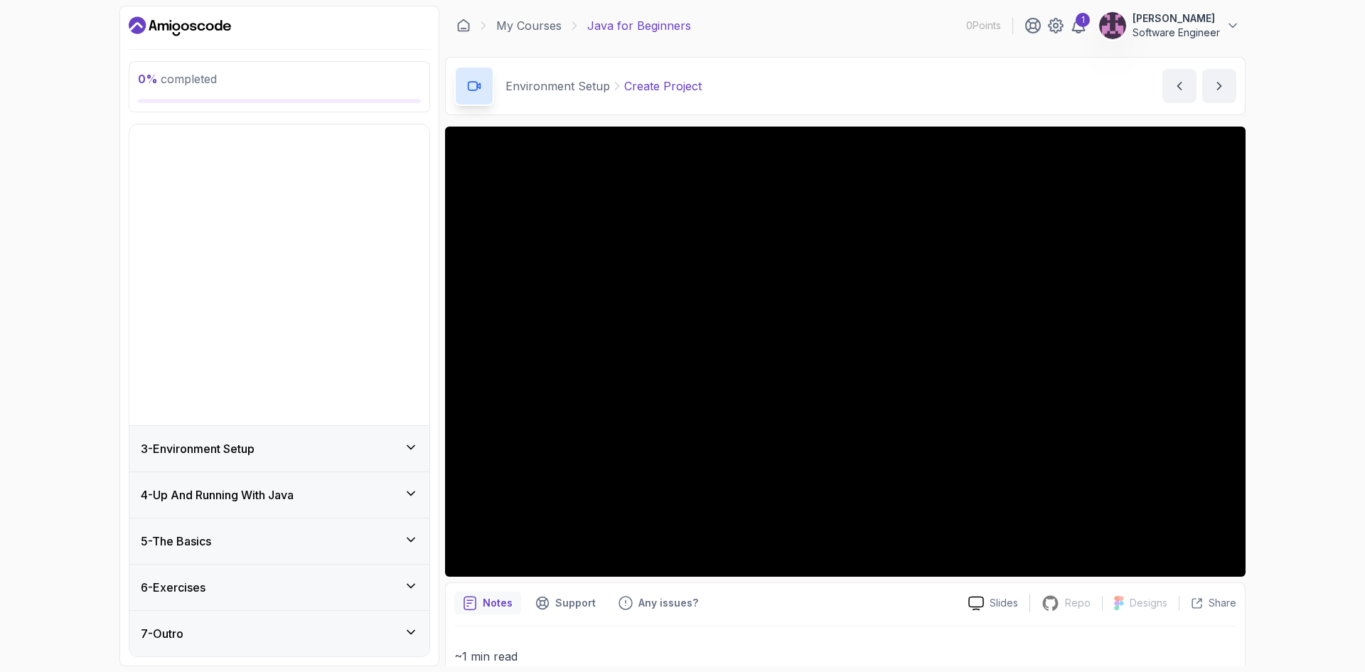
scroll to position [0, 0]
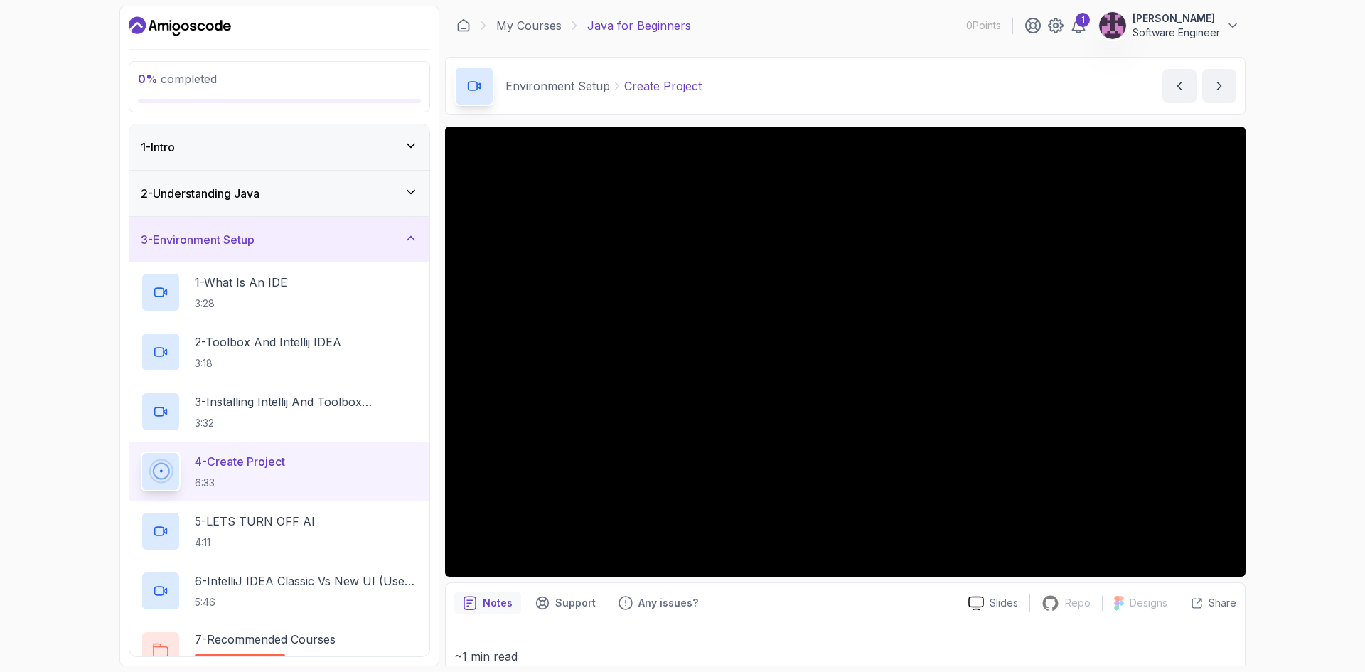
drag, startPoint x: 312, startPoint y: 533, endPoint x: 325, endPoint y: 462, distance: 71.6
click at [311, 533] on h2 "5 - LETS TURN OFF AI 4:11" at bounding box center [255, 531] width 120 height 37
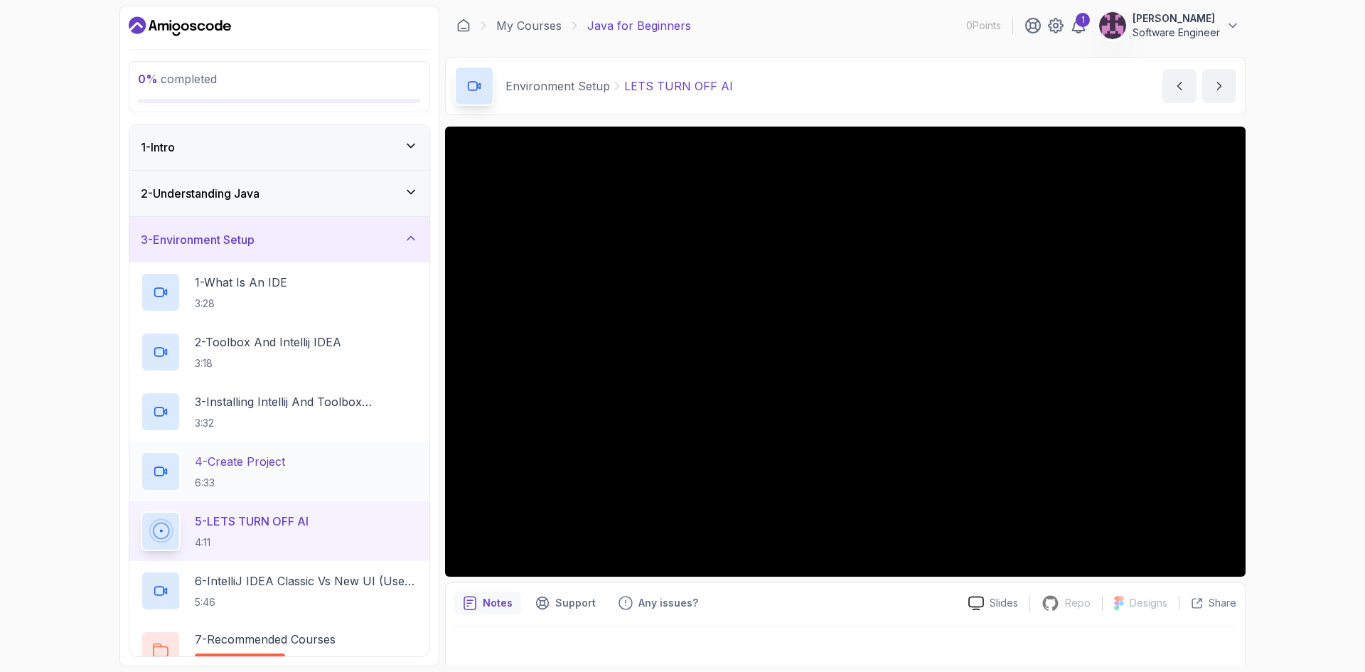
click at [294, 467] on div "4 - Create Project 6:33" at bounding box center [279, 472] width 277 height 40
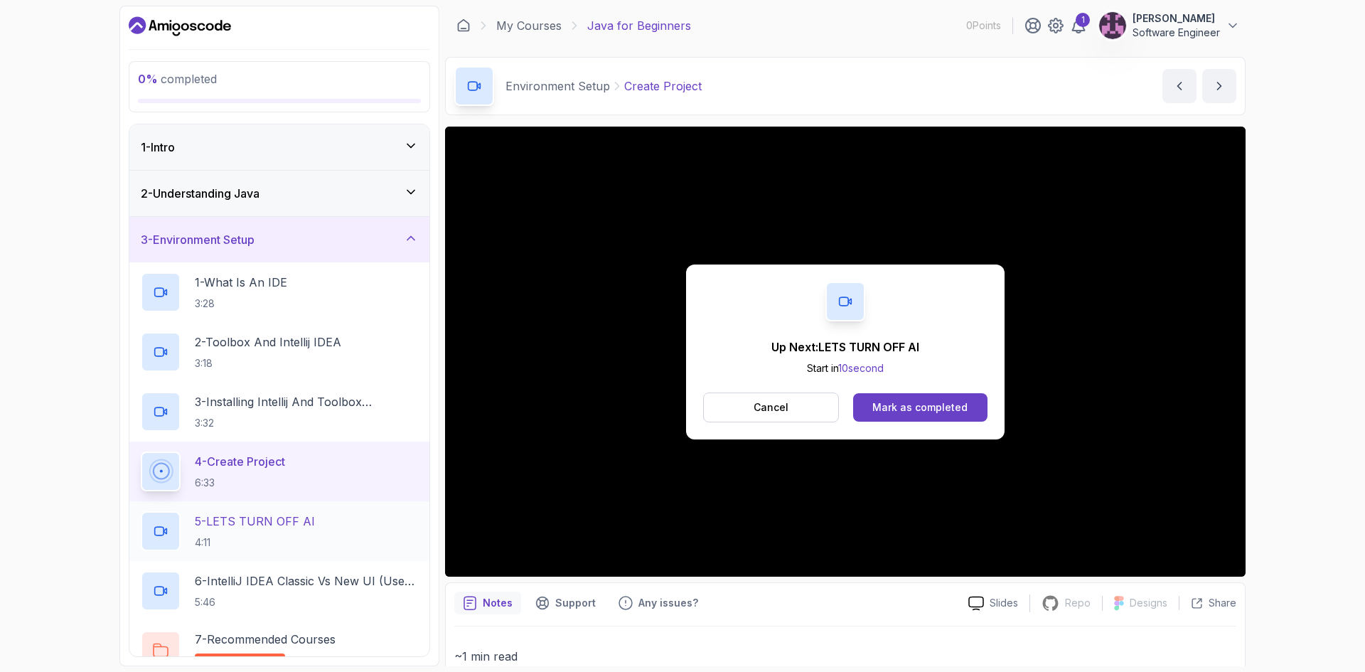
click at [235, 535] on p "4:11" at bounding box center [255, 542] width 120 height 14
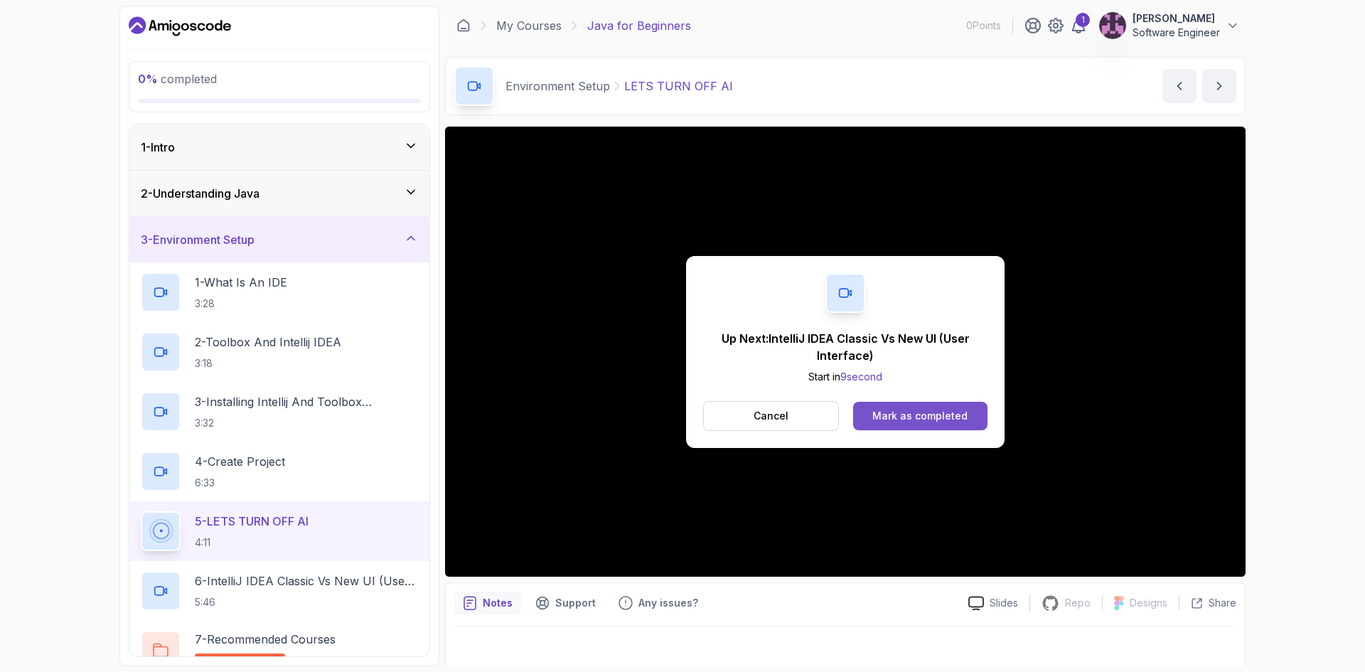
click at [910, 415] on div "Mark as completed" at bounding box center [920, 416] width 95 height 14
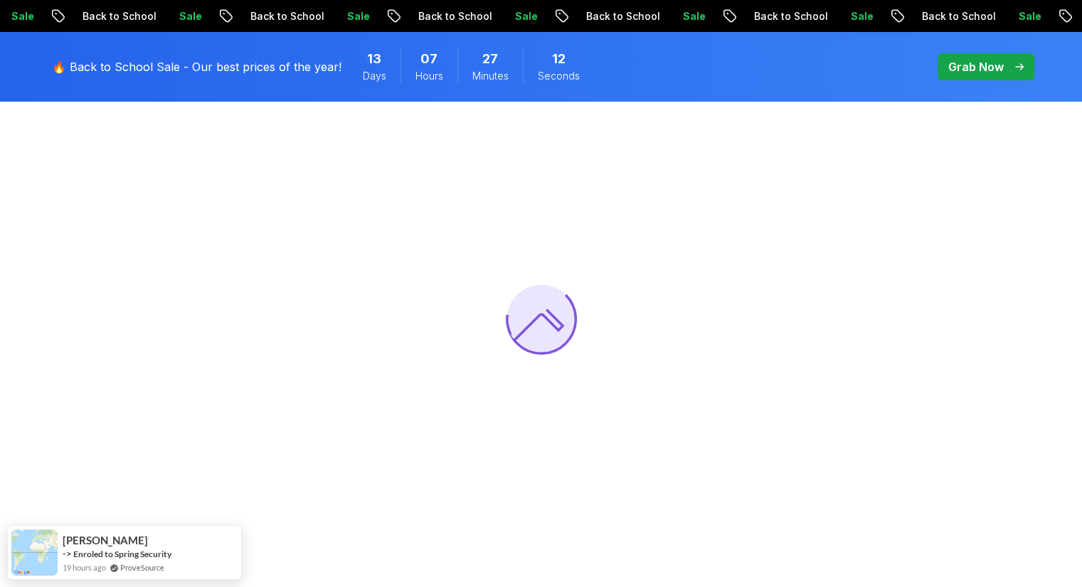
scroll to position [128, 0]
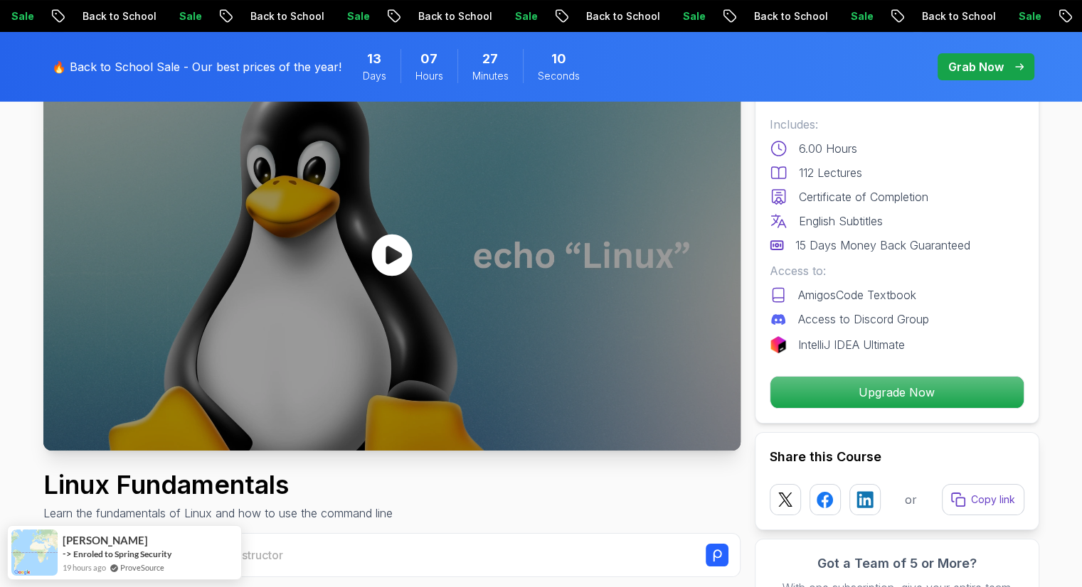
click at [427, 288] on div at bounding box center [391, 255] width 697 height 392
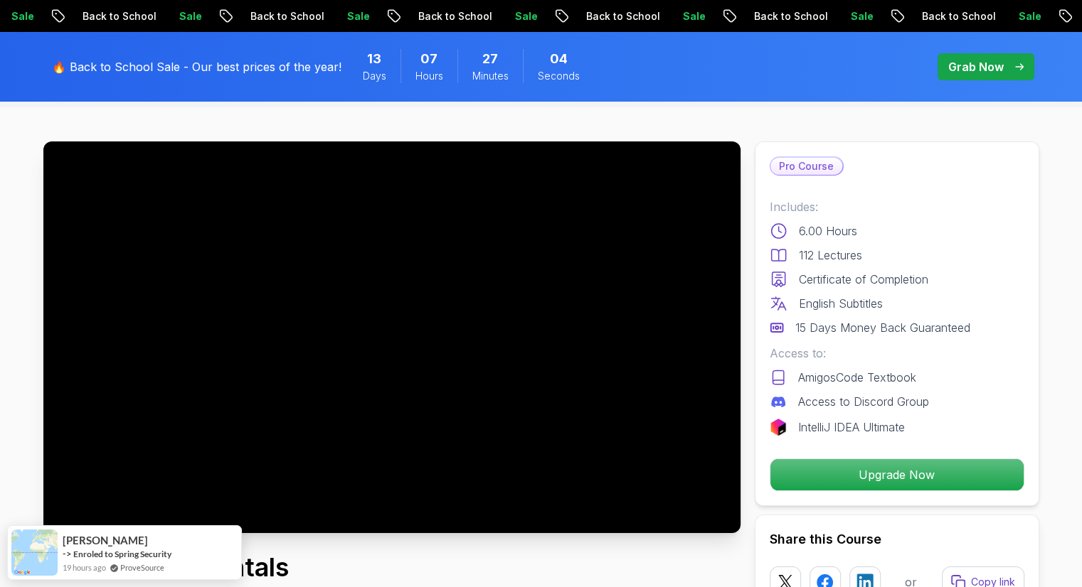
scroll to position [68, 0]
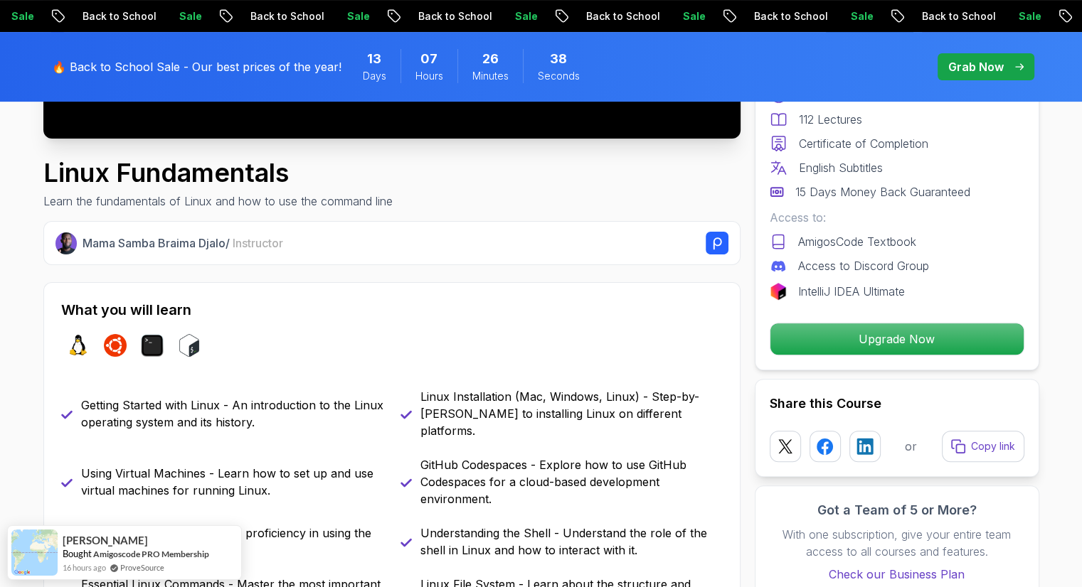
scroll to position [441, 0]
